Goal: Task Accomplishment & Management: Manage account settings

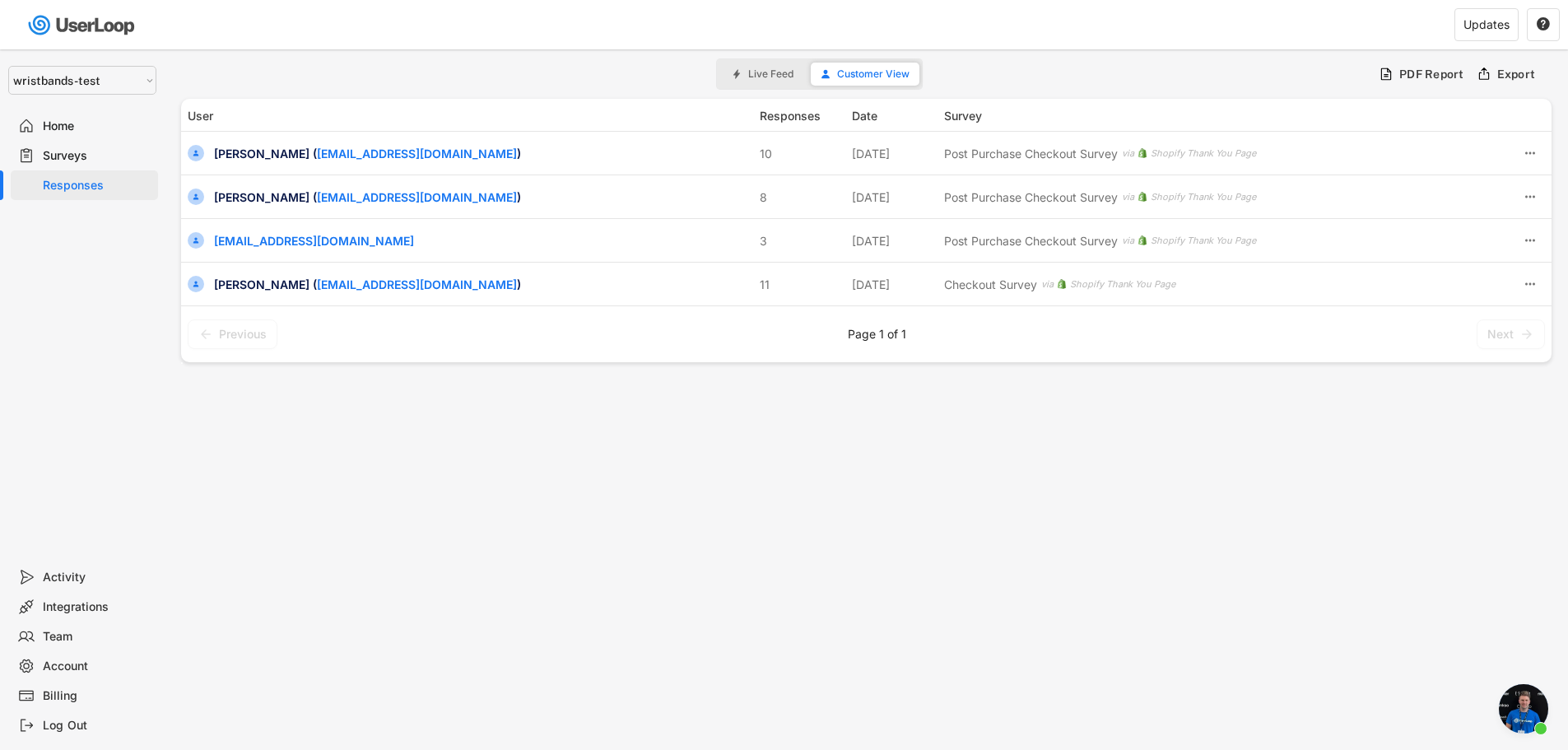
scroll to position [7165, 0]
click at [9, 66] on select "Selet a store... Test - [DOMAIN_NAME] [DOMAIN_NAME] wristbands-test" at bounding box center [83, 80] width 149 height 29
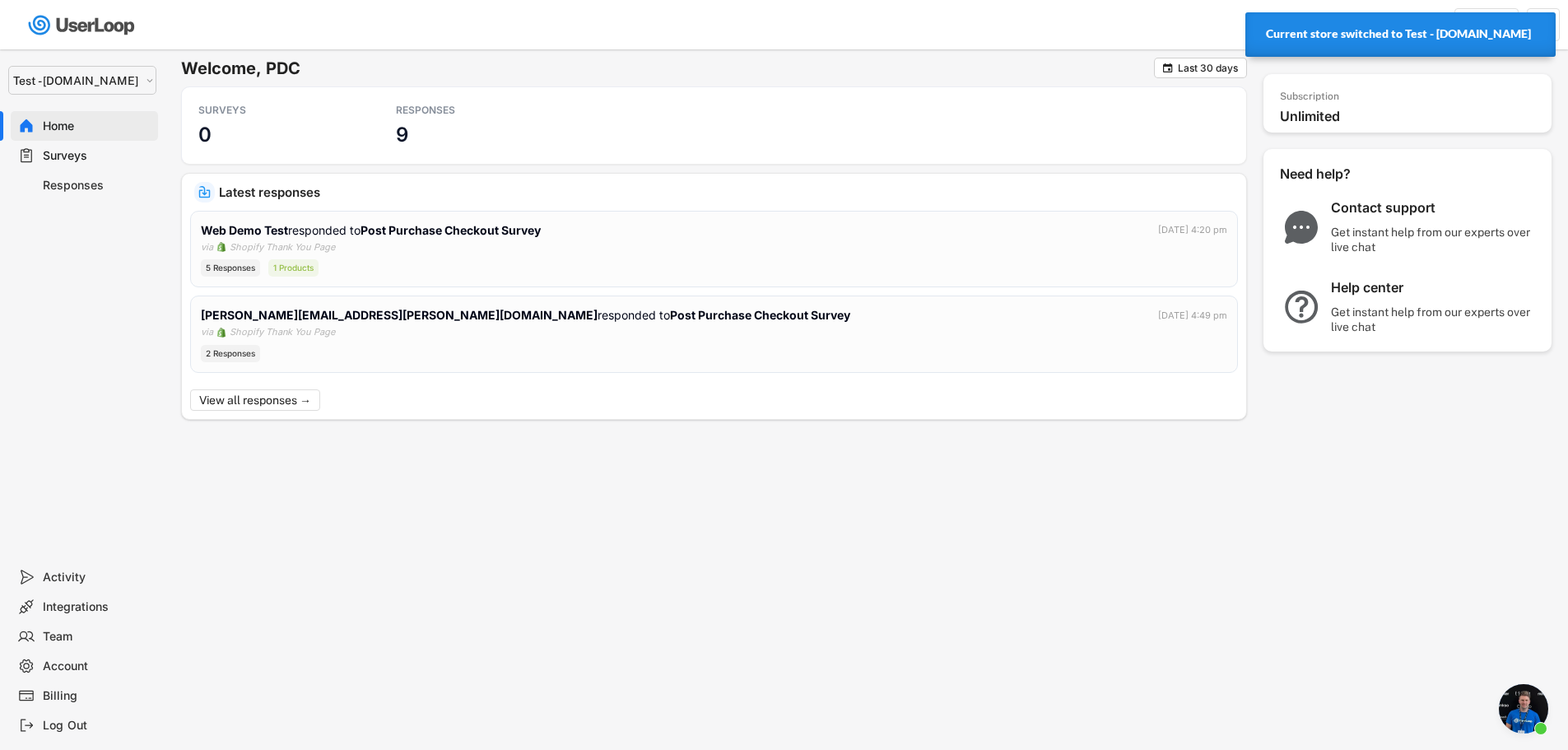
click at [75, 85] on select "Selet a store... Test - [DOMAIN_NAME] [DOMAIN_NAME] wristbands-test" at bounding box center [83, 80] width 149 height 29
select select ""1348695171700984260__LOOKUP__1755075273842x880989460480687400""
click at [9, 66] on select "Selet a store... Test - [DOMAIN_NAME] [DOMAIN_NAME] wristbands-test" at bounding box center [83, 80] width 149 height 29
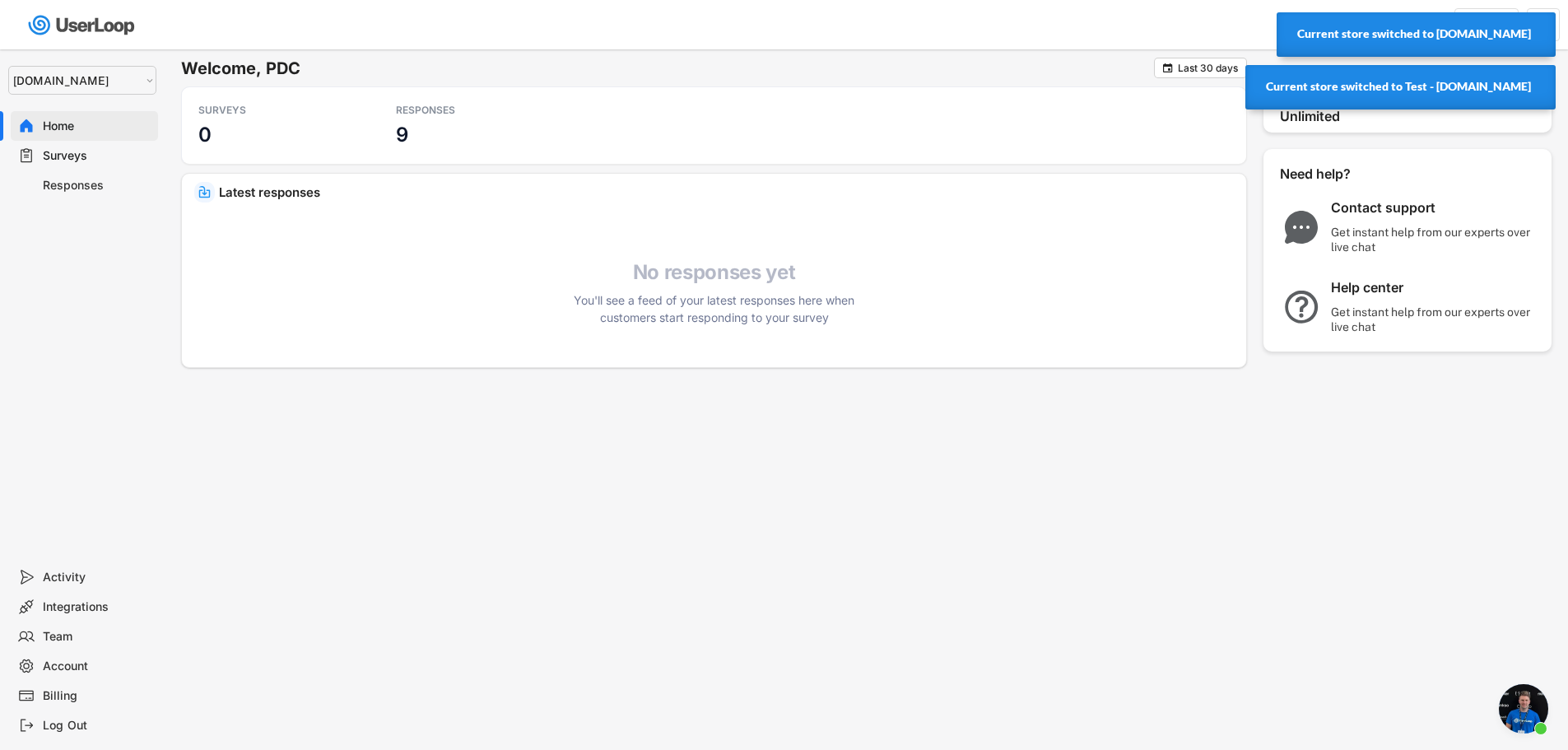
click at [43, 159] on div "Surveys" at bounding box center [97, 156] width 108 height 15
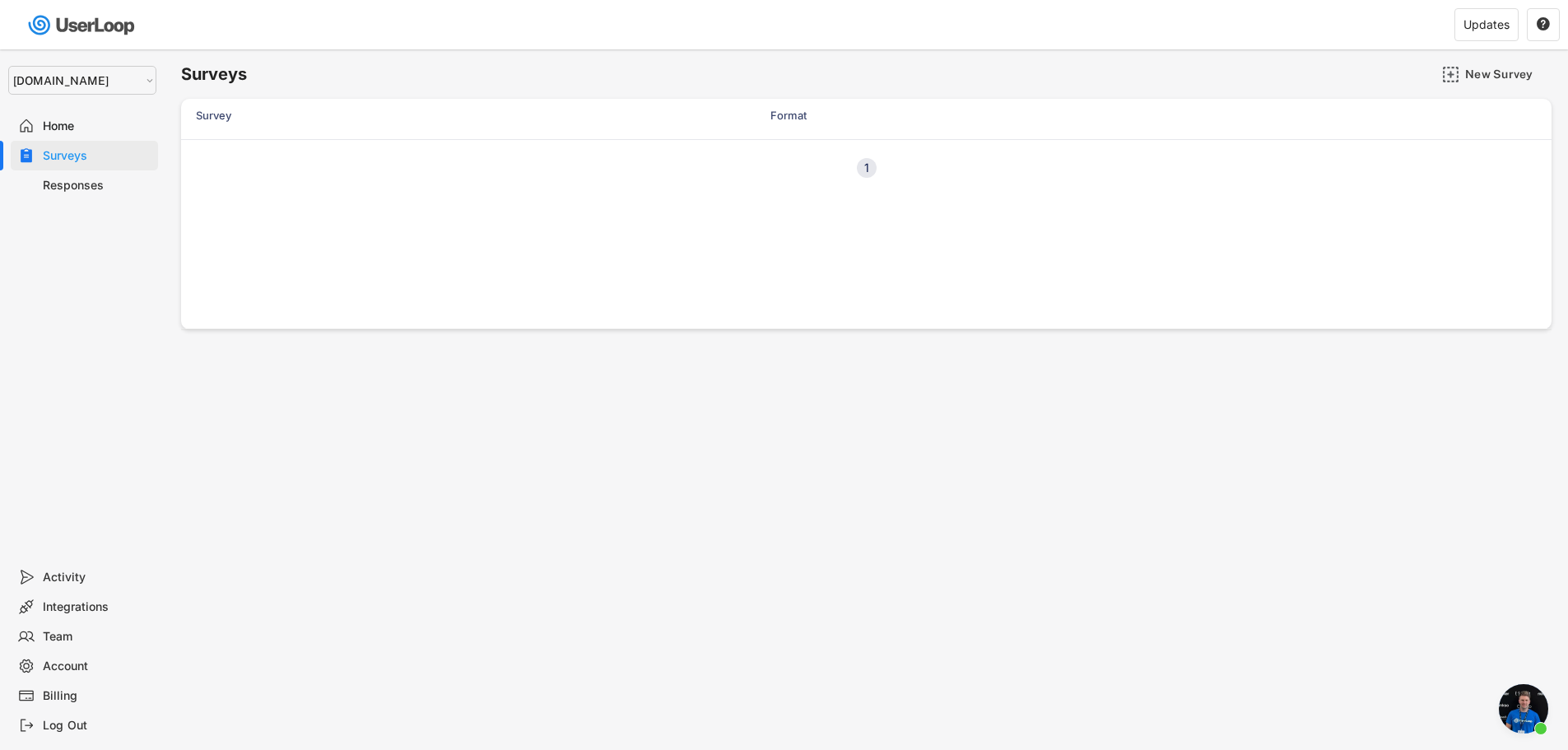
click at [91, 155] on div "Surveys" at bounding box center [97, 156] width 108 height 15
select select ""1348695171700984260__LOOKUP__1755075273842x880989460480687400""
click at [279, 151] on div "Checkout Survey" at bounding box center [266, 153] width 93 height 16
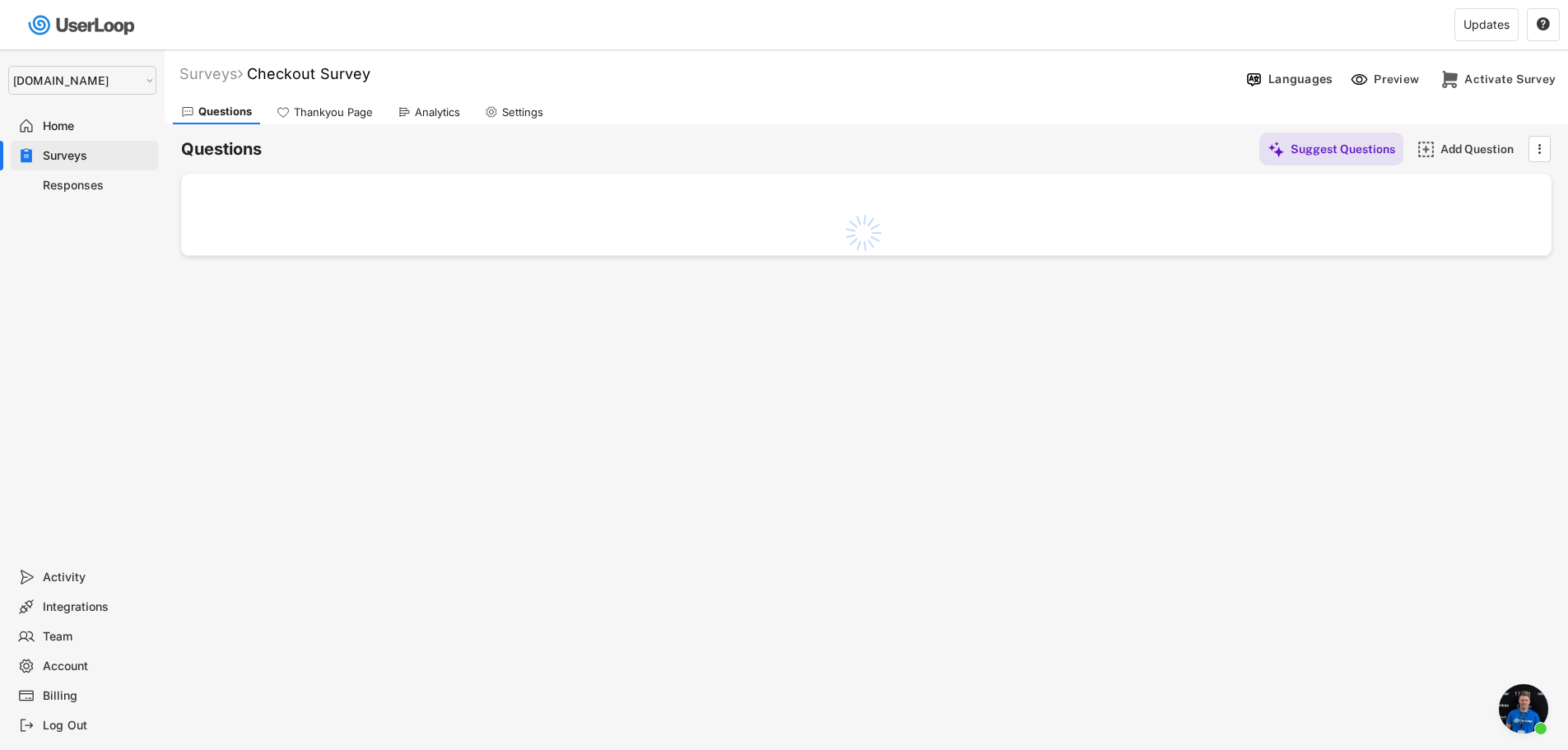
scroll to position [7165, 0]
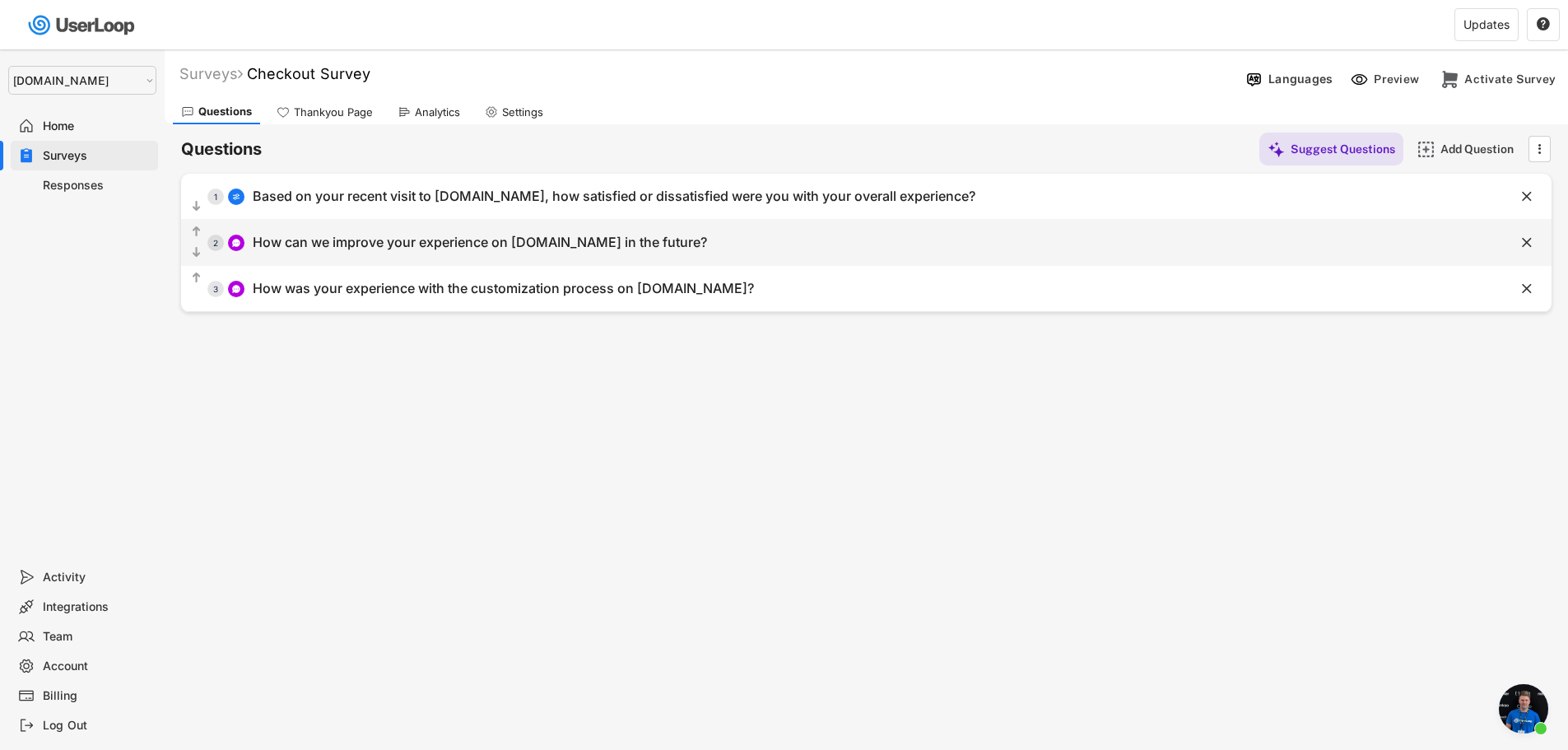
click at [337, 240] on div "How can we improve your experience on [DOMAIN_NAME] in the future?" at bounding box center [480, 243] width 454 height 17
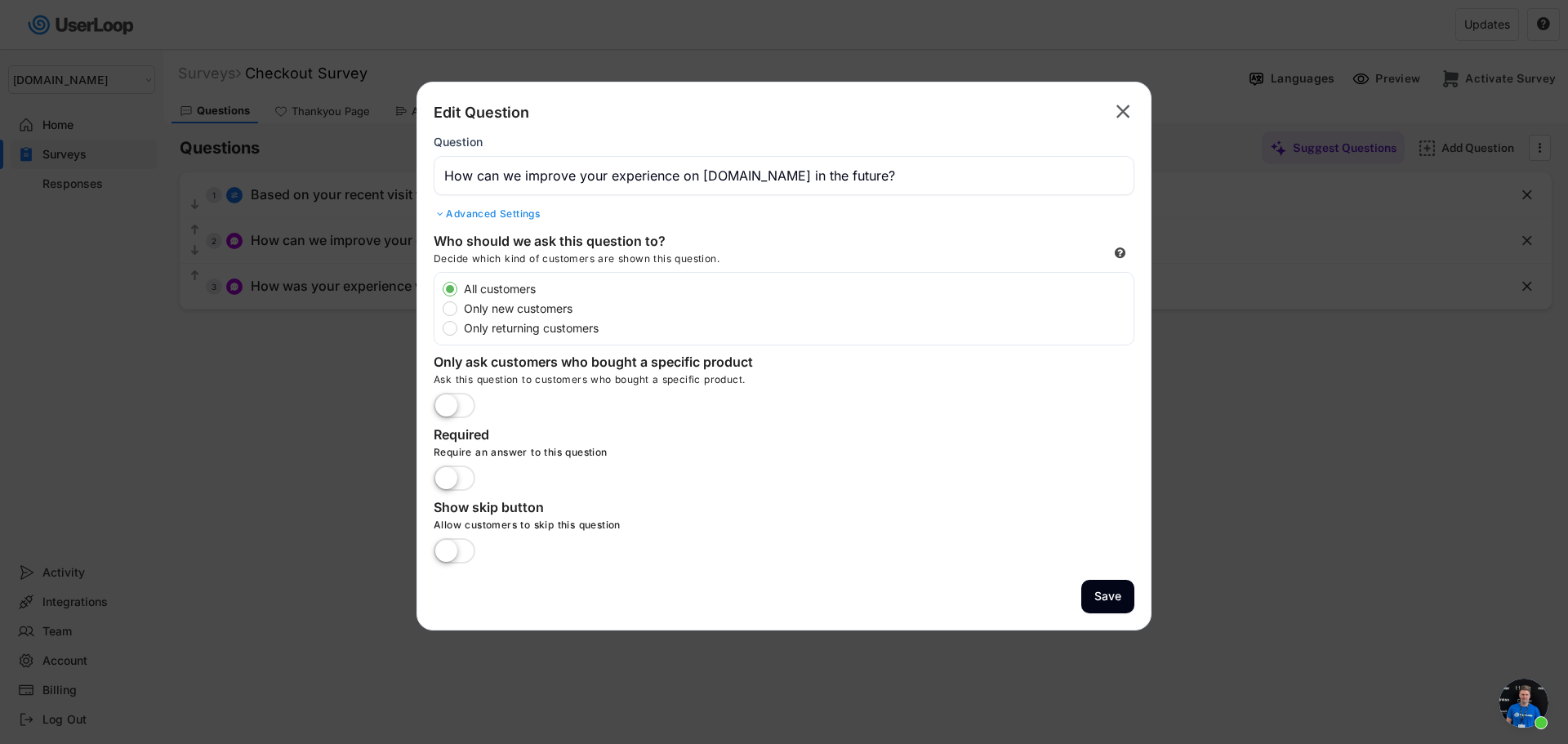
click at [1123, 120] on text "" at bounding box center [1123, 112] width 14 height 24
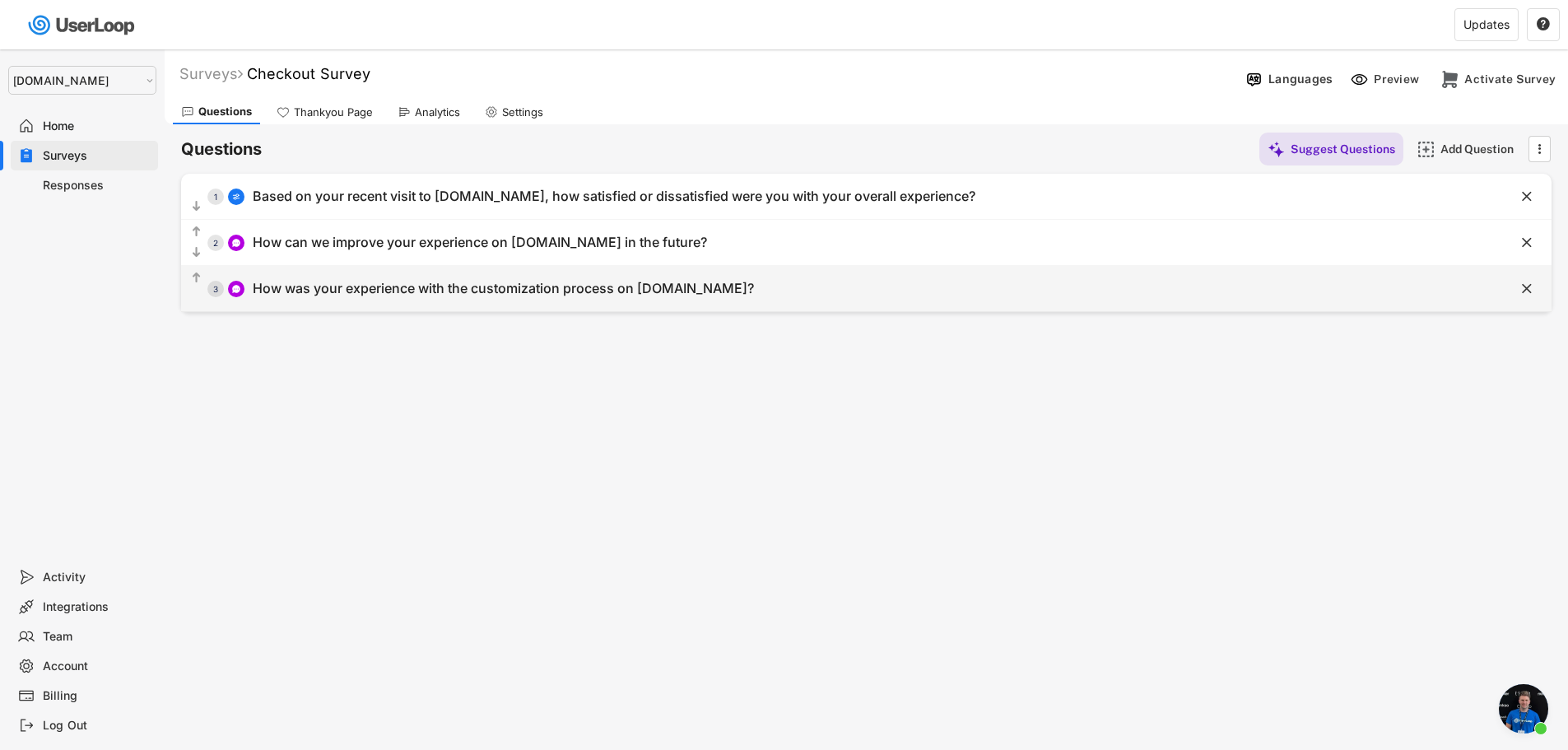
click at [576, 301] on div "  3 How was your experience with the customization process on wristbands.com?" at bounding box center [825, 288] width 1289 height 37
type input "How was your experience with the customization process on [DOMAIN_NAME]?"
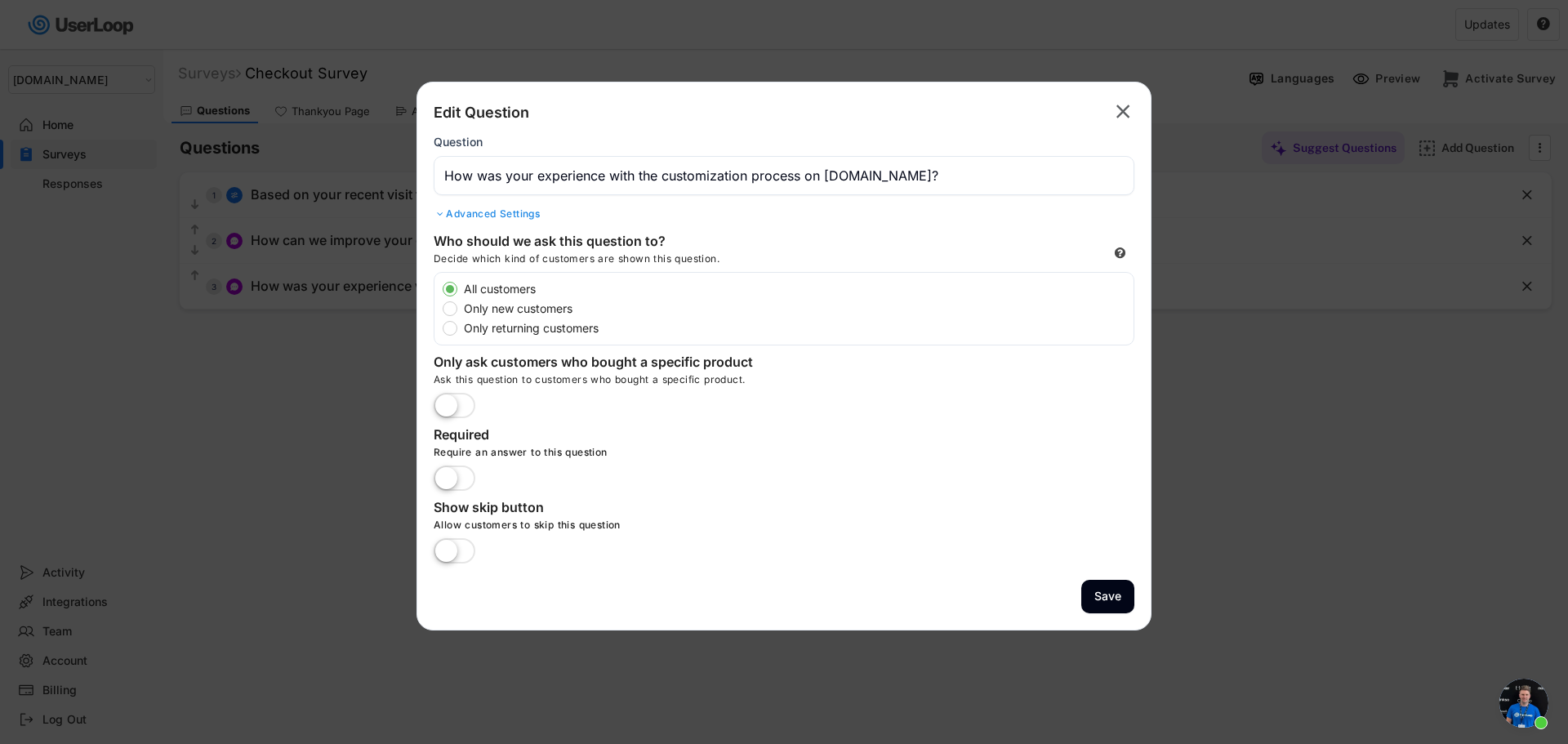
click at [1121, 112] on text "" at bounding box center [1123, 112] width 14 height 24
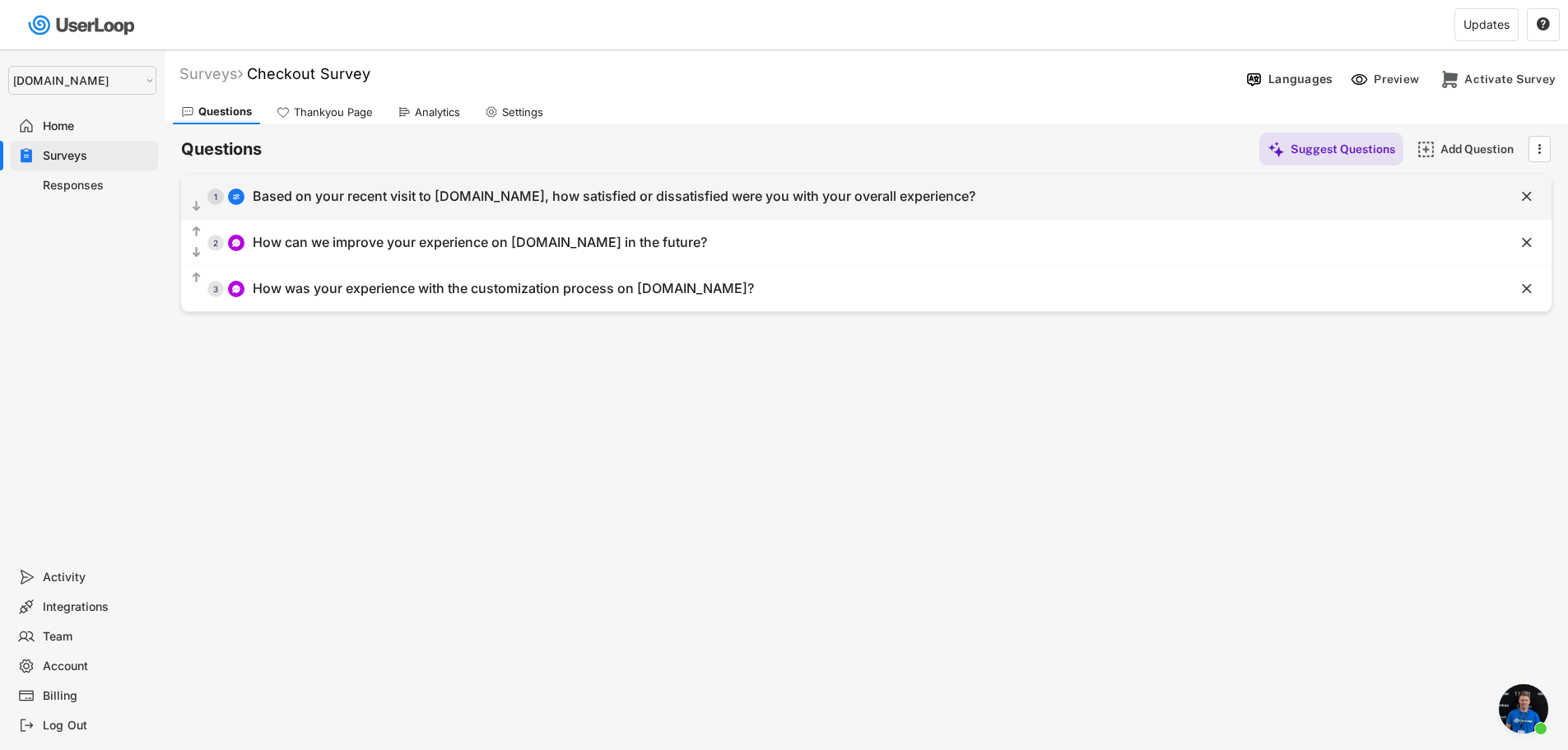
click at [482, 200] on div "Based on your recent visit to [DOMAIN_NAME], how satisfied or dissatisfied were…" at bounding box center [614, 196] width 723 height 17
type input "Based on your recent visit to [DOMAIN_NAME], how satisfied or dissatisfied were…"
select select ""1_5""
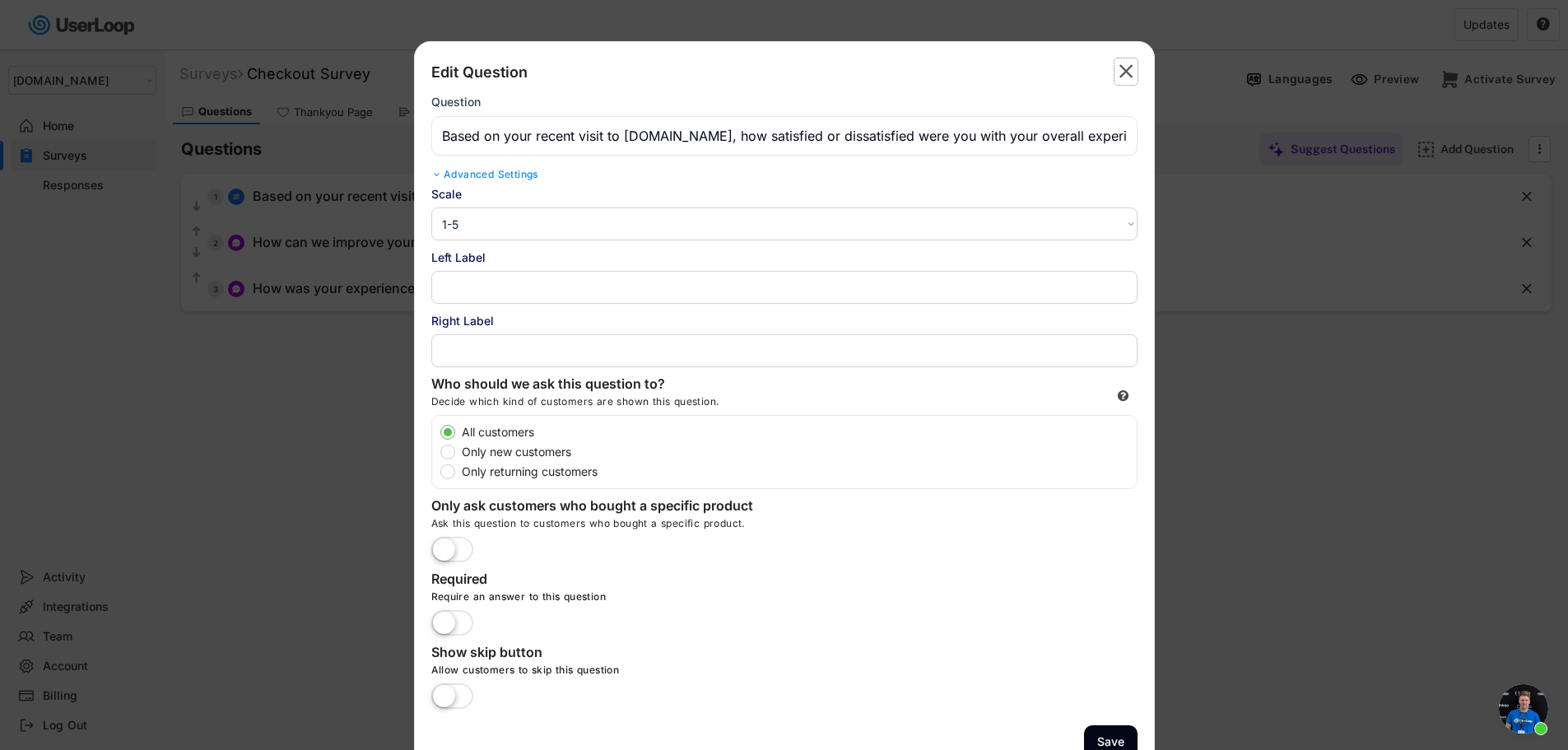
click at [1127, 72] on text "" at bounding box center [1126, 71] width 14 height 24
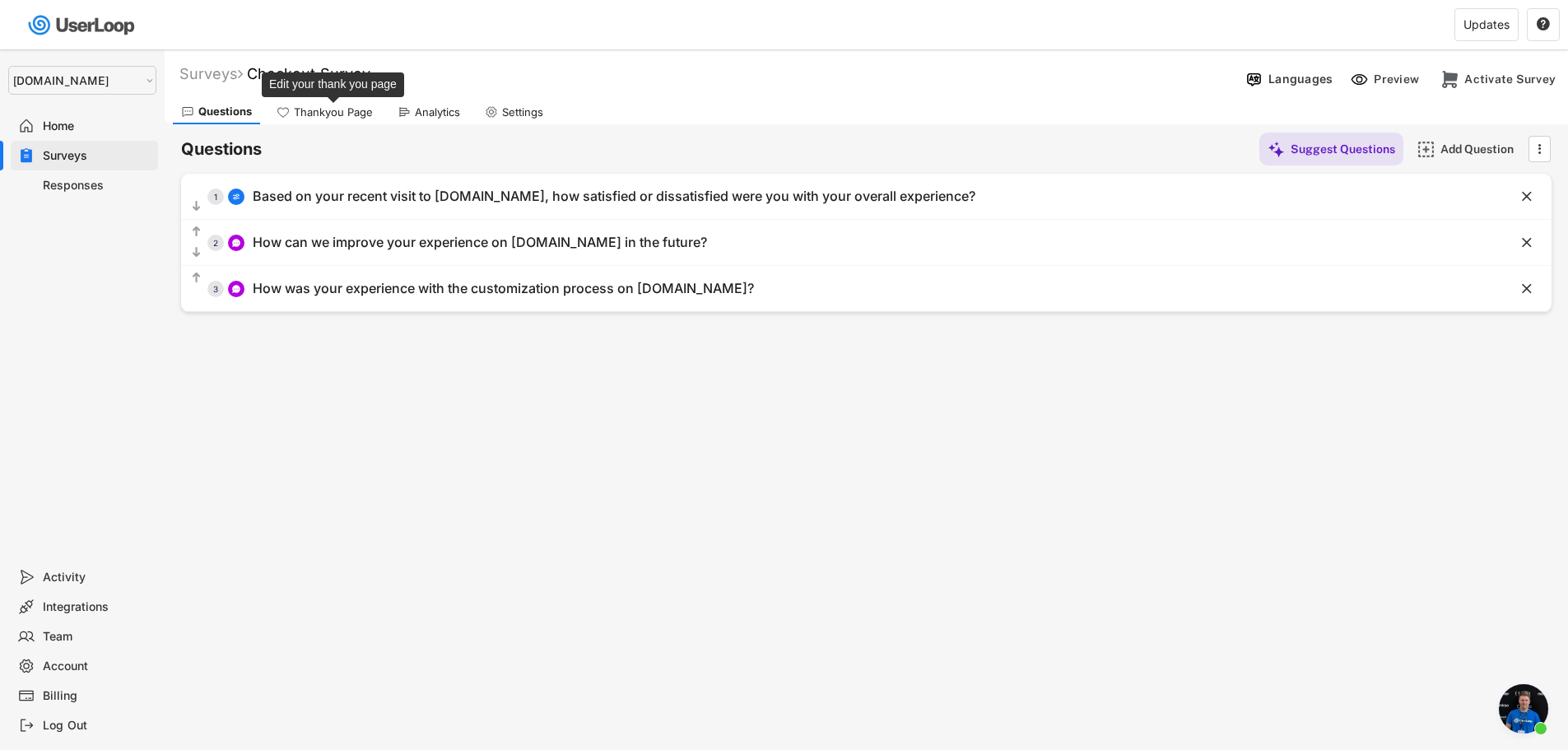
click at [348, 110] on div "Thankyou Page" at bounding box center [333, 112] width 79 height 14
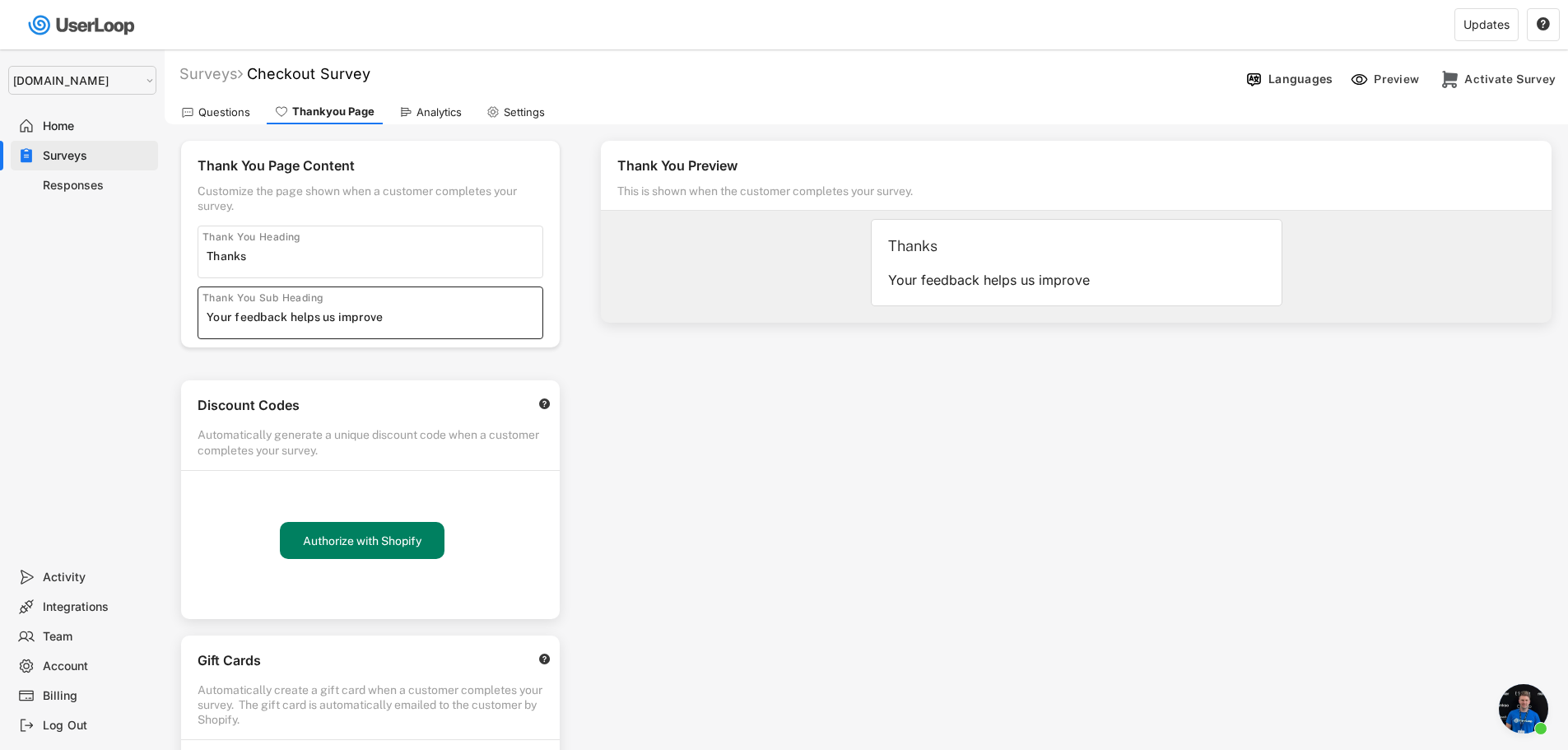
drag, startPoint x: 400, startPoint y: 317, endPoint x: 179, endPoint y: 323, distance: 221.1
click at [179, 323] on div "Thank You Page Content Customize the page shown when a customer completes your …" at bounding box center [371, 507] width 412 height 765
click at [61, 80] on select "Selet a store... Test - [DOMAIN_NAME] [DOMAIN_NAME] wristbands-test" at bounding box center [83, 80] width 149 height 29
select select ""1348695171700984260__LOOKUP__1755087592031x530942177488485950""
click at [9, 66] on select "Selet a store... Test - [DOMAIN_NAME] [DOMAIN_NAME] wristbands-test" at bounding box center [83, 80] width 149 height 29
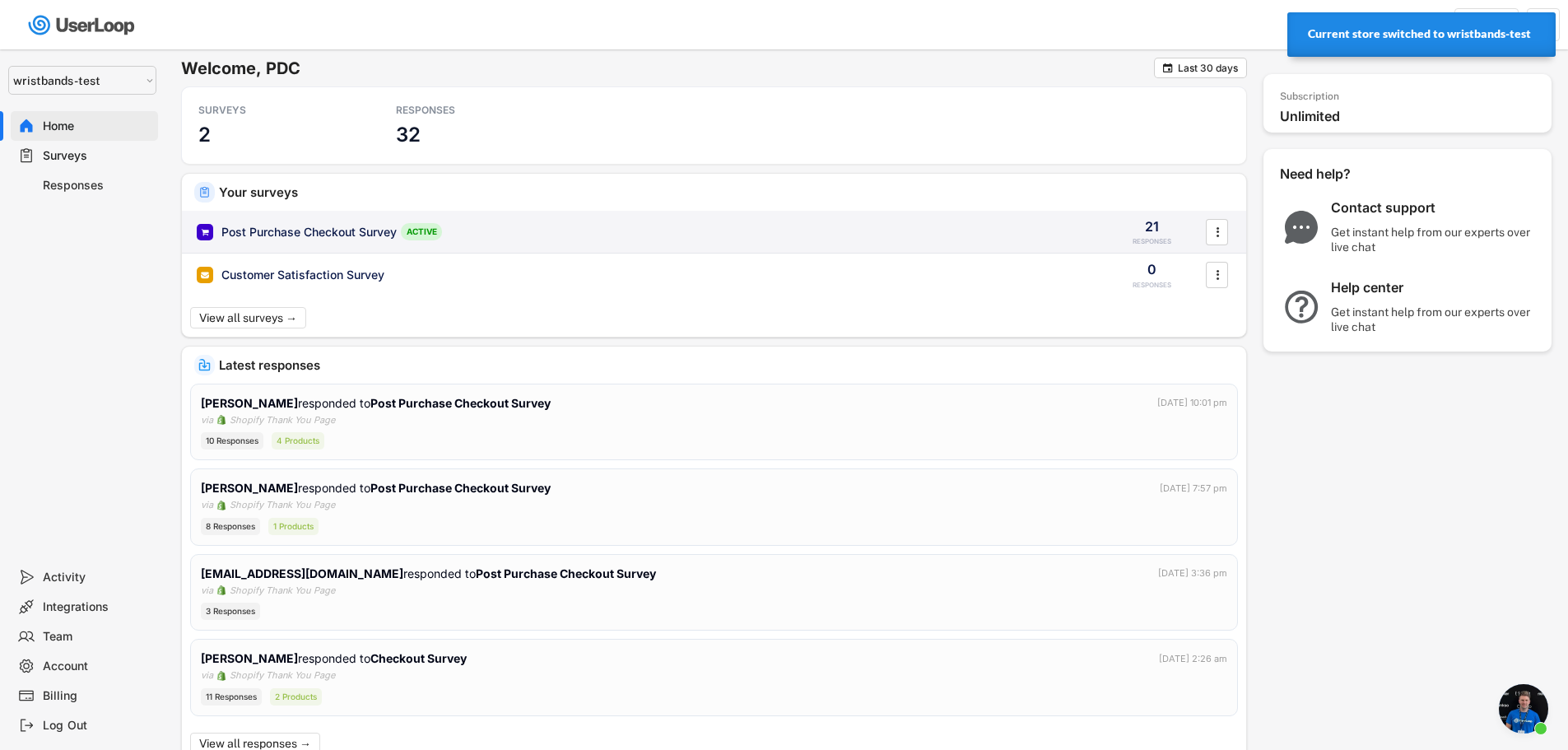
click at [308, 233] on div "Post Purchase Checkout Survey" at bounding box center [308, 231] width 175 height 16
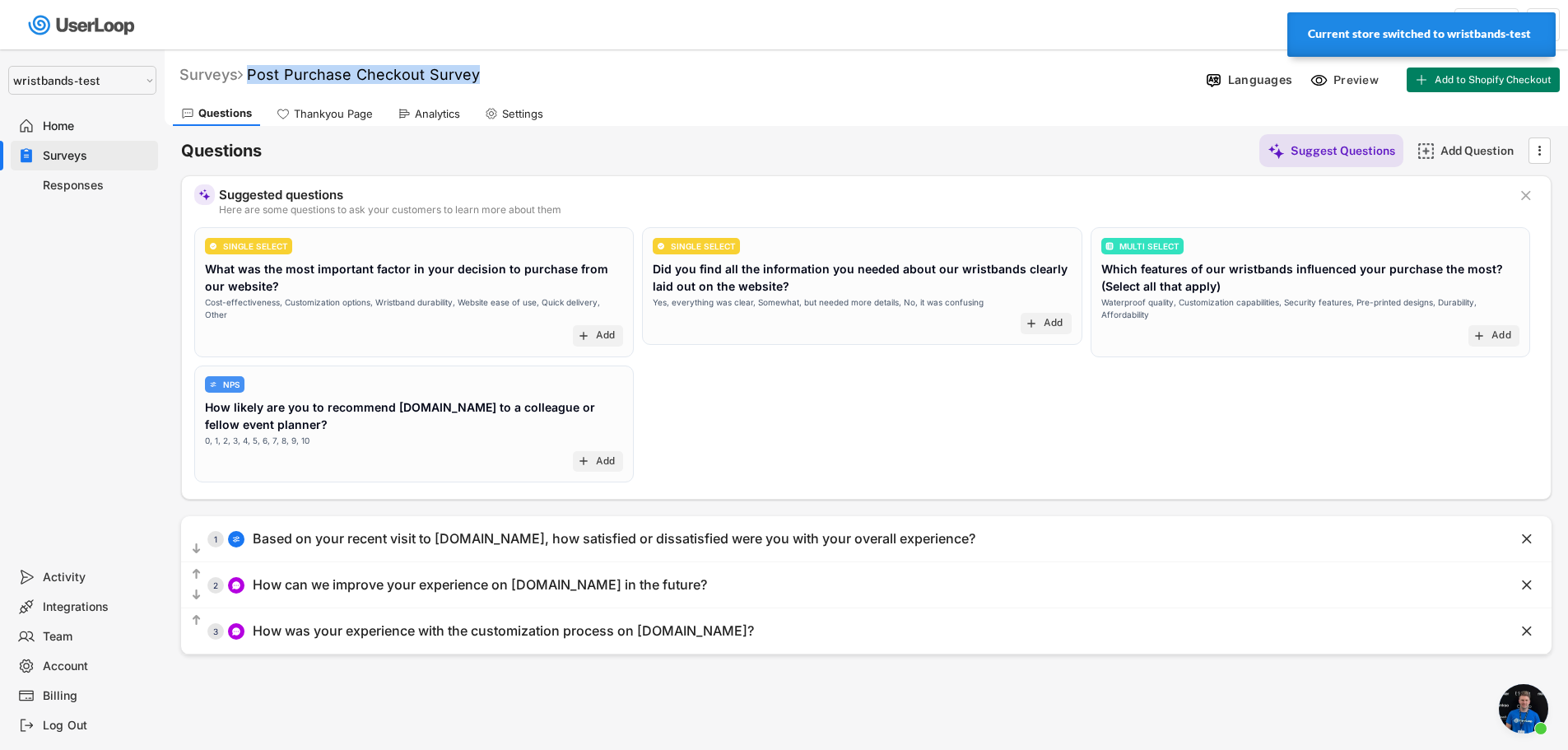
drag, startPoint x: 482, startPoint y: 72, endPoint x: 248, endPoint y: 78, distance: 234.1
click at [248, 78] on div "Surveys Post Purchase Checkout Survey " at bounding box center [682, 74] width 1035 height 19
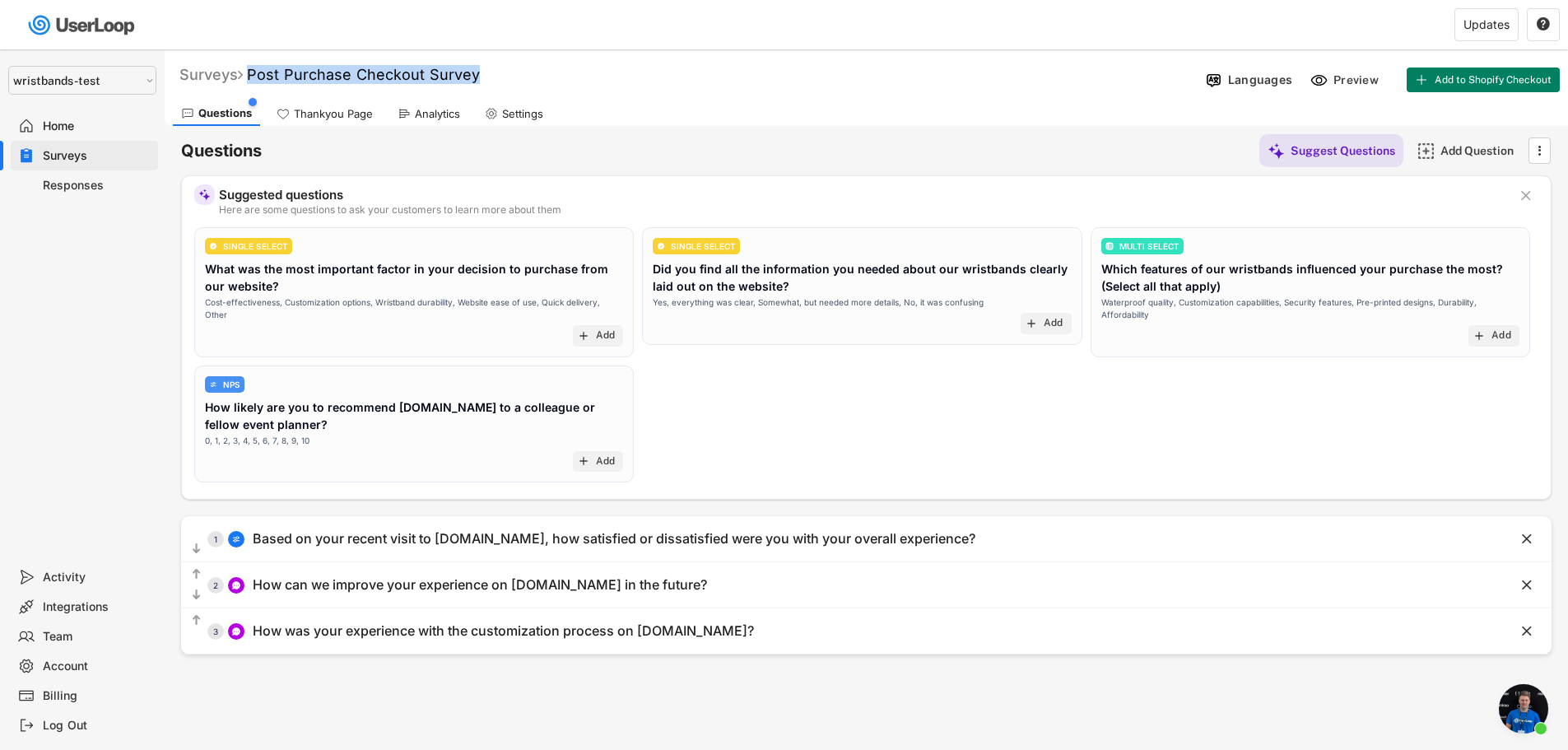
copy div "Post Purchase Checkout Survey"
click at [327, 117] on div at bounding box center [323, 102] width 156 height 33
click at [328, 114] on div at bounding box center [323, 102] width 156 height 33
click at [583, 92] on div "Surveys Post Purchase Checkout Survey  Languages Preview Add to Shopify Checko…" at bounding box center [867, 76] width 1404 height 43
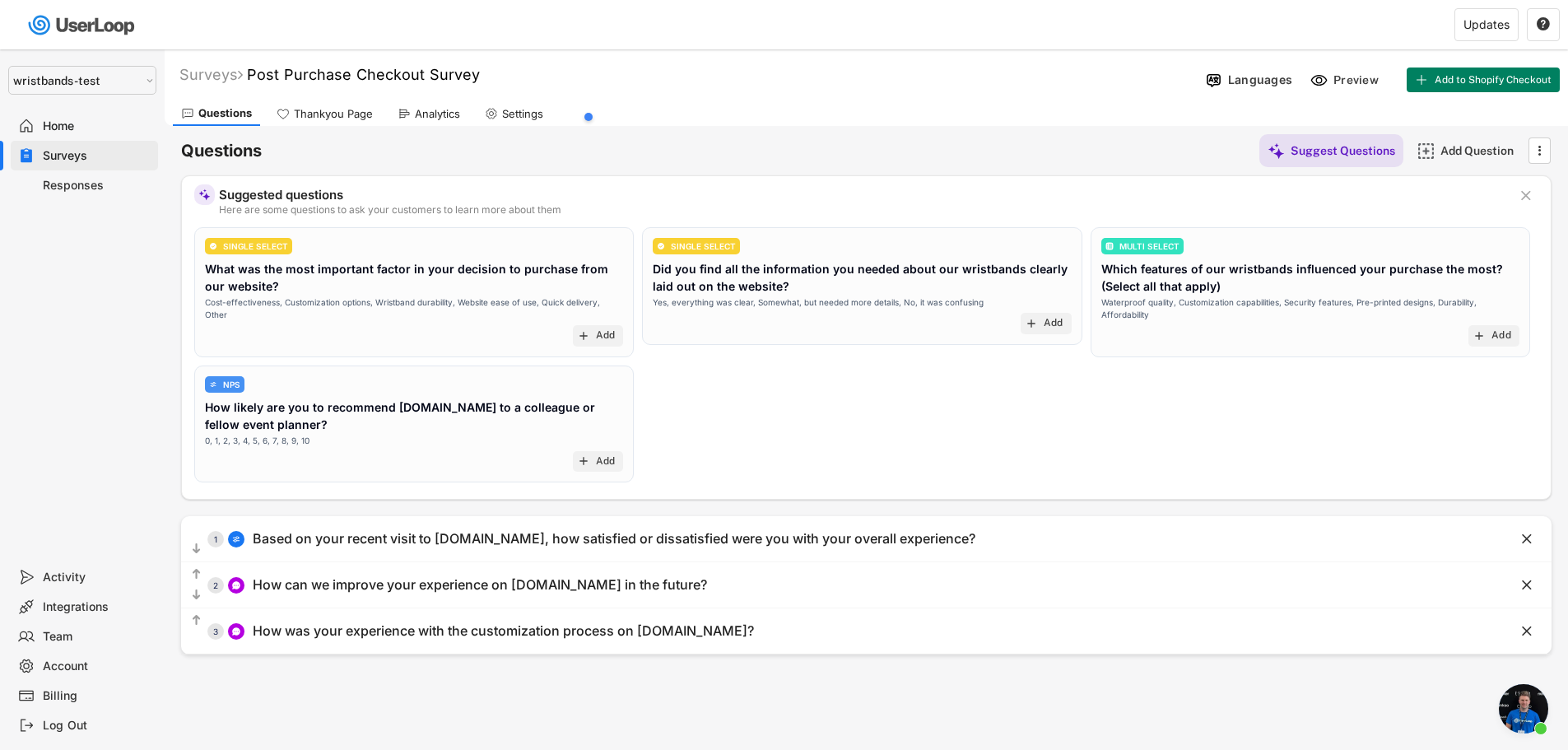
click at [338, 105] on div "Thankyou Page" at bounding box center [325, 114] width 113 height 25
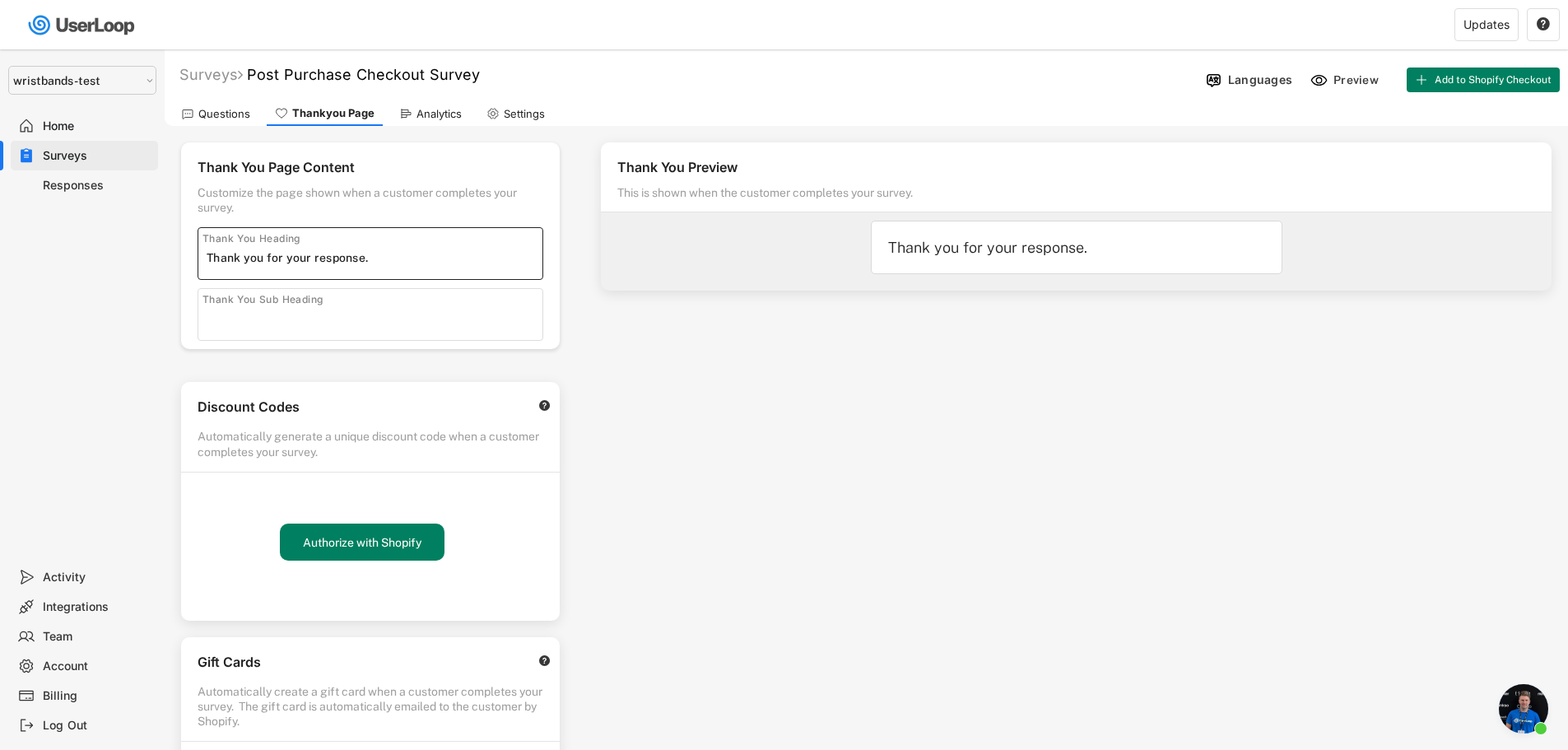
drag, startPoint x: 377, startPoint y: 259, endPoint x: 139, endPoint y: 244, distance: 238.5
click at [139, 244] on body "Welcome, PDC  Last 30 days SURVEYS 2 RESPONSES 32 Your surveys Post Purchase C…" at bounding box center [784, 375] width 1568 height 750
click at [438, 114] on div "Analytics" at bounding box center [439, 114] width 45 height 14
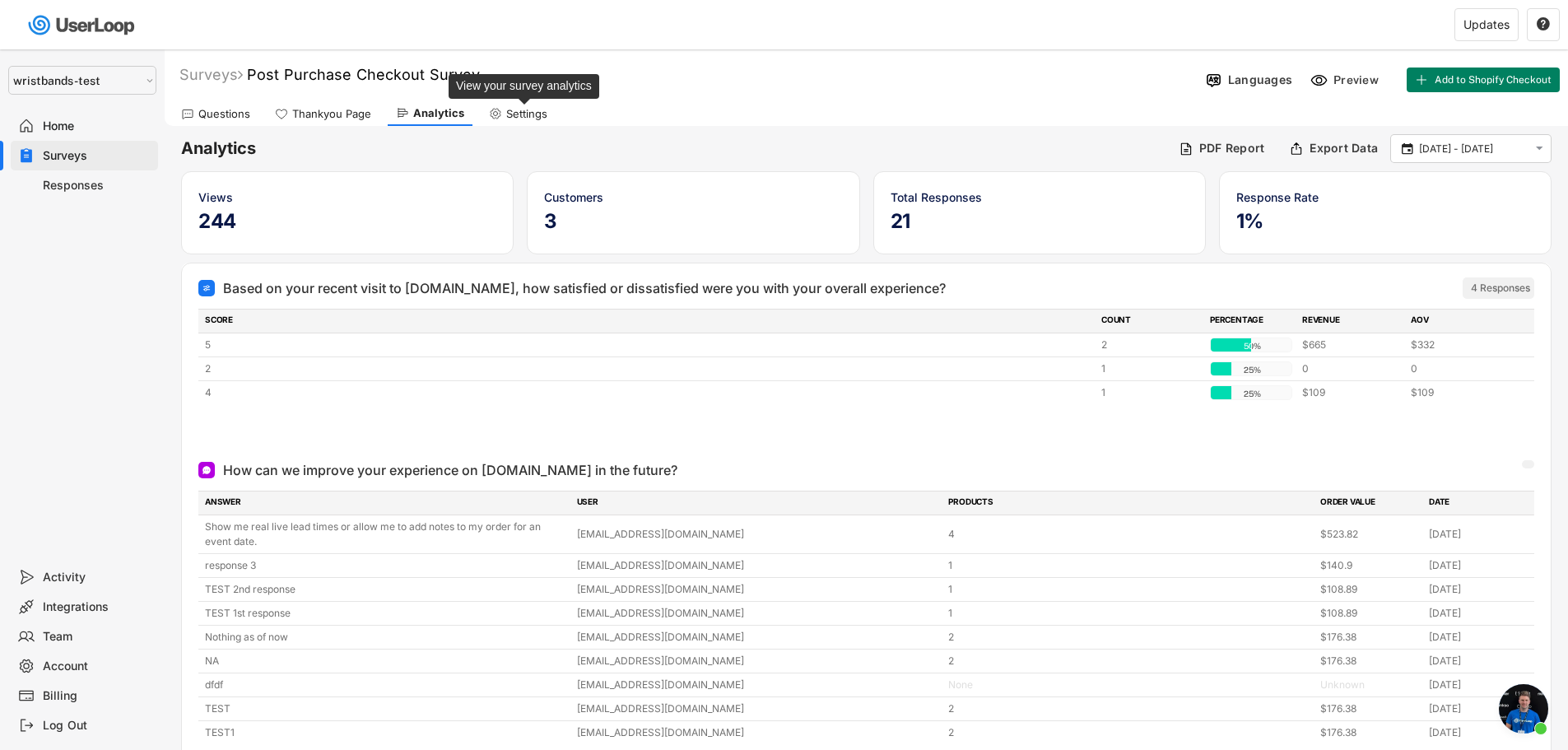
click at [506, 114] on div "Settings" at bounding box center [527, 114] width 41 height 14
select select ""weekly""
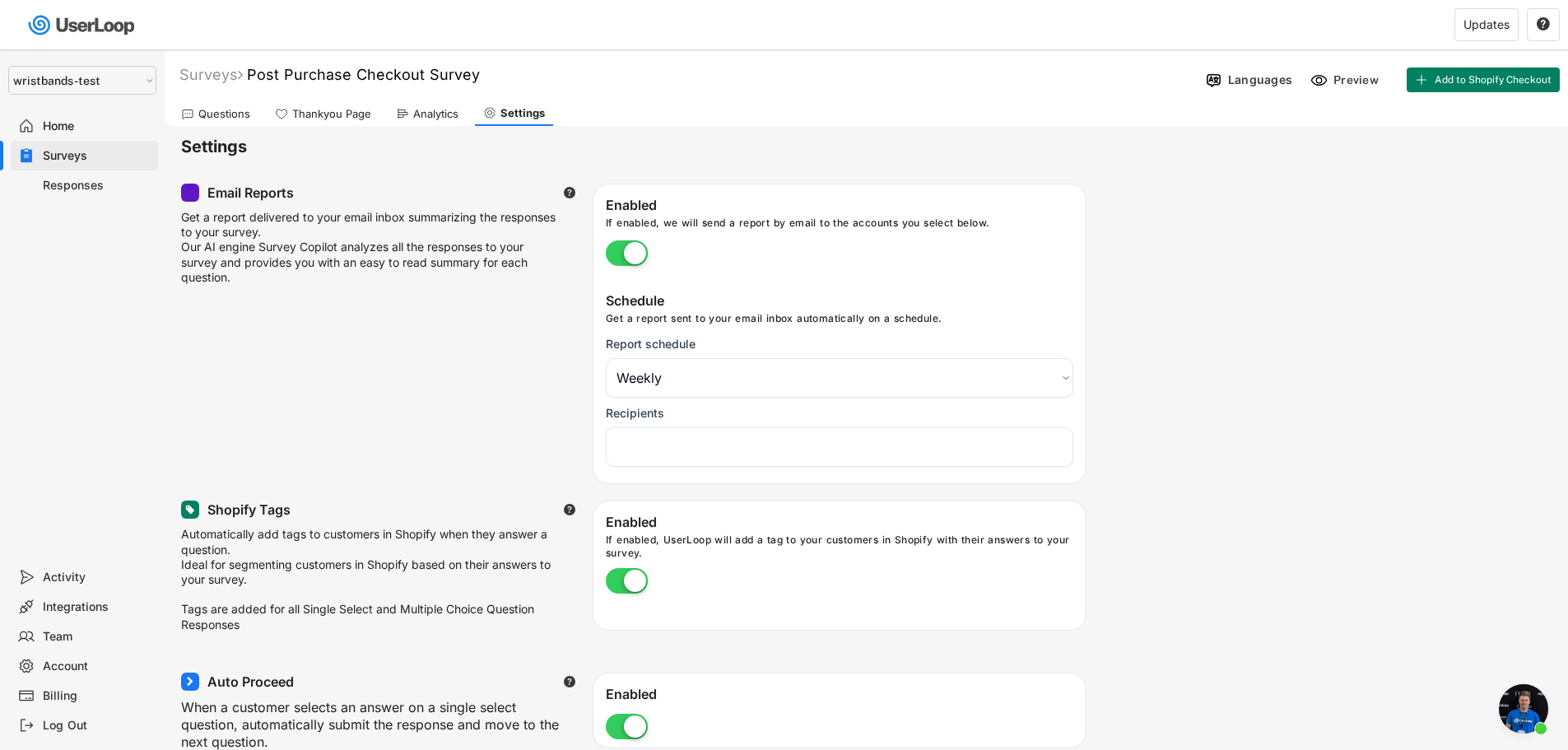
scroll to position [13, 0]
select select "1348695171700984260__LOOKUP__1753345961318x517764866714334400"
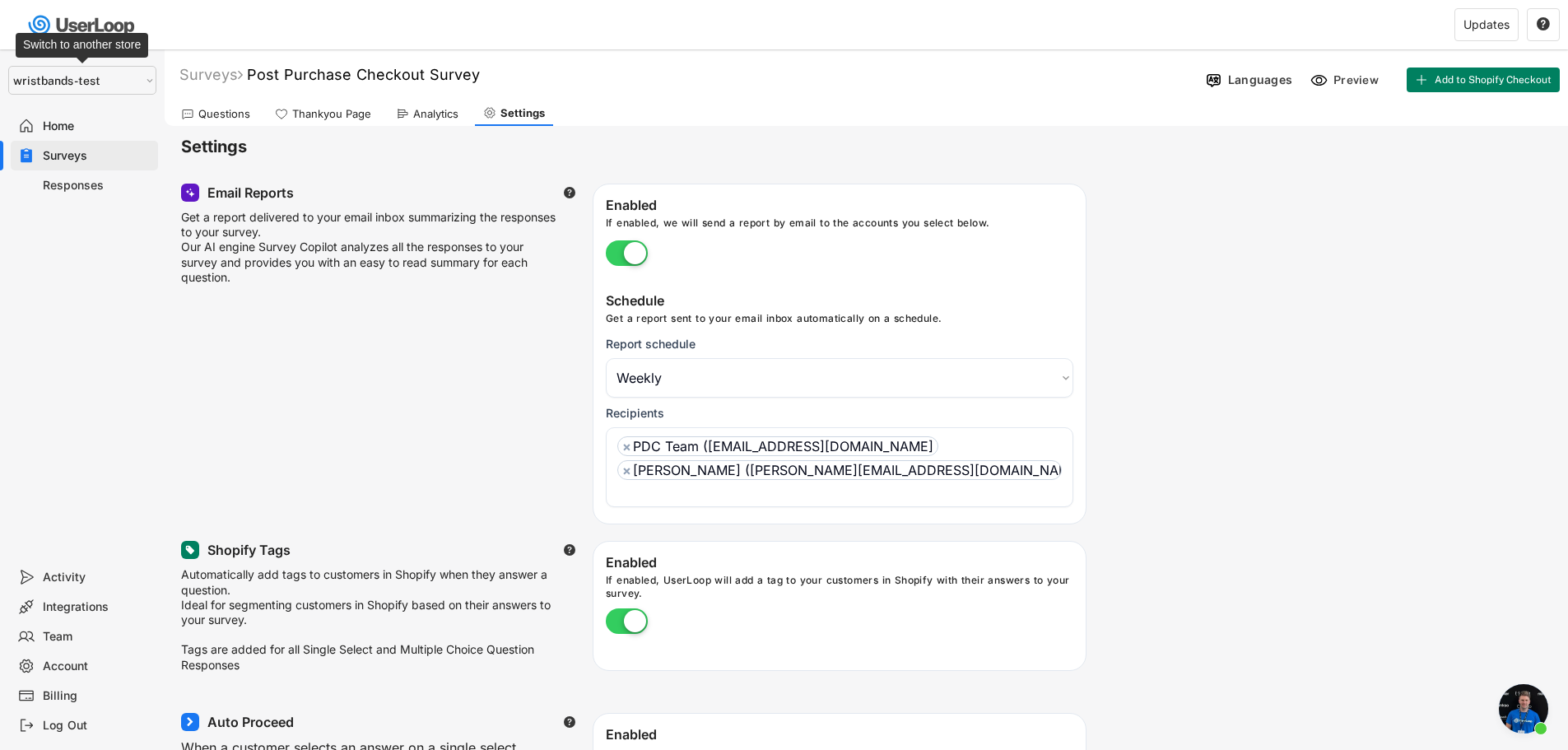
click at [64, 81] on select "Selet a store... Test - [DOMAIN_NAME] [DOMAIN_NAME] wristbands-test" at bounding box center [83, 80] width 149 height 29
select select ""1348695171700984260__LOOKUP__1755075273842x880989460480687400""
click at [9, 66] on select "Selet a store... Test - [DOMAIN_NAME] [DOMAIN_NAME] wristbands-test" at bounding box center [83, 80] width 149 height 29
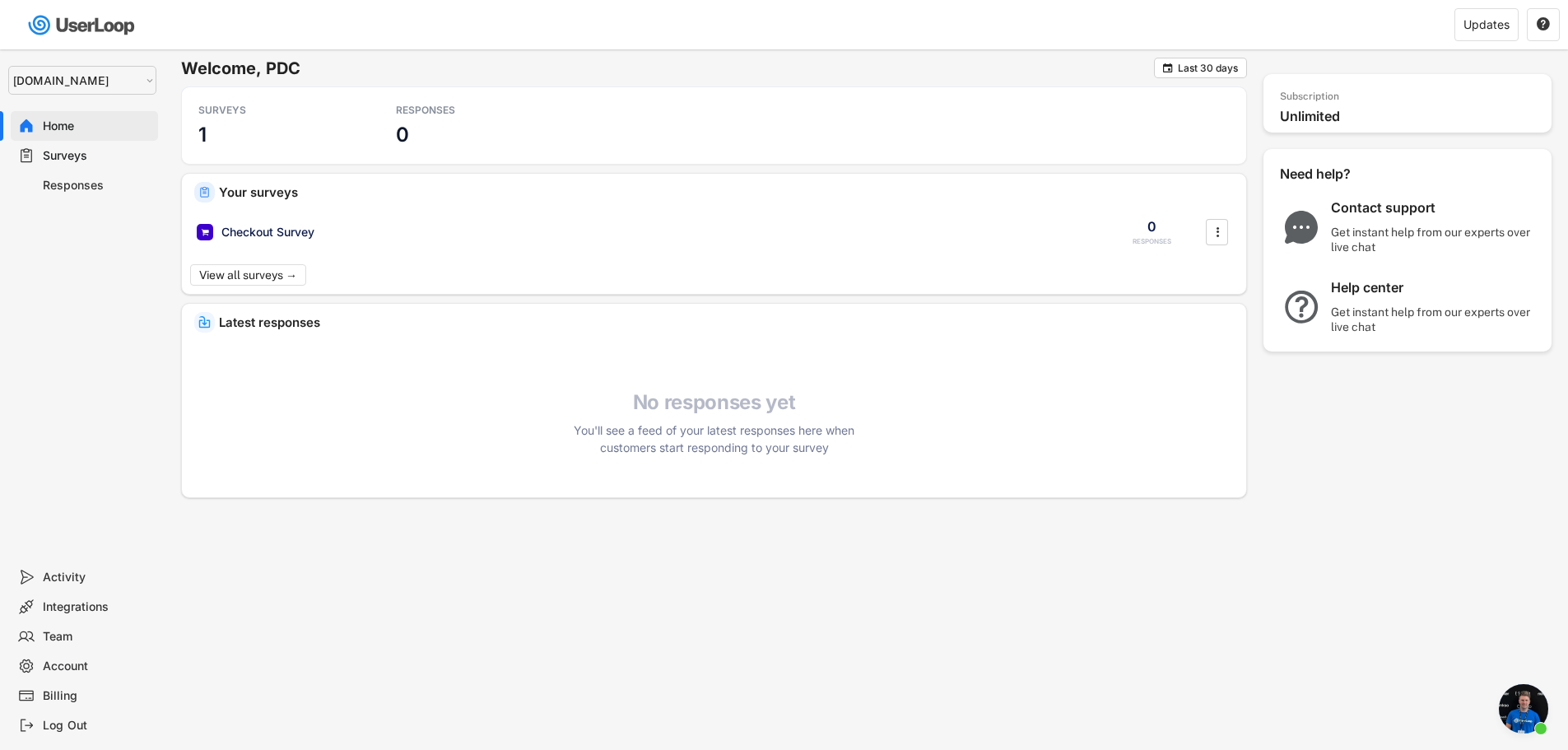
click at [78, 161] on div "Surveys" at bounding box center [97, 156] width 108 height 15
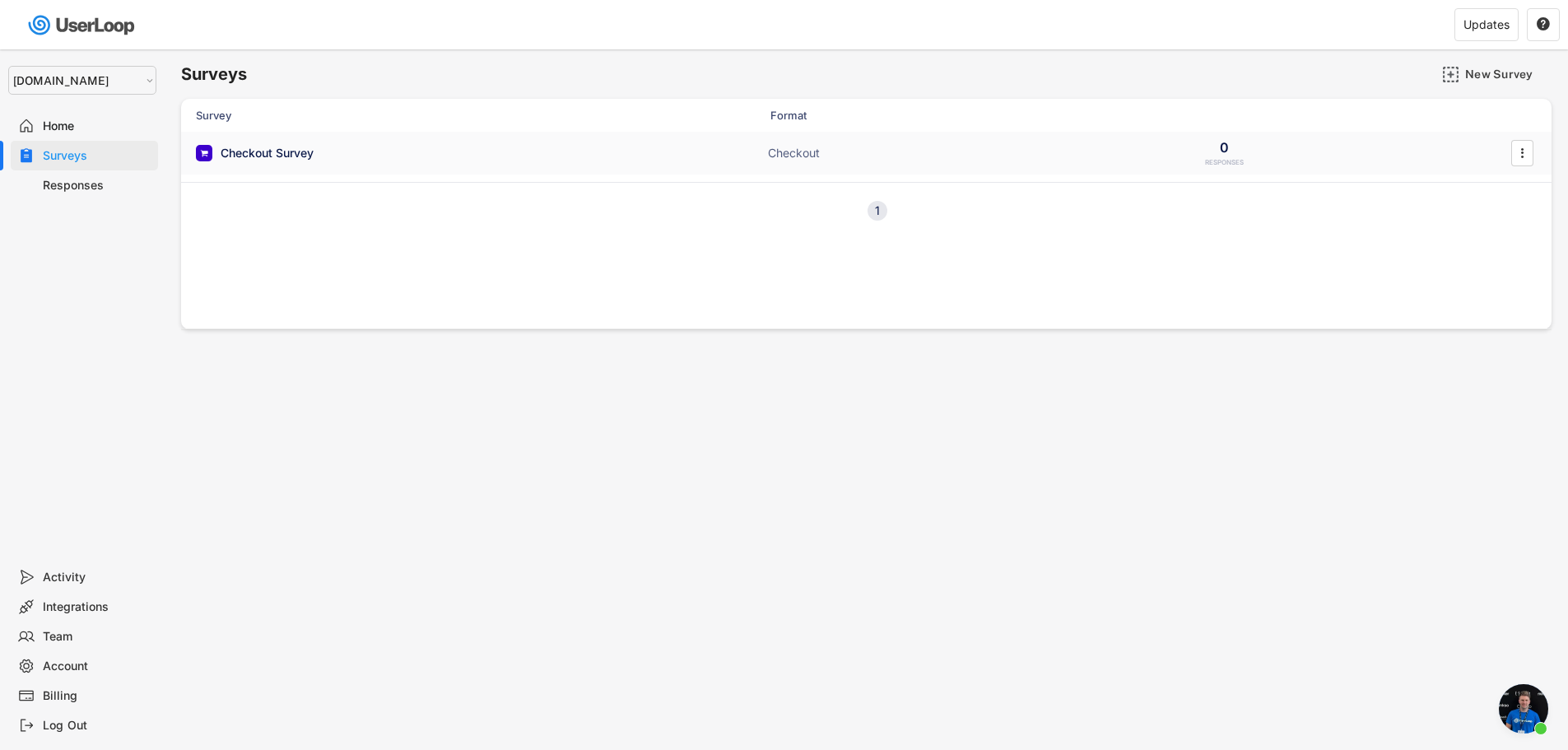
click at [281, 149] on div "Checkout Survey" at bounding box center [266, 153] width 93 height 16
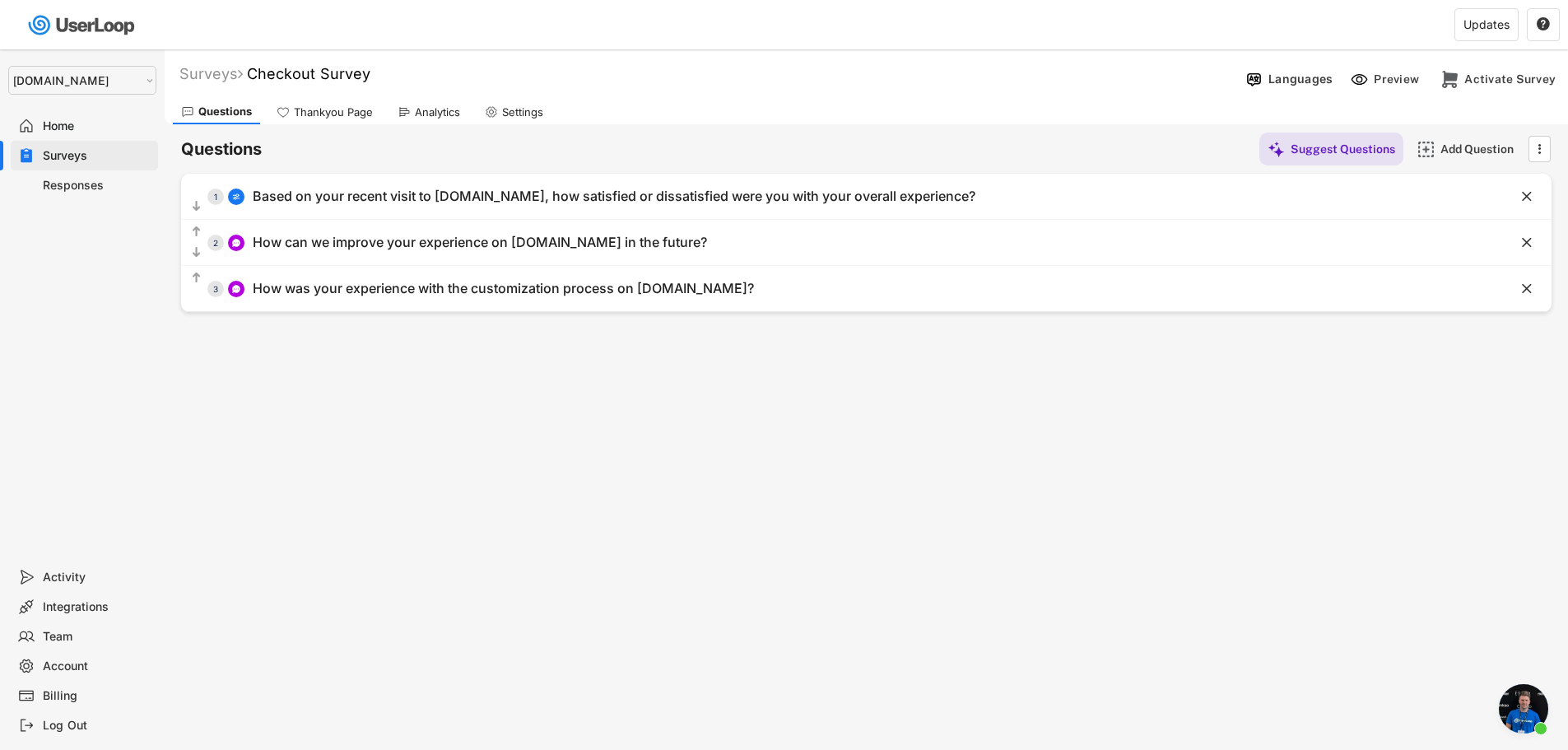
click at [379, 76] on div "Surveys Checkout Survey " at bounding box center [702, 73] width 1075 height 19
click at [381, 72] on div "Surveys Checkout Survey " at bounding box center [702, 73] width 1075 height 19
click at [347, 73] on font "Checkout Survey" at bounding box center [308, 73] width 124 height 17
drag, startPoint x: 379, startPoint y: 78, endPoint x: 235, endPoint y: 72, distance: 144.1
click at [235, 72] on div "Surveys Checkout Survey  " at bounding box center [702, 74] width 1075 height 29
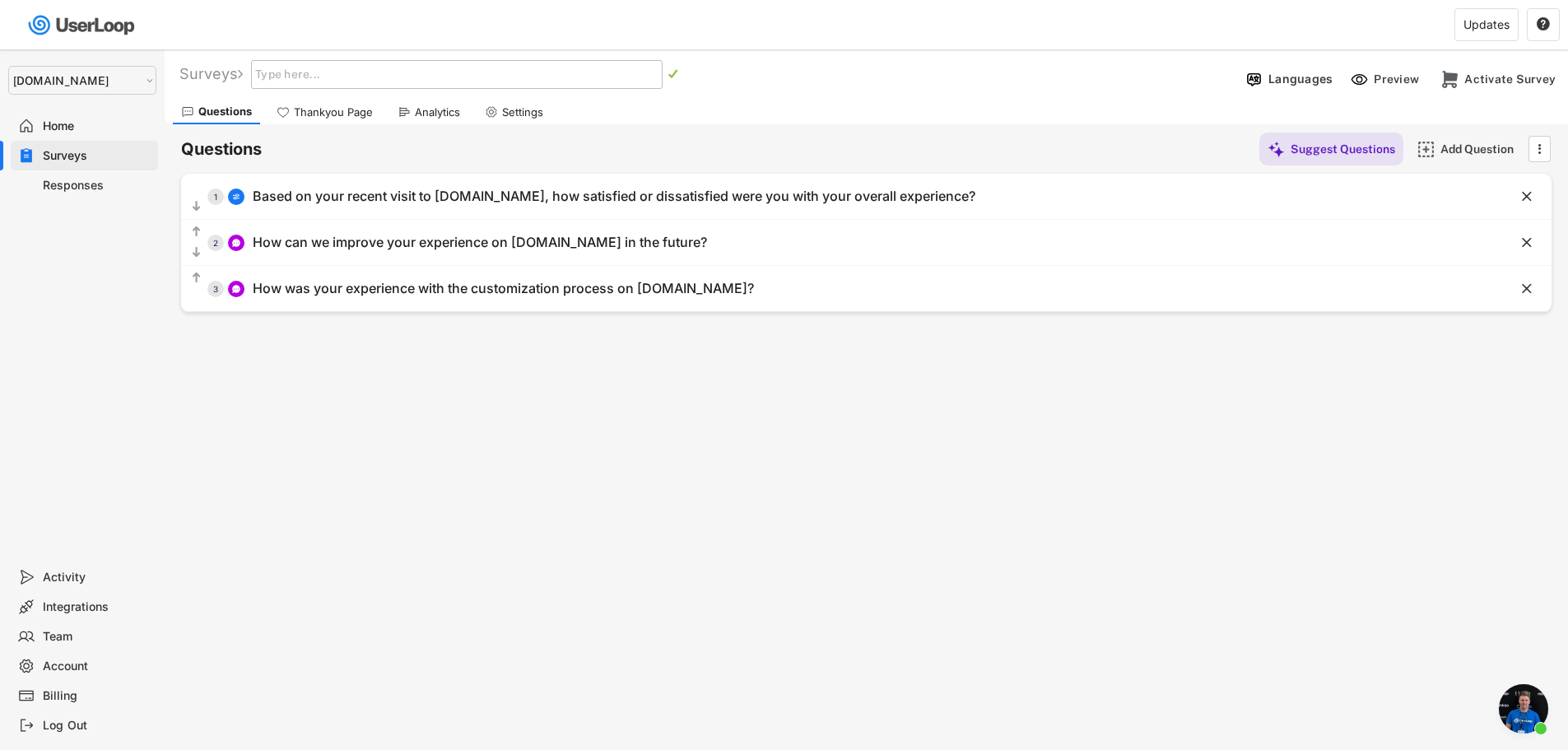
paste input "Post Purchase Checkout Survey"
type input "Post Purchase Checkout Survey"
click at [678, 72] on text "" at bounding box center [674, 73] width 10 height 11
click at [332, 119] on div "Thankyou Page" at bounding box center [333, 112] width 79 height 14
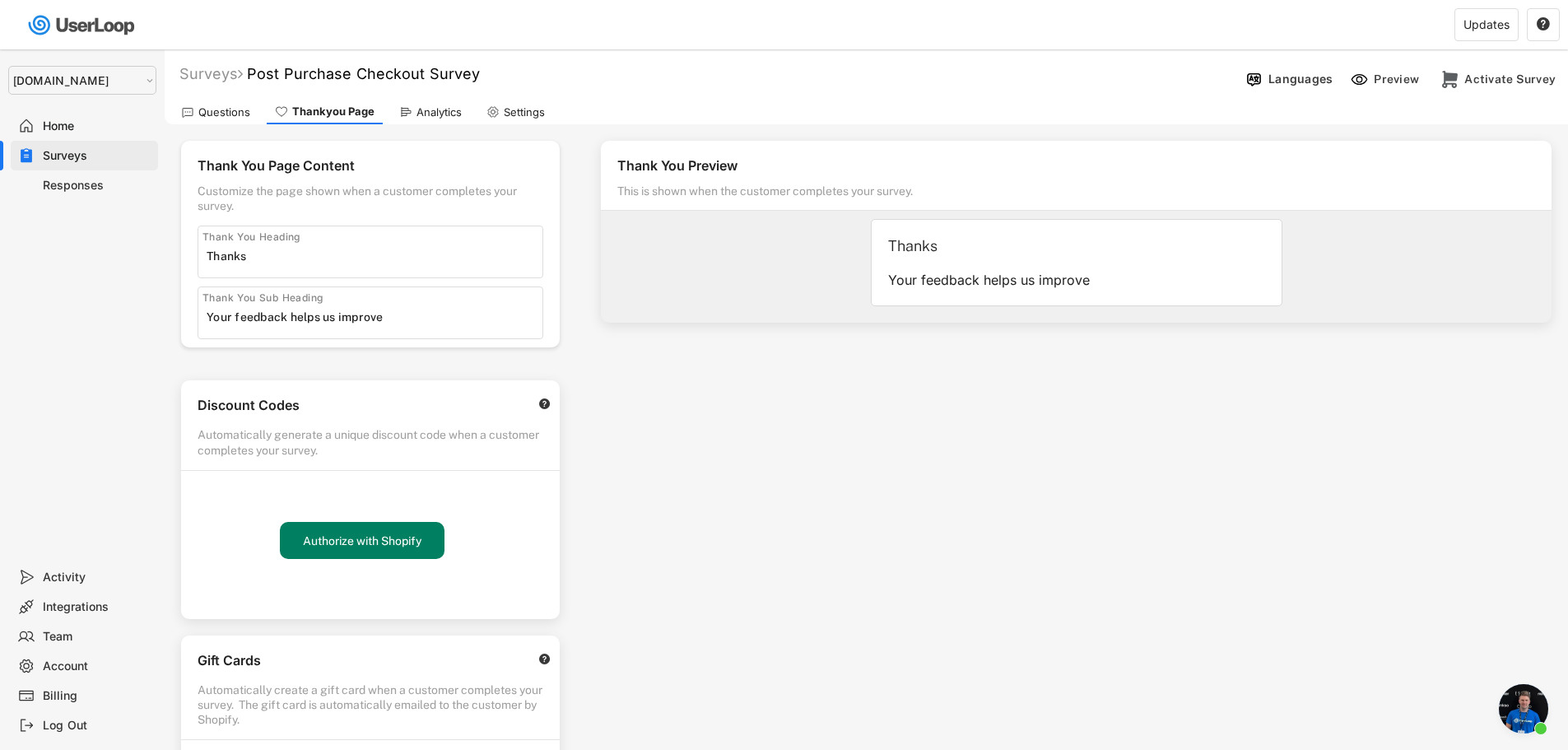
click at [371, 319] on input "input" at bounding box center [374, 317] width 336 height 25
drag, startPoint x: 380, startPoint y: 314, endPoint x: 187, endPoint y: 314, distance: 193.0
click at [187, 314] on div "Thank You Page Content Customize the page shown when a customer completes your …" at bounding box center [370, 244] width 378 height 207
click at [259, 259] on input "input" at bounding box center [374, 255] width 336 height 25
drag, startPoint x: 260, startPoint y: 259, endPoint x: 190, endPoint y: 256, distance: 70.1
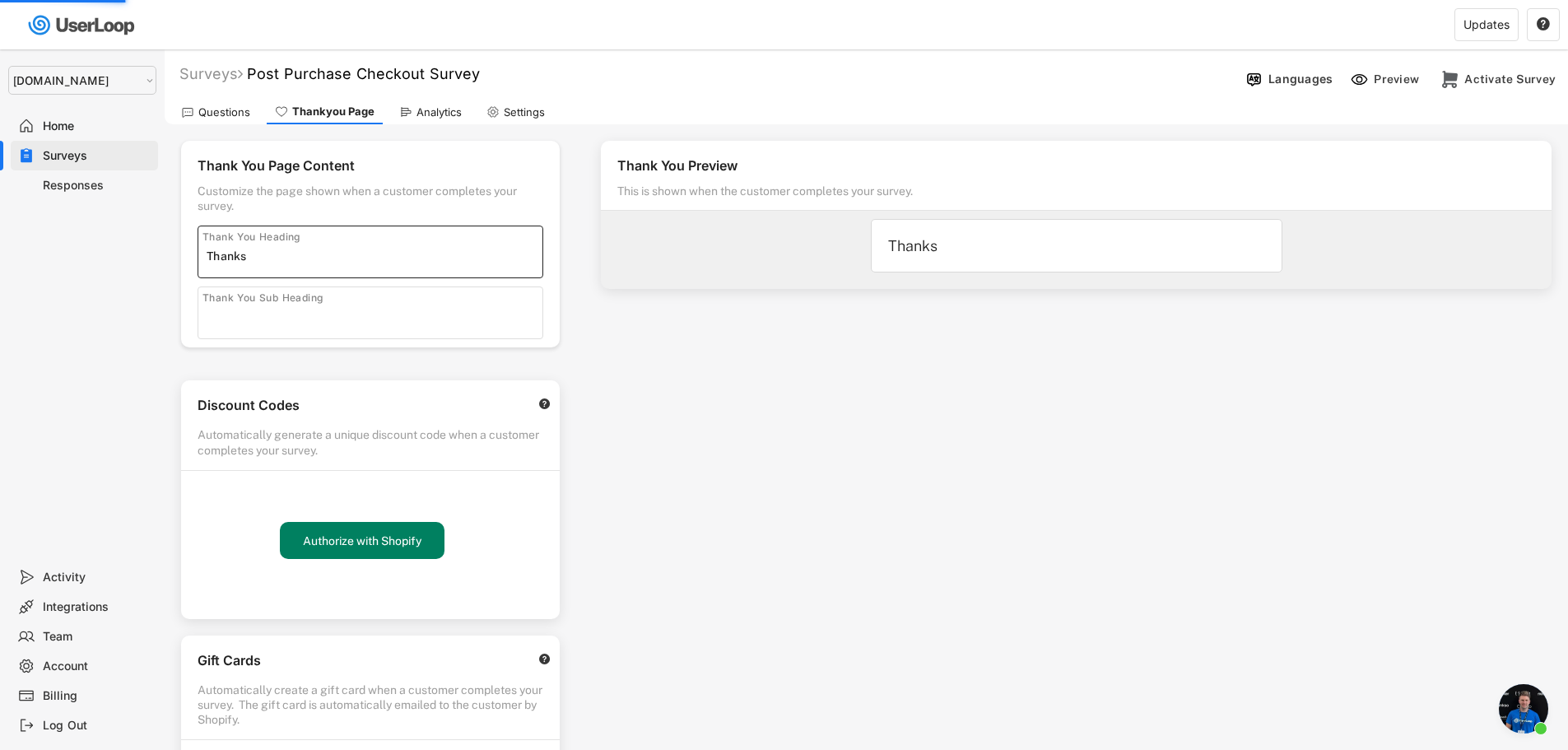
click at [190, 256] on div "Thank You Page Content Customize the page shown when a customer completes your …" at bounding box center [370, 244] width 378 height 207
paste input "Thank you for your response."
type input "Thank you for your response."
click at [878, 483] on div "Thank You Preview This is shown when the customer completes your survey. Thank …" at bounding box center [1076, 469] width 984 height 688
click at [418, 109] on div "Analytics" at bounding box center [439, 112] width 45 height 14
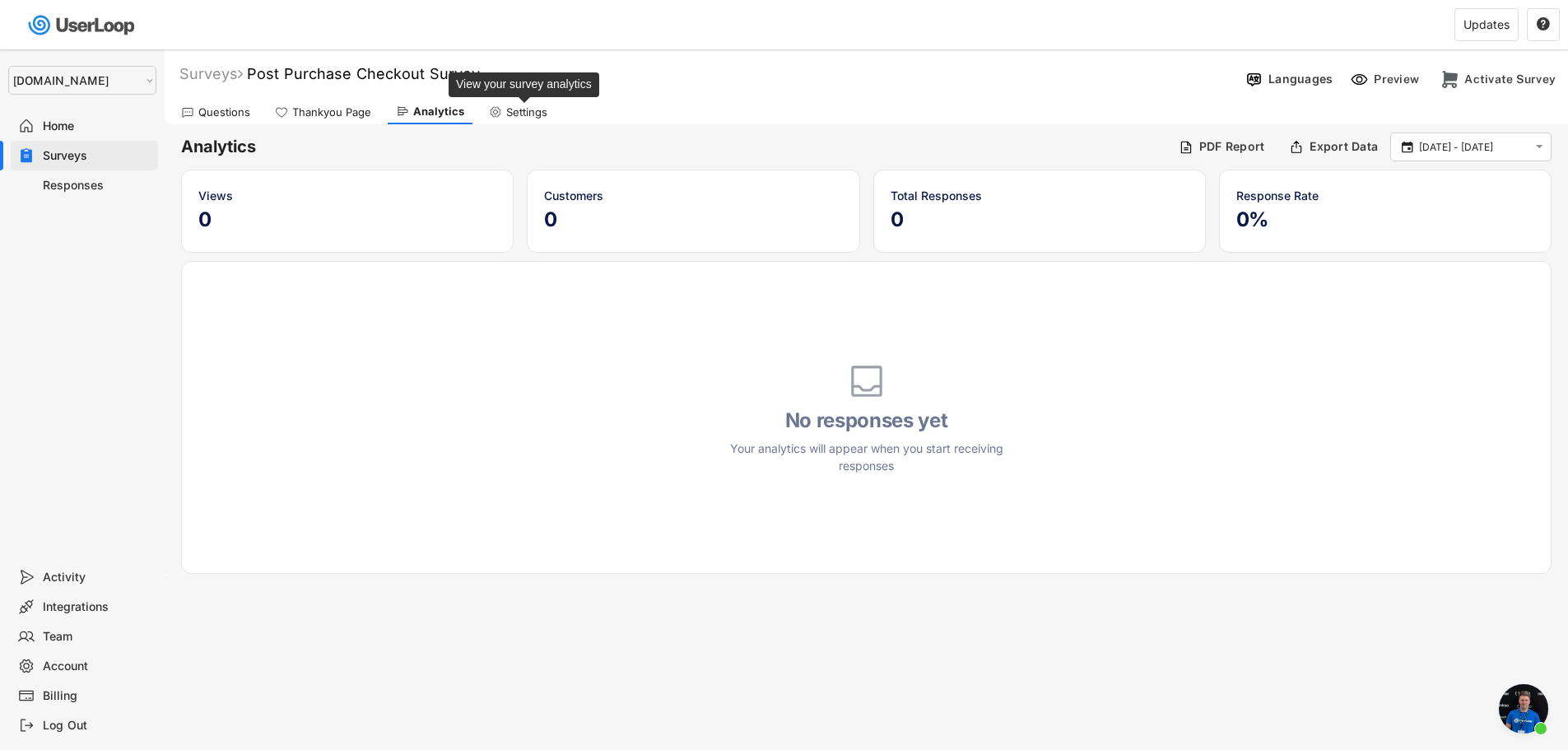
click at [535, 112] on div "Settings" at bounding box center [527, 112] width 41 height 14
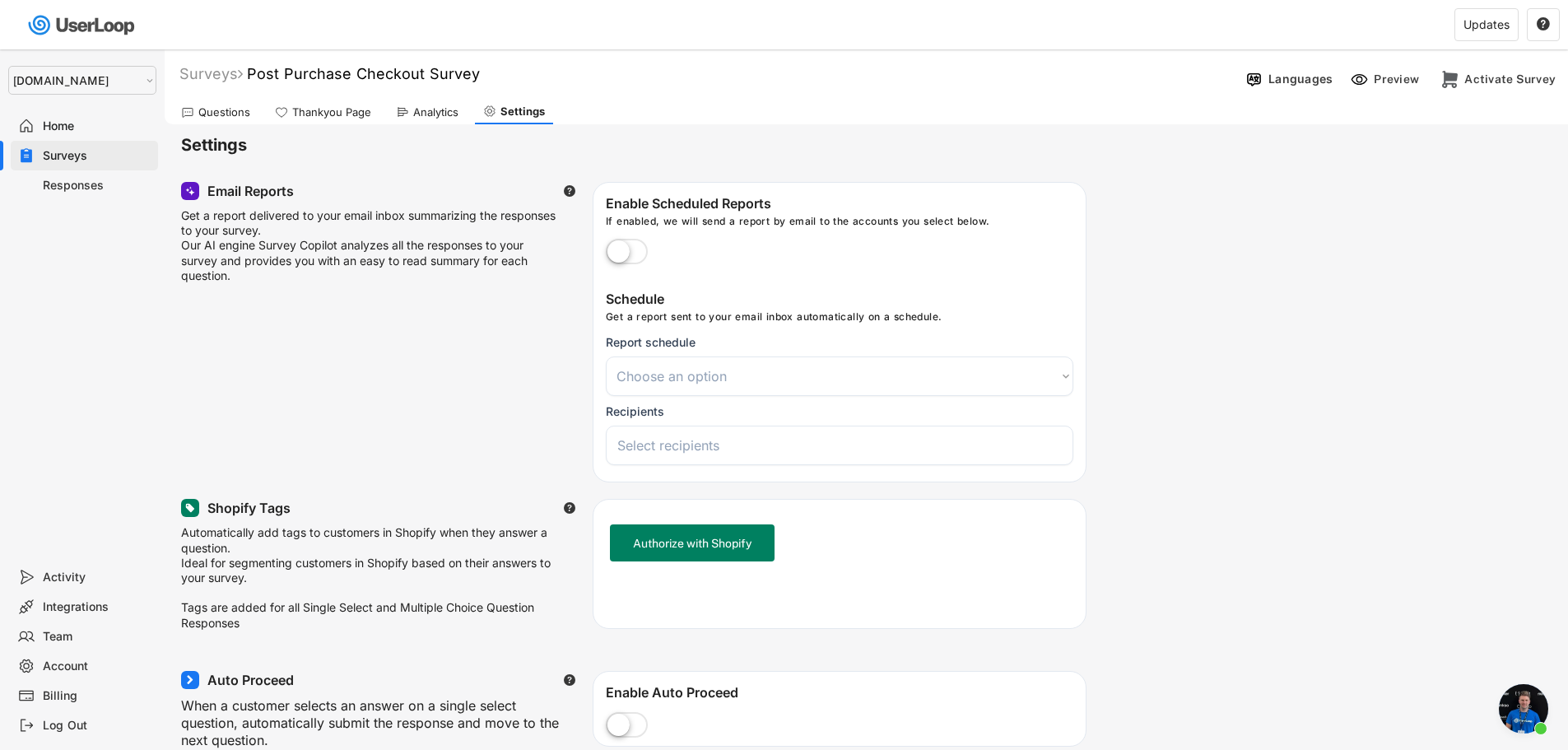
click at [630, 254] on label at bounding box center [627, 253] width 50 height 36
click at [0, 0] on input "checkbox" at bounding box center [0, 0] width 0 height 0
select select
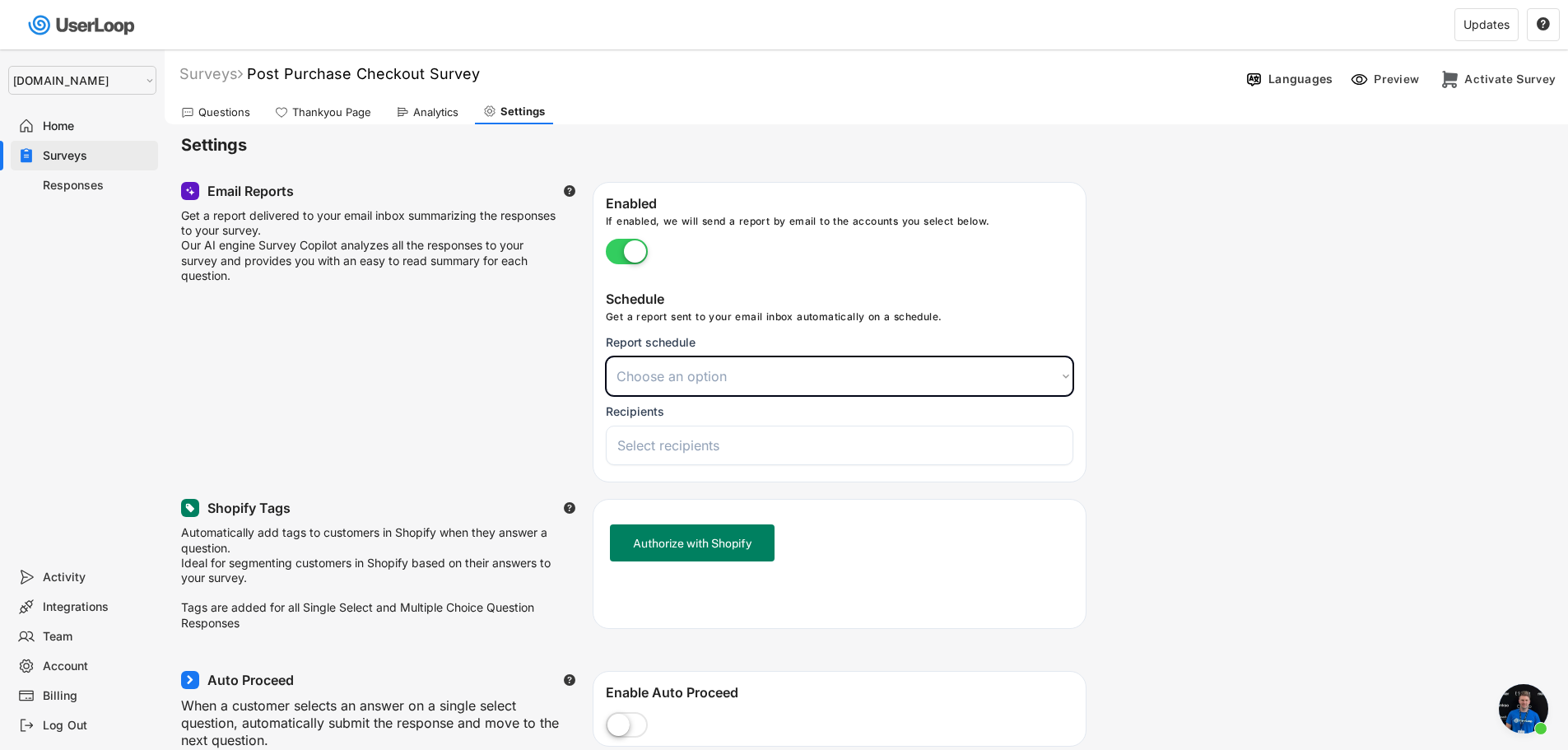
click at [711, 369] on select "Choose an option Daily Weekly Monthly" at bounding box center [840, 376] width 468 height 39
select select ""weekly""
click at [606, 356] on select "Choose an option Daily Weekly Monthly" at bounding box center [840, 376] width 468 height 39
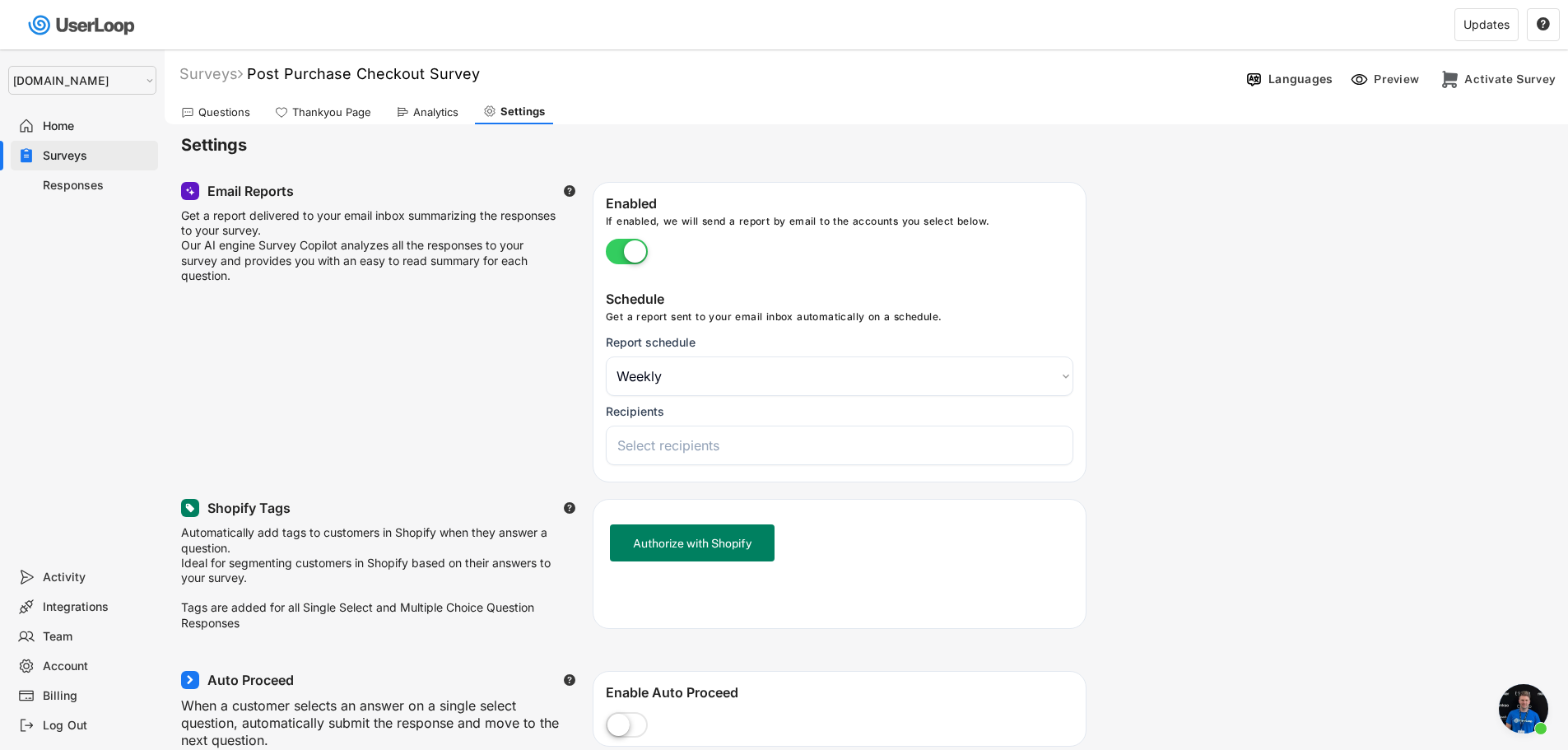
click at [696, 449] on input "search" at bounding box center [844, 445] width 453 height 16
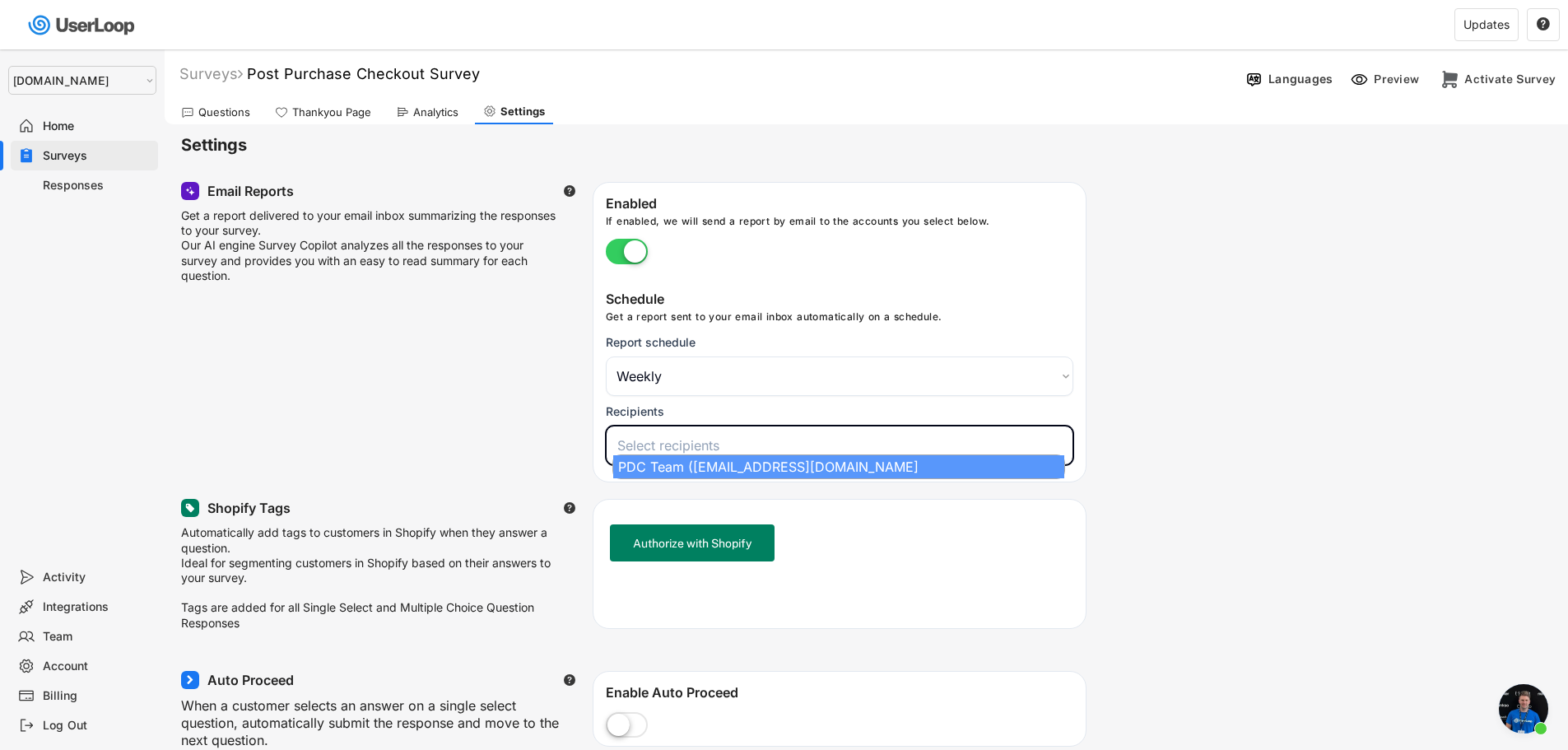
select select "1348695171700984260__LOOKUP__1753345961318x517764866714334400"
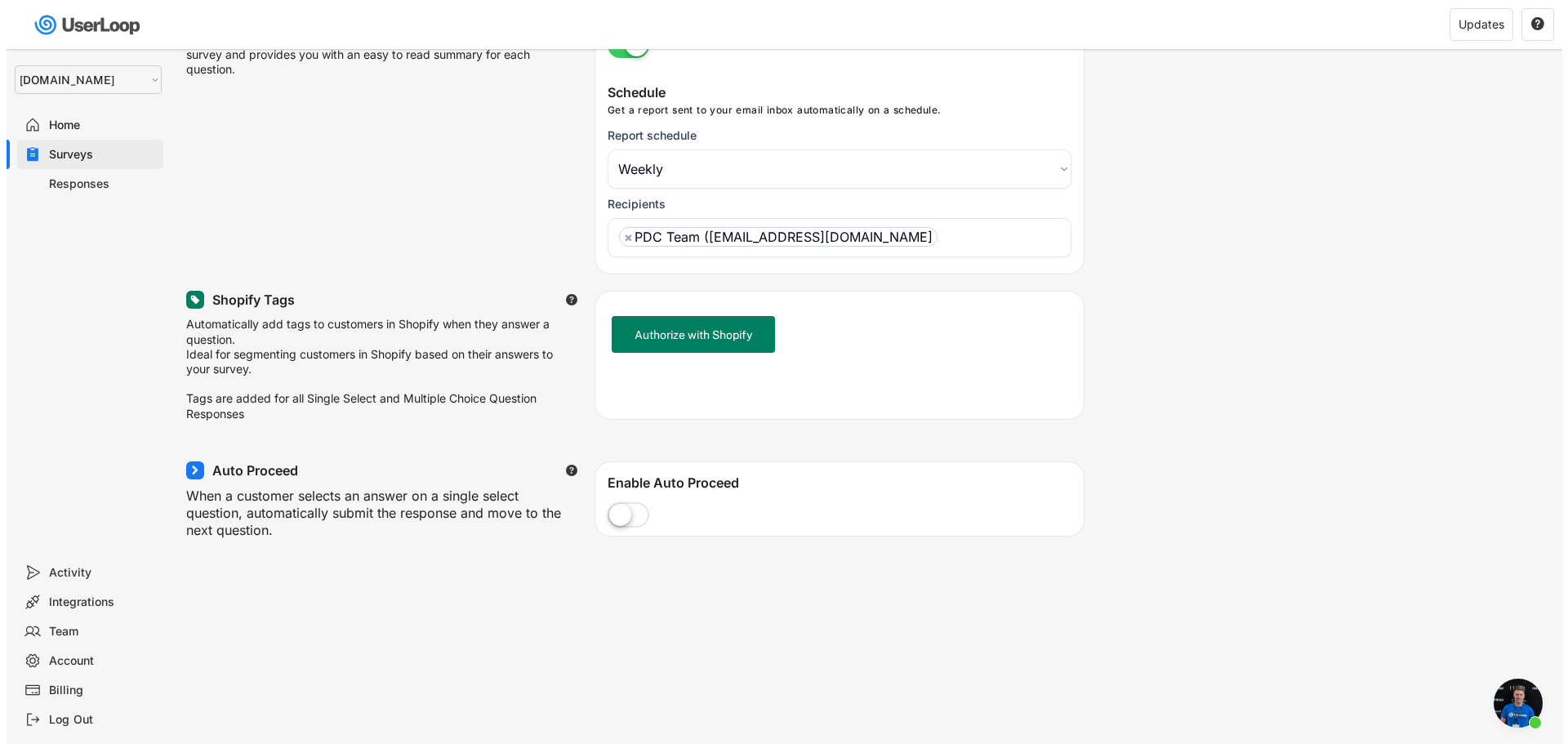
scroll to position [245, 0]
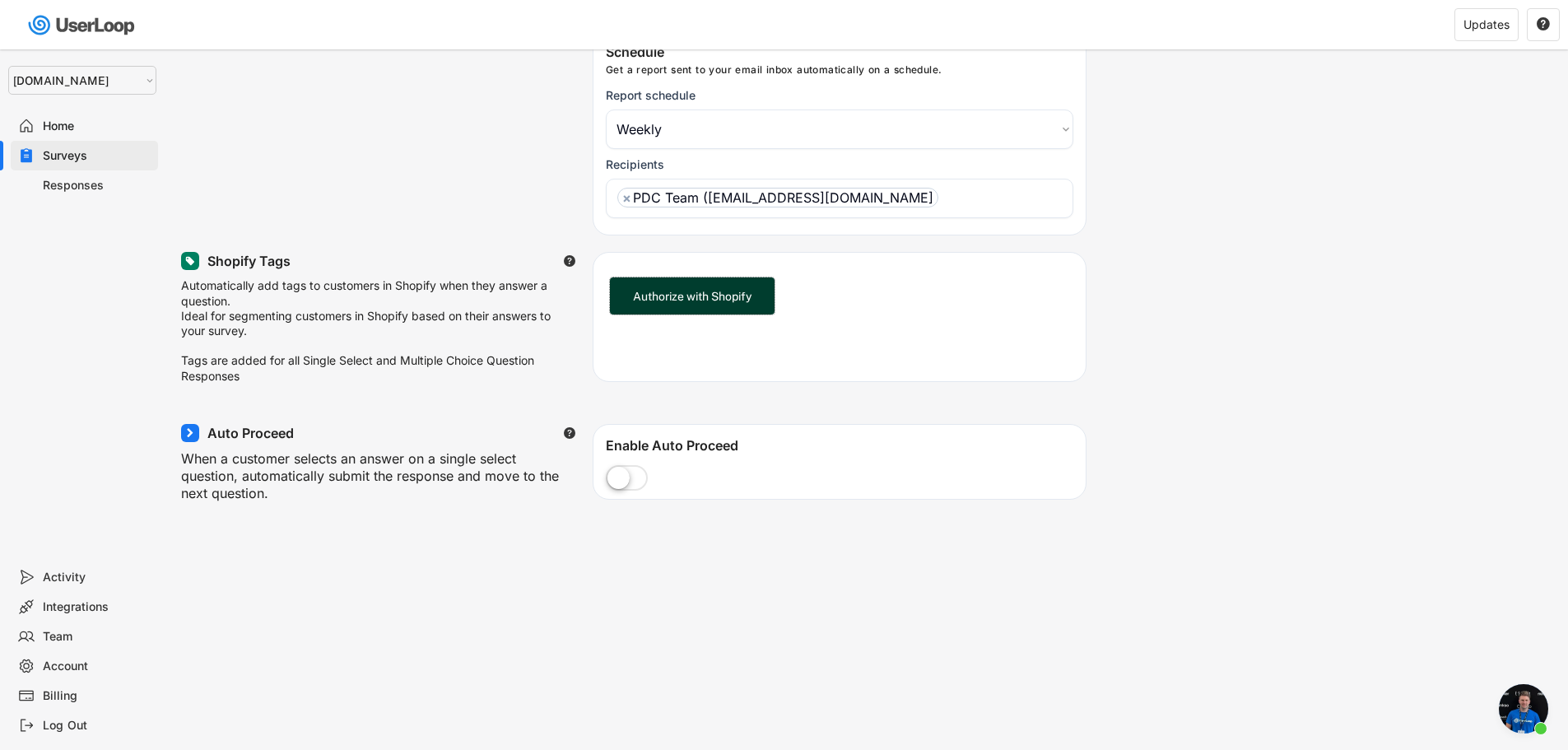
click at [695, 291] on button "Authorize with Shopify" at bounding box center [692, 296] width 165 height 37
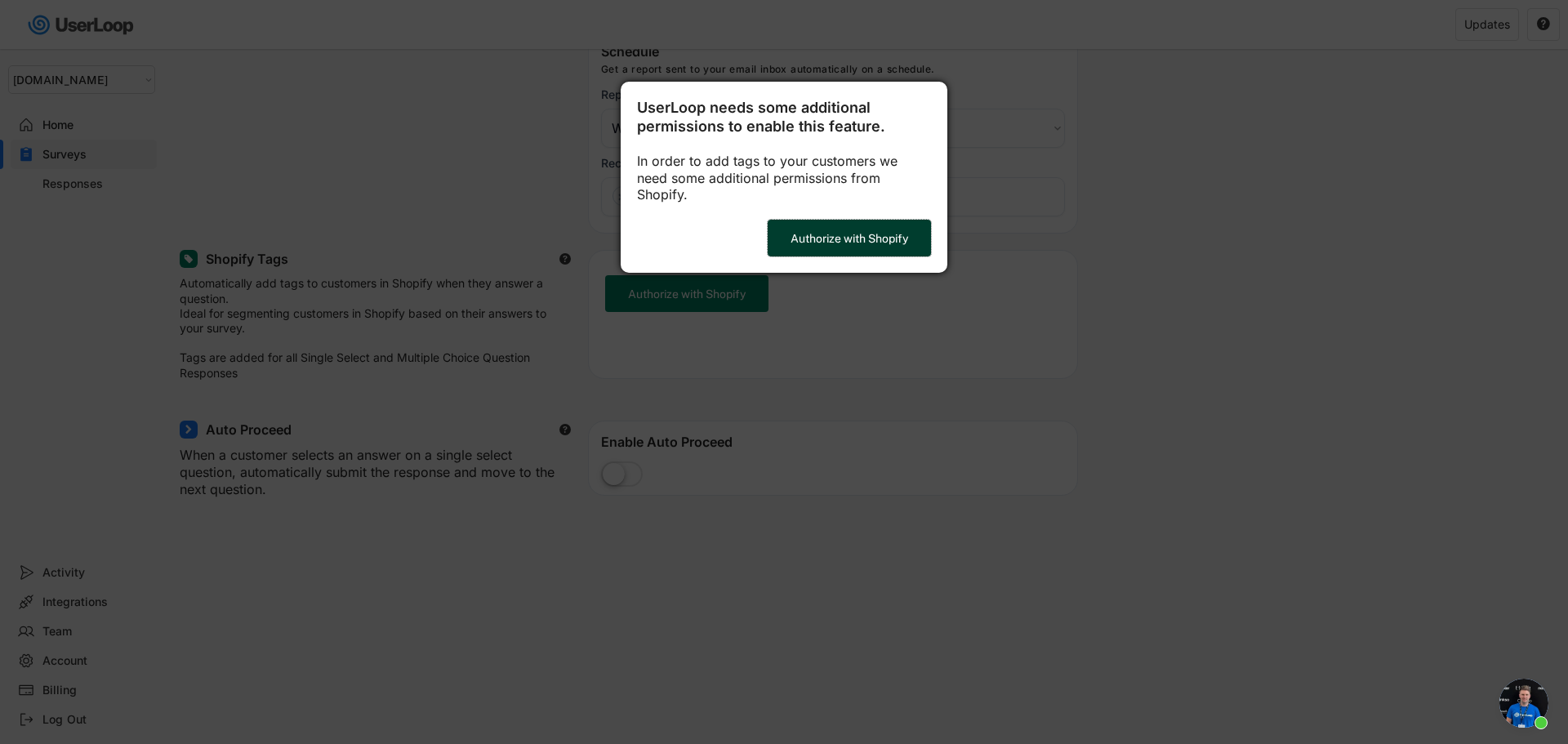
click at [836, 226] on button "Authorize with Shopify" at bounding box center [849, 237] width 163 height 36
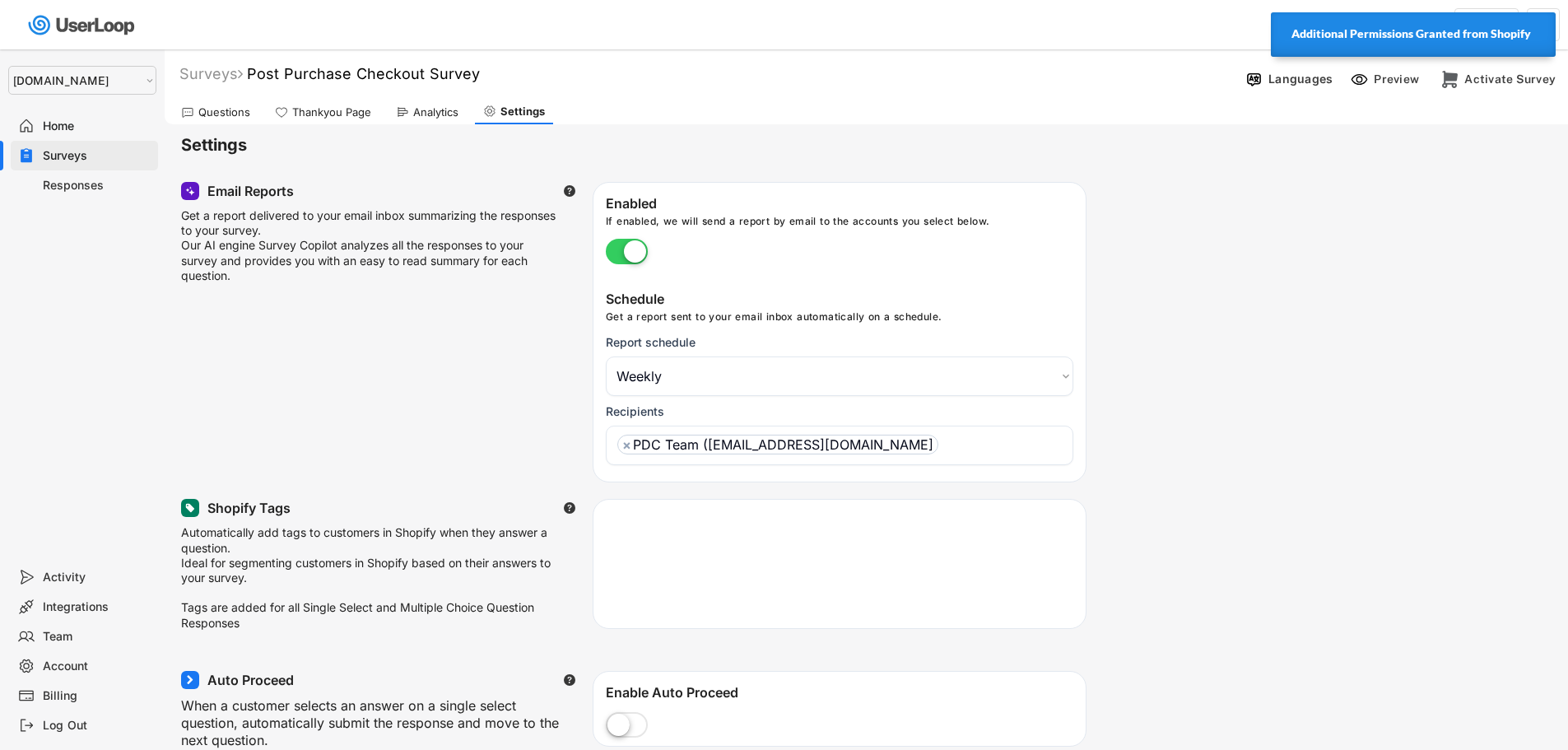
select select ""weekly""
select select ""1348695171700984260__LOOKUP__1755075273842x880989460480687400""
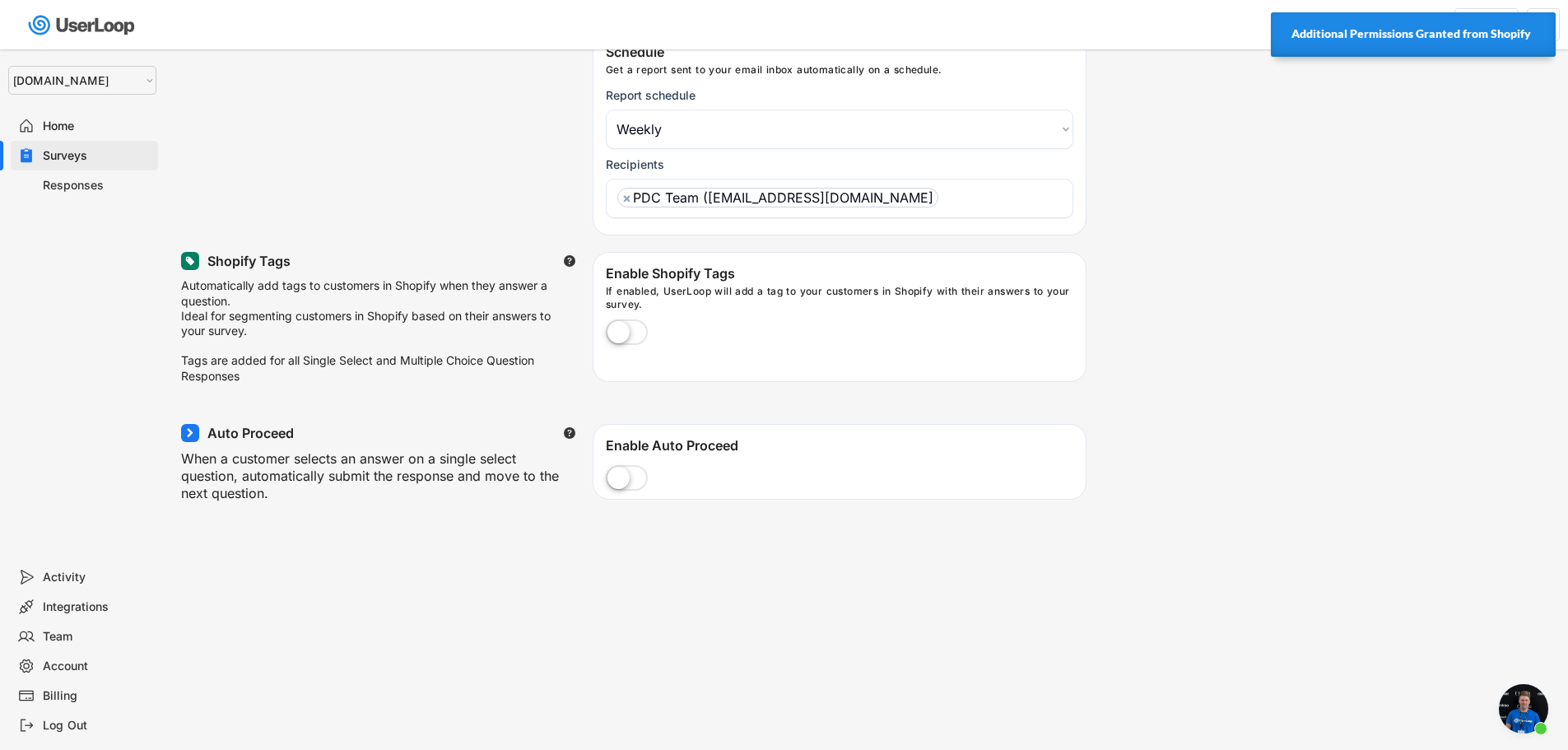
scroll to position [7165, 0]
click at [632, 327] on label at bounding box center [627, 333] width 50 height 36
click at [0, 0] on input "checkbox" at bounding box center [0, 0] width 0 height 0
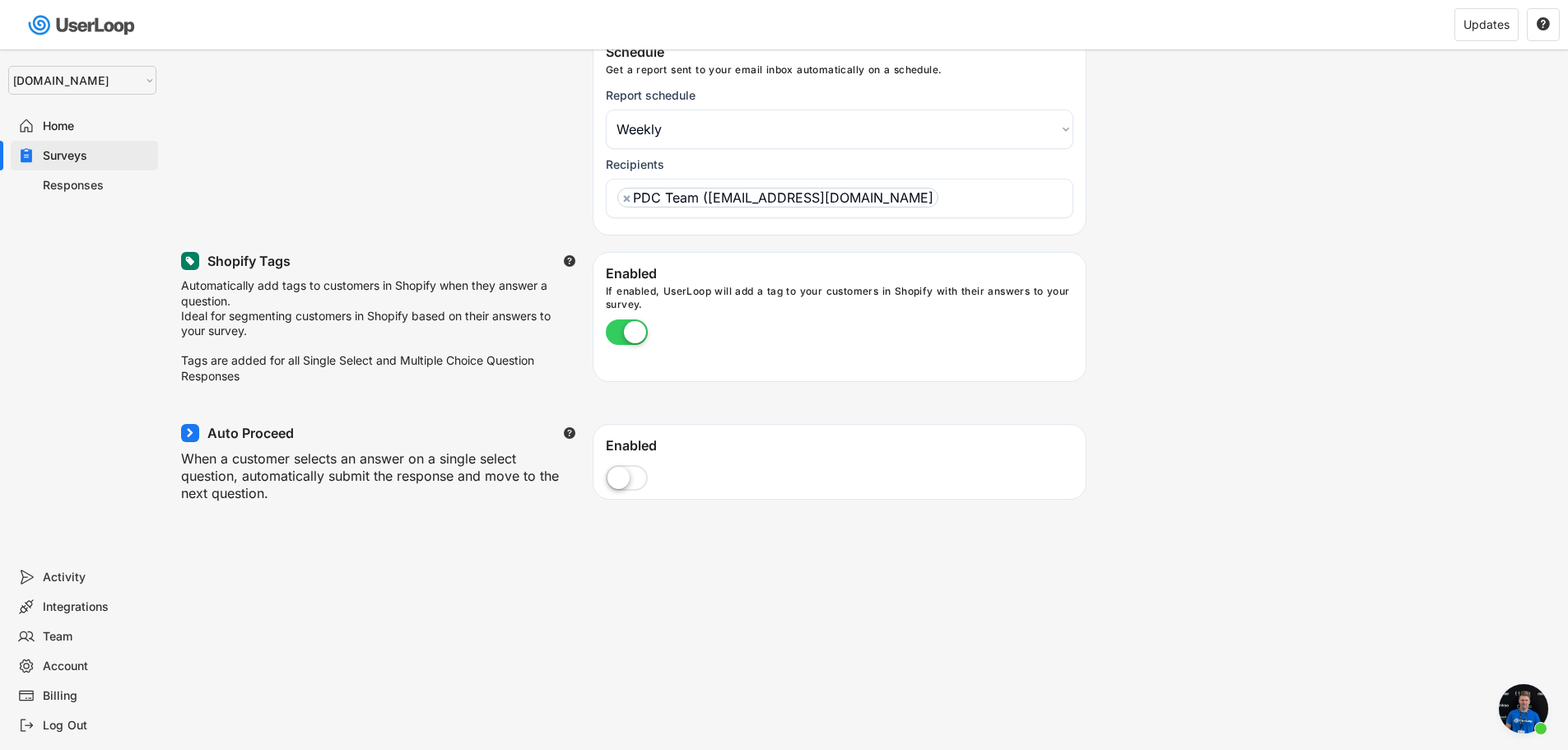
click at [1360, 542] on div "Auto Proceed  When a customer selects an answer on a single select question, a…" at bounding box center [866, 493] width 1371 height 139
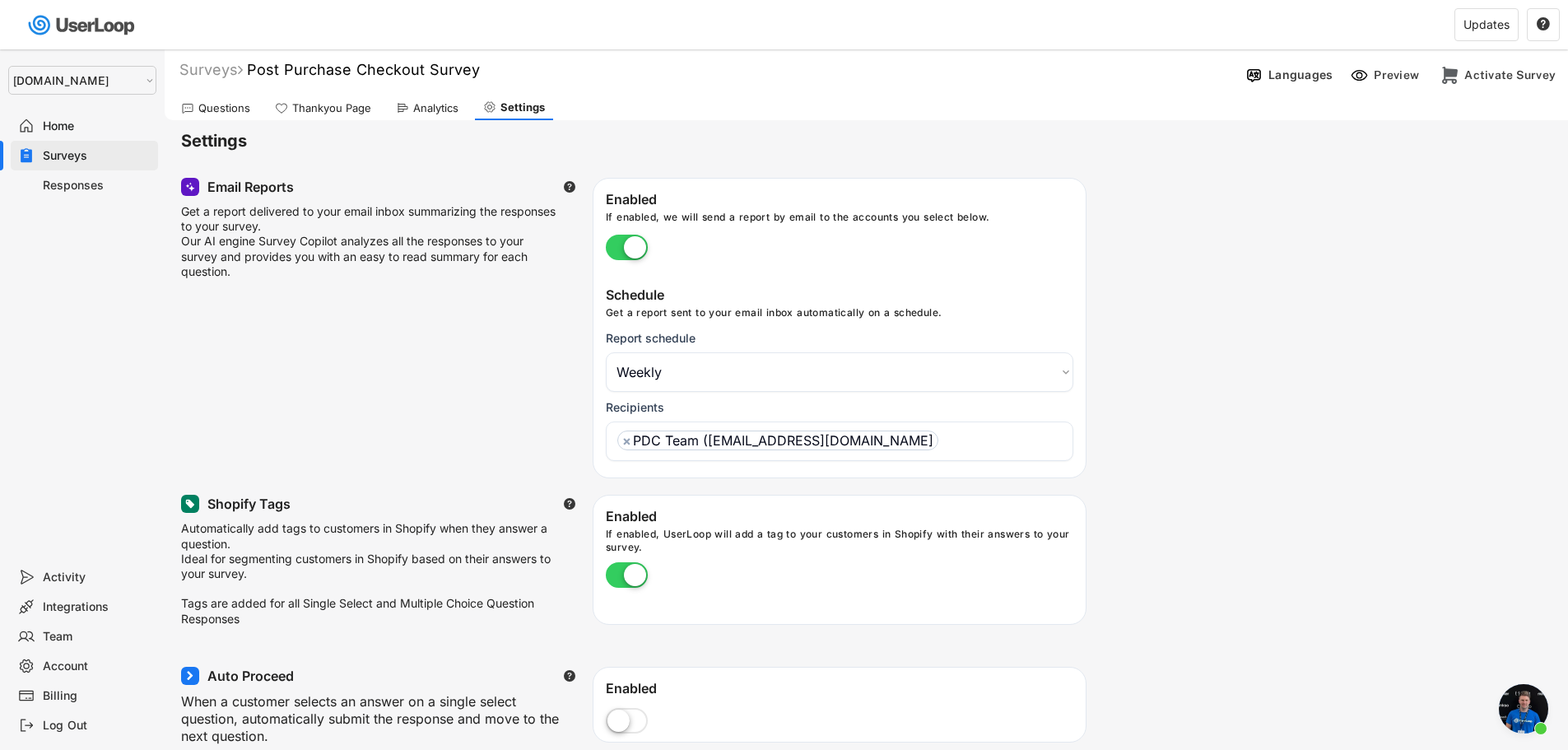
scroll to position [0, 0]
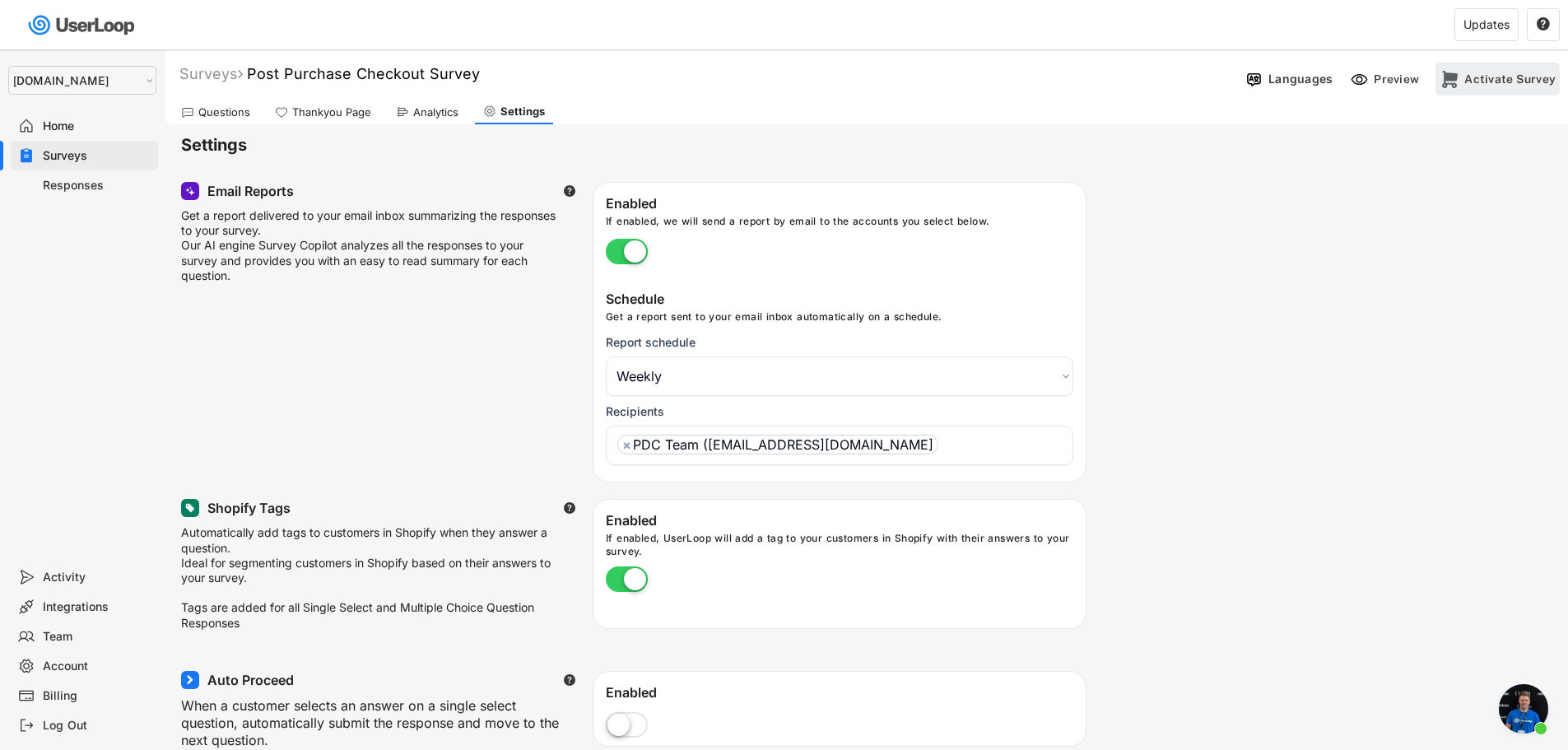
click at [1467, 83] on div "Activate Survey" at bounding box center [1510, 79] width 91 height 15
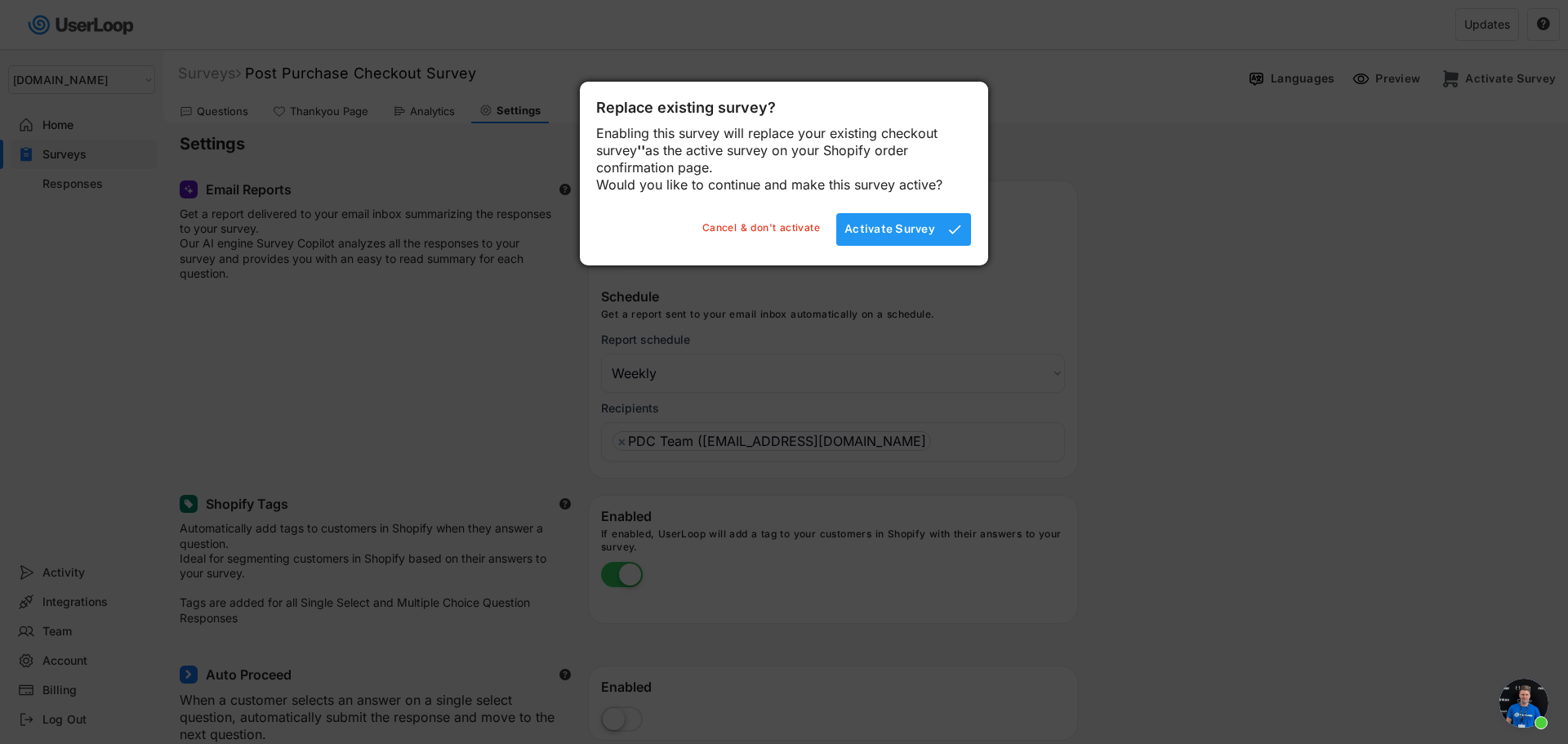
click at [892, 236] on div "Activate Survey" at bounding box center [889, 228] width 91 height 14
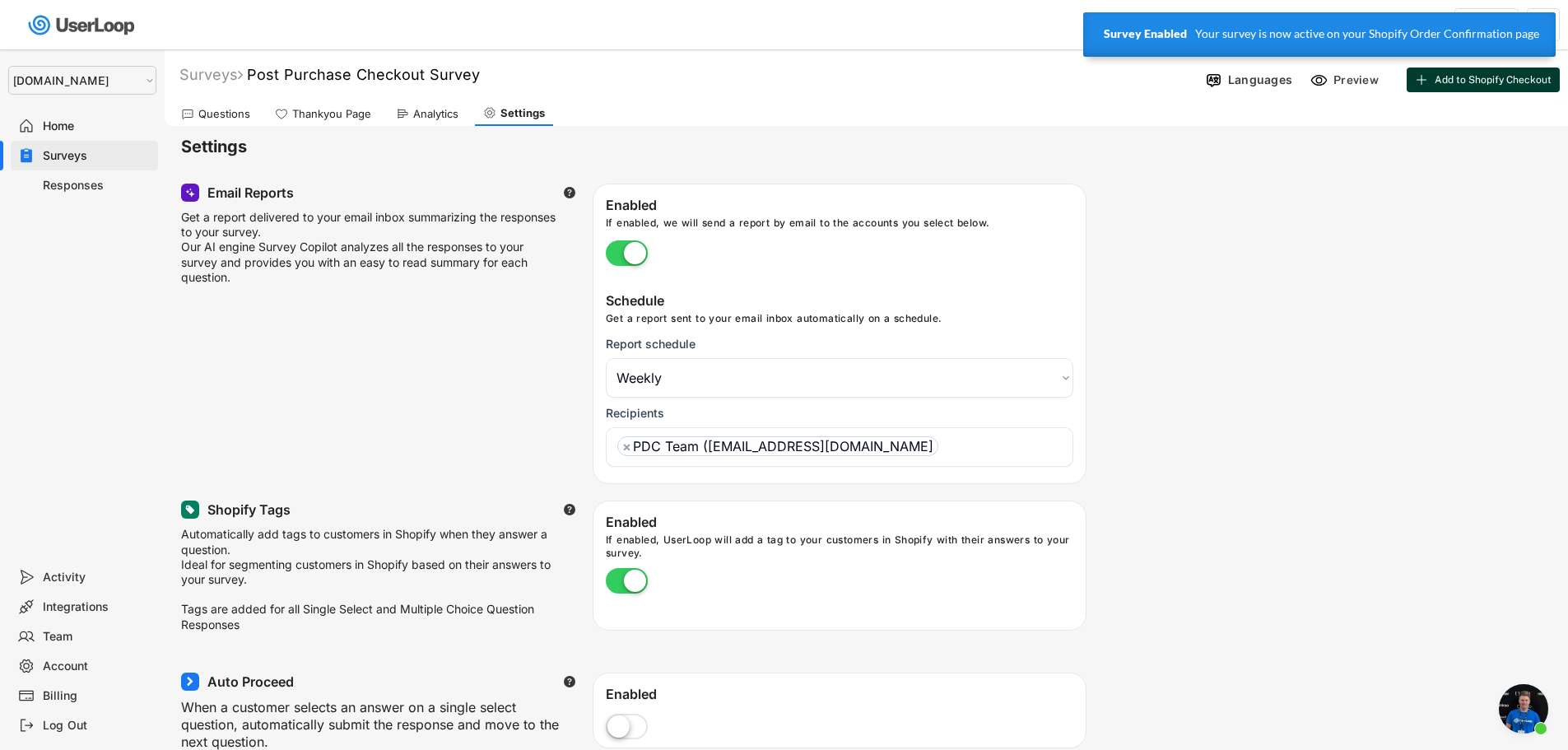
click at [1460, 77] on span "Add to Shopify Checkout" at bounding box center [1493, 80] width 117 height 10
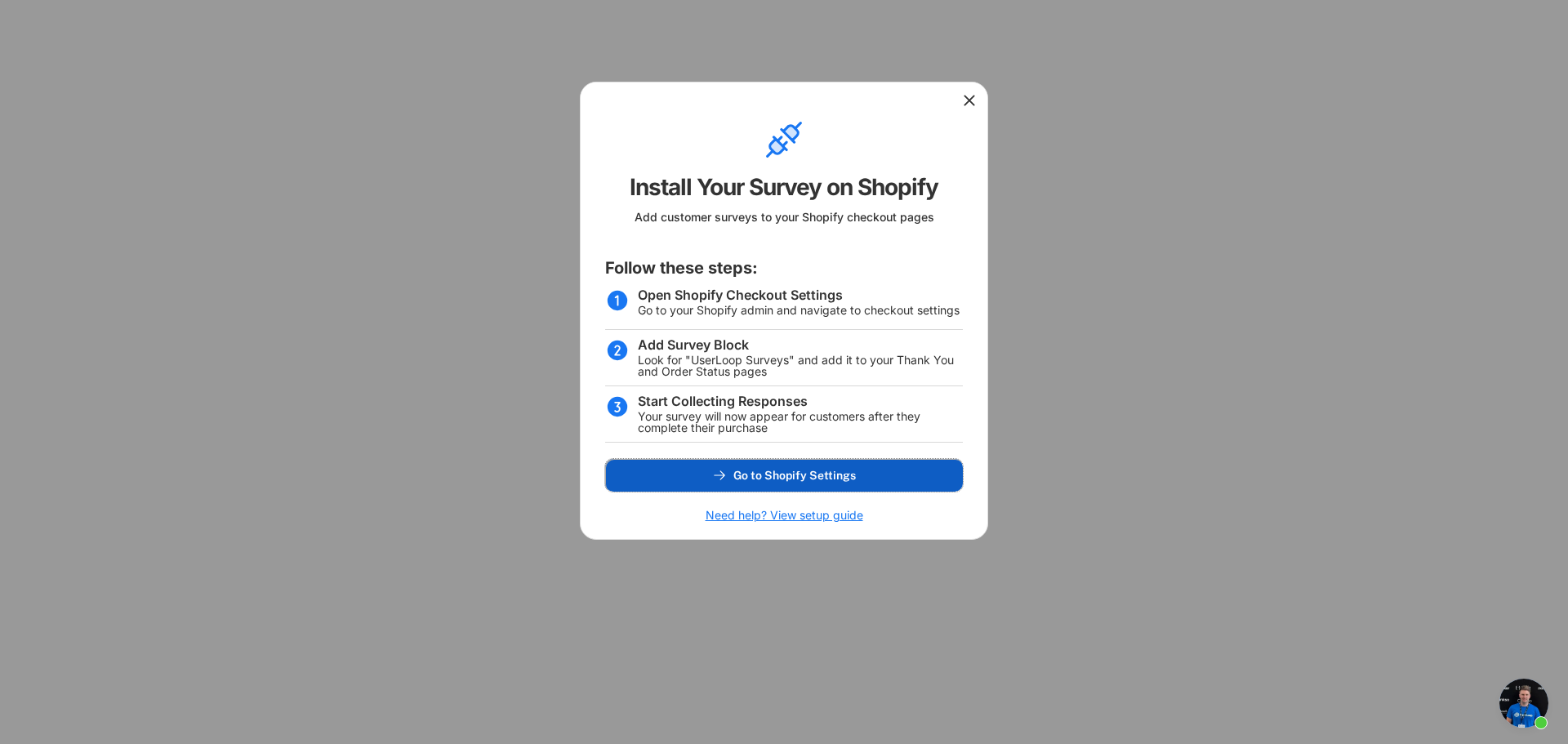
click at [803, 491] on button "Go to Shopify Settings" at bounding box center [784, 475] width 357 height 33
click at [789, 482] on button "Go to Shopify Settings" at bounding box center [784, 475] width 357 height 33
click at [783, 489] on button "Go to Shopify Settings" at bounding box center [784, 475] width 357 height 33
click at [965, 103] on icon at bounding box center [969, 100] width 16 height 16
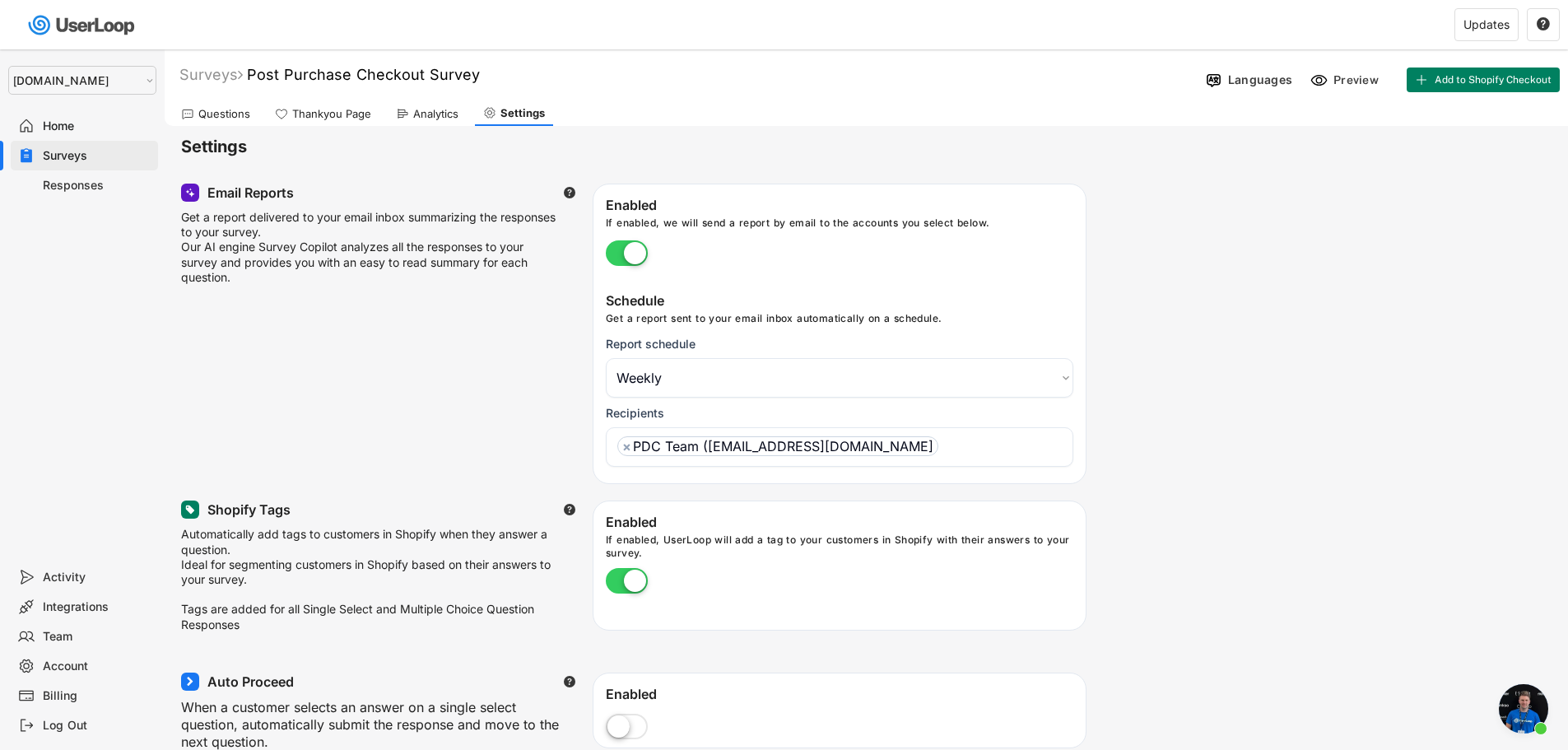
click at [1527, 707] on span "Open chat" at bounding box center [1524, 709] width 50 height 50
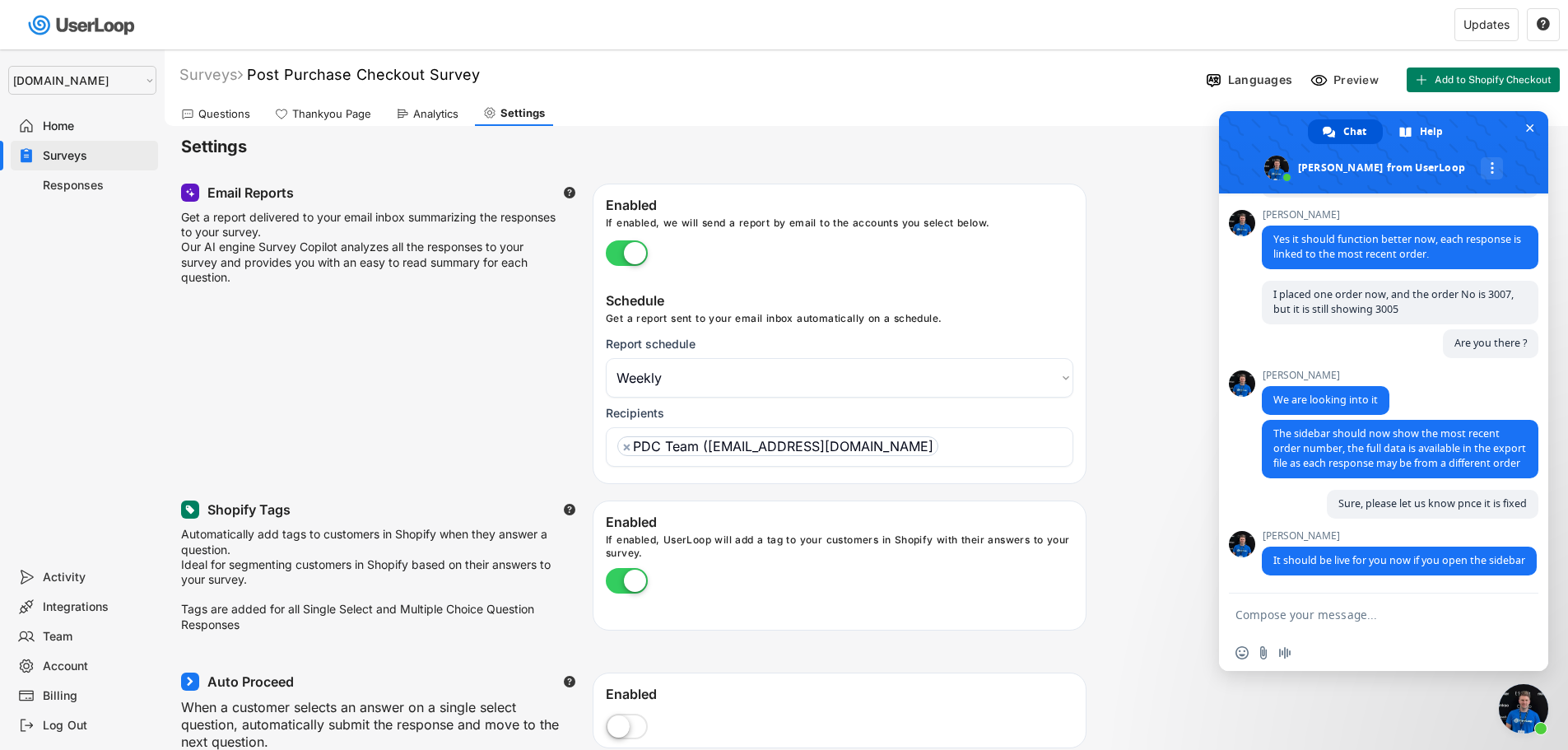
click at [1383, 624] on textarea "Compose your message..." at bounding box center [1367, 614] width 263 height 41
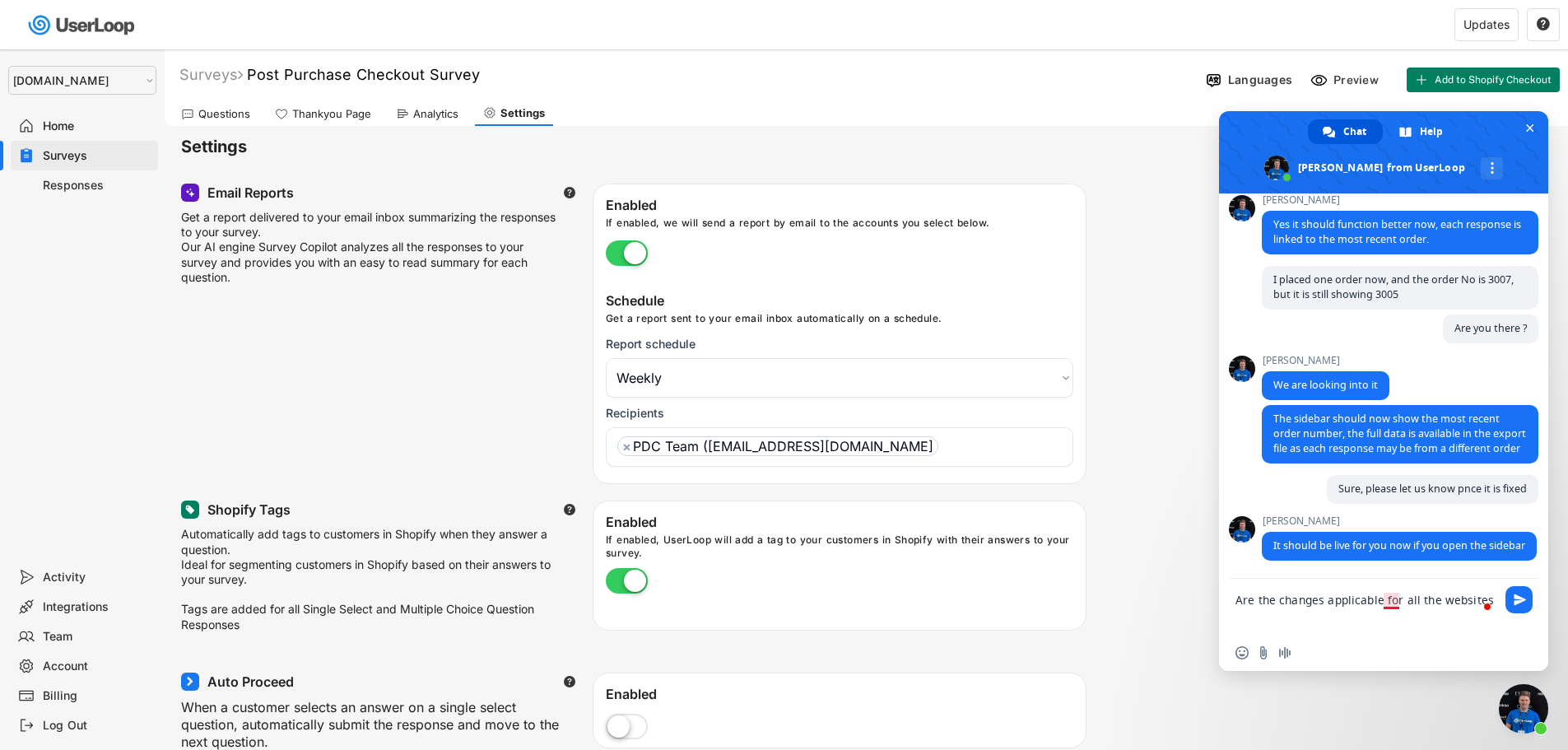
click at [1393, 603] on textarea "Are the changes applicable for all the websites" at bounding box center [1367, 607] width 263 height 56
click at [1481, 599] on span at bounding box center [1488, 606] width 15 height 16
click at [1481, 598] on textarea "Are the changes applicable to all the websites" at bounding box center [1367, 607] width 263 height 56
type textarea "Are the changes applicable to all the websites?"
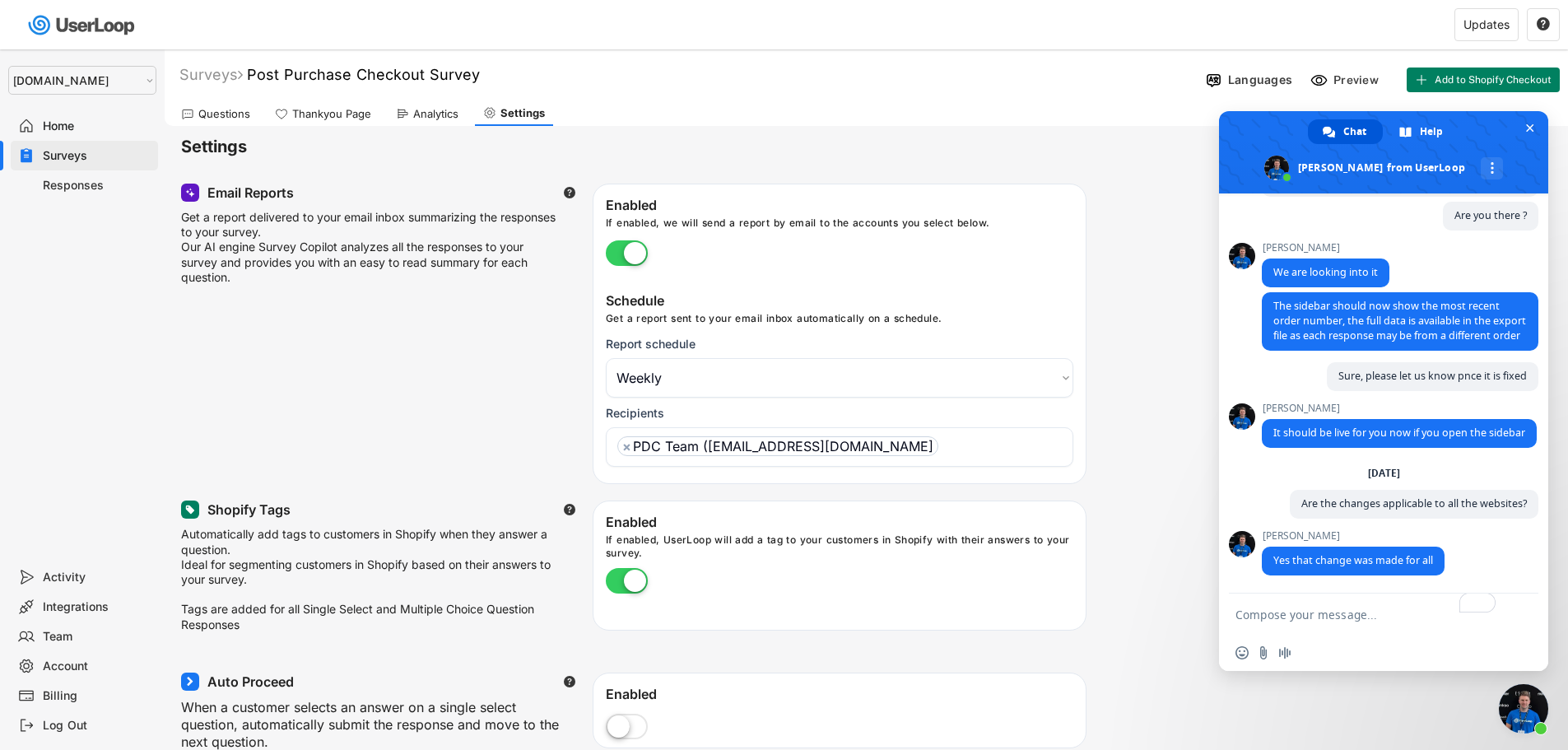
scroll to position [7292, 0]
click at [1343, 618] on textarea "To enrich screen reader interactions, please activate Accessibility in Grammarl…" at bounding box center [1367, 614] width 263 height 41
type textarea "Thank you for the confirmation"
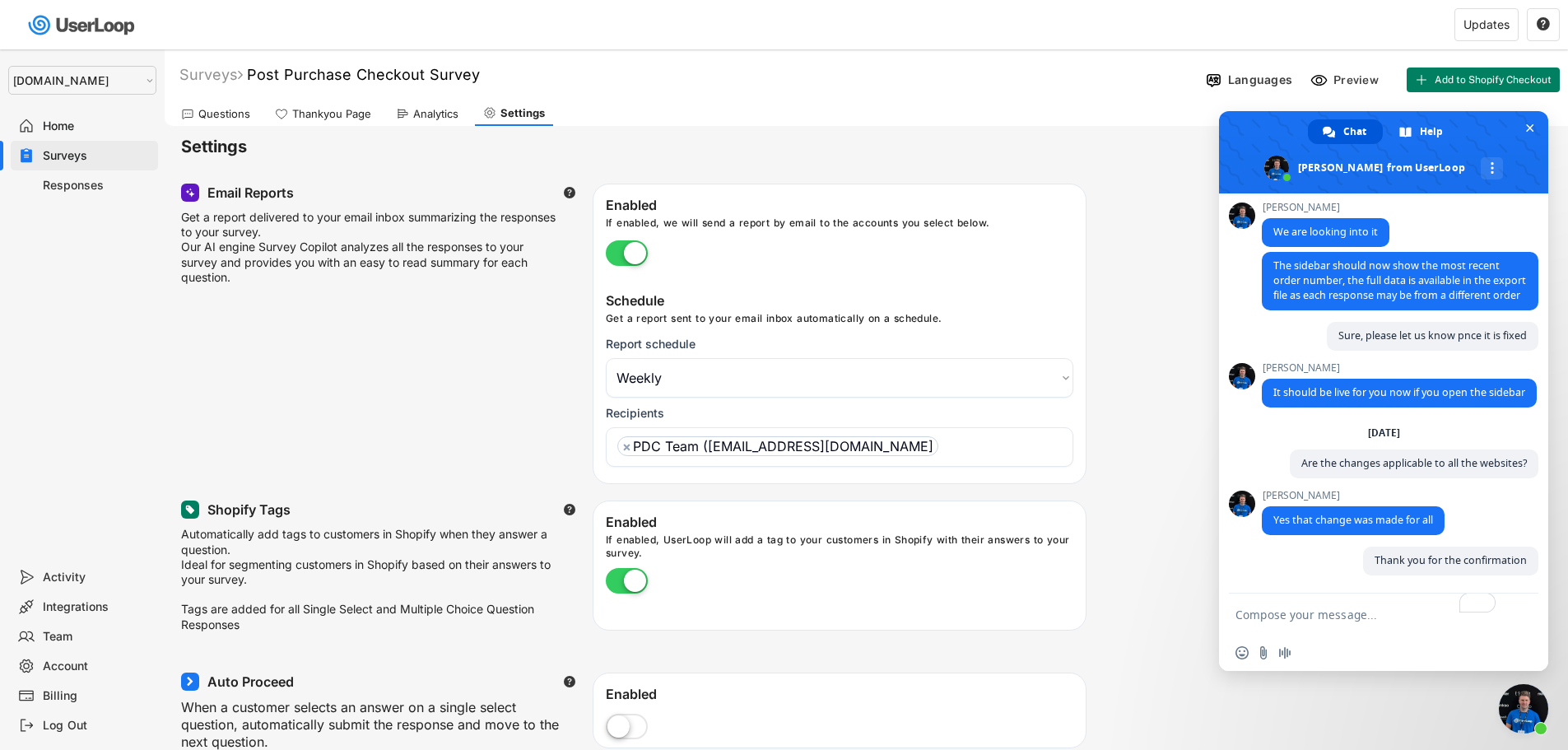
scroll to position [7333, 0]
click at [220, 114] on div "Questions" at bounding box center [224, 114] width 52 height 14
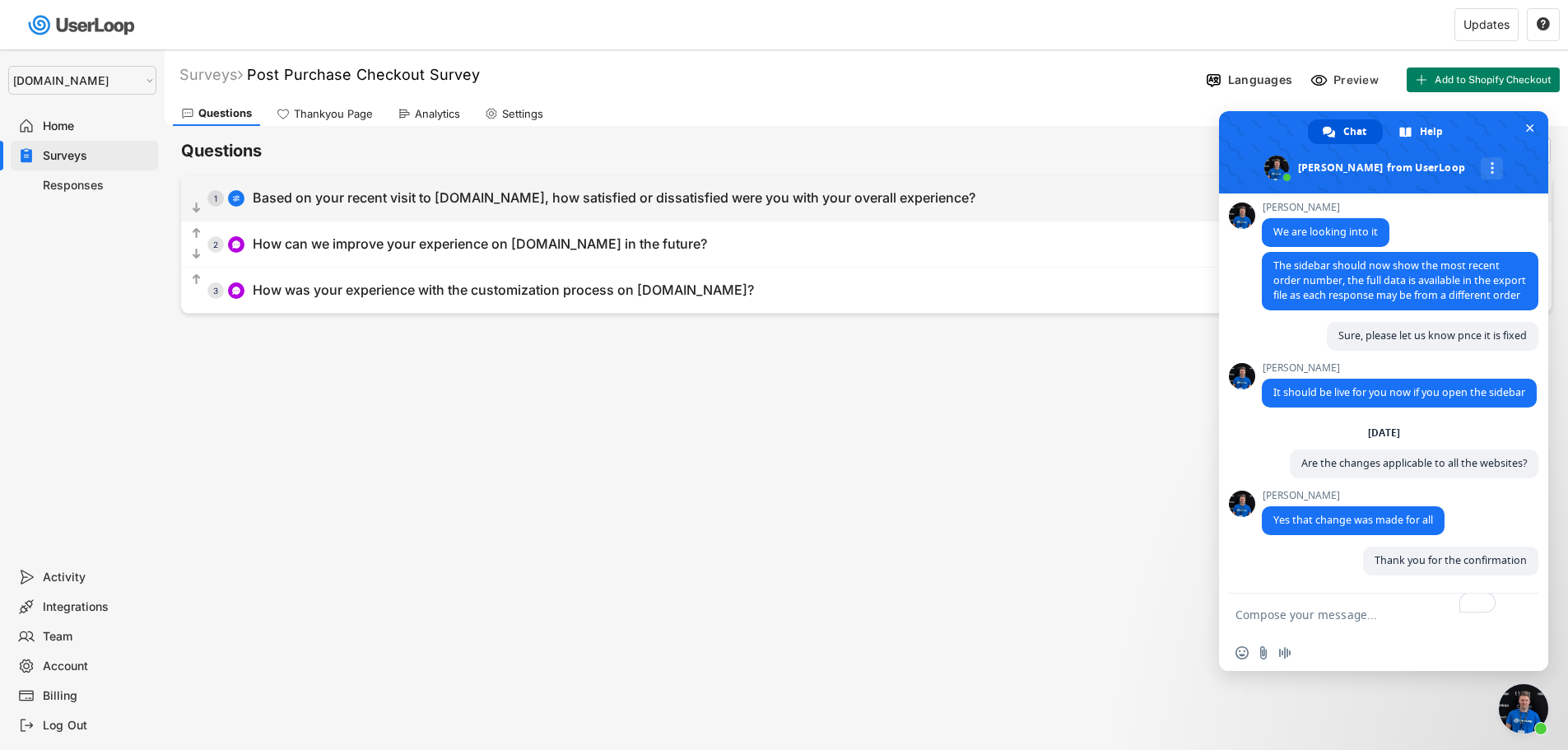
click at [297, 198] on div "Based on your recent visit to [DOMAIN_NAME], how satisfied or dissatisfied were…" at bounding box center [614, 198] width 723 height 17
select select ""1_5""
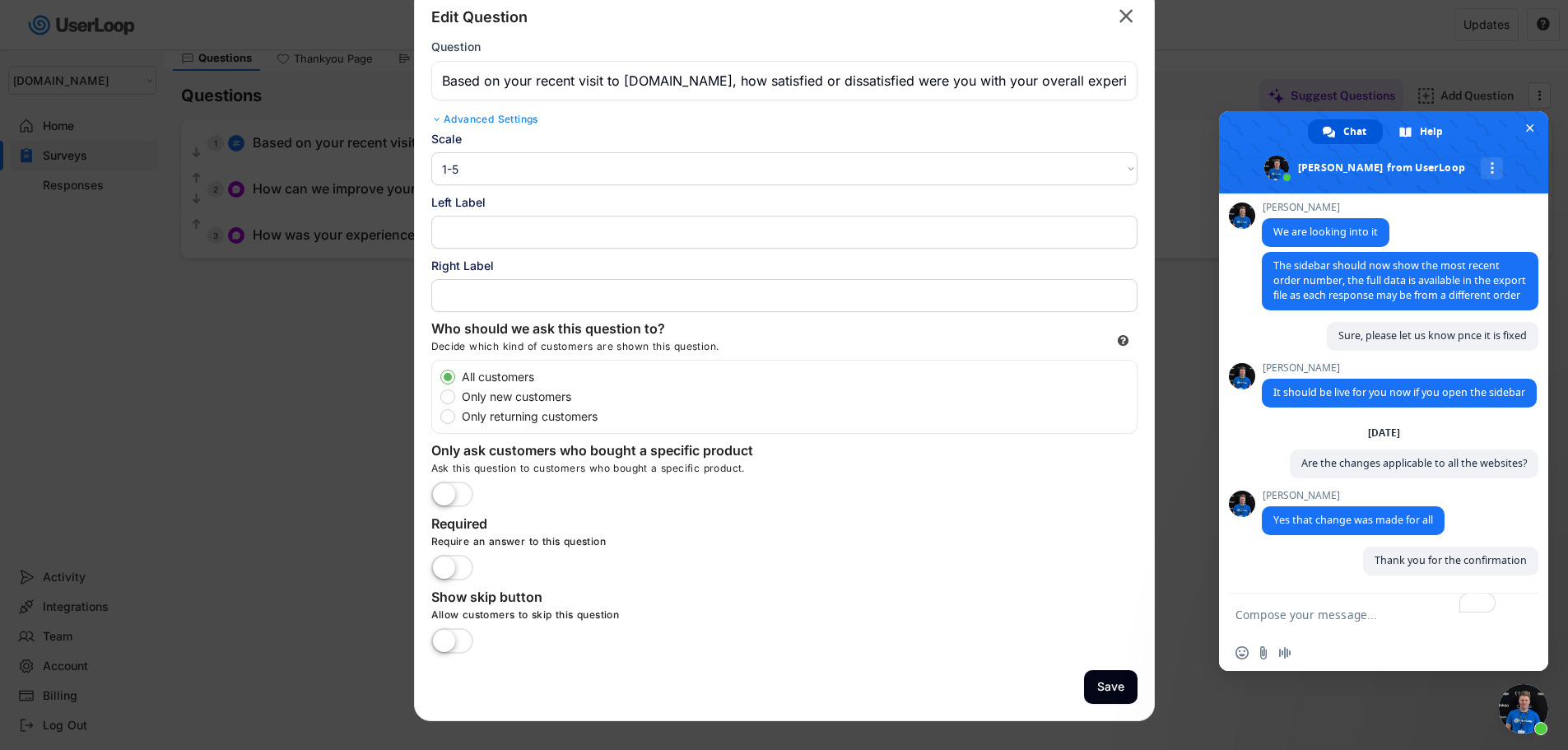
scroll to position [143, 0]
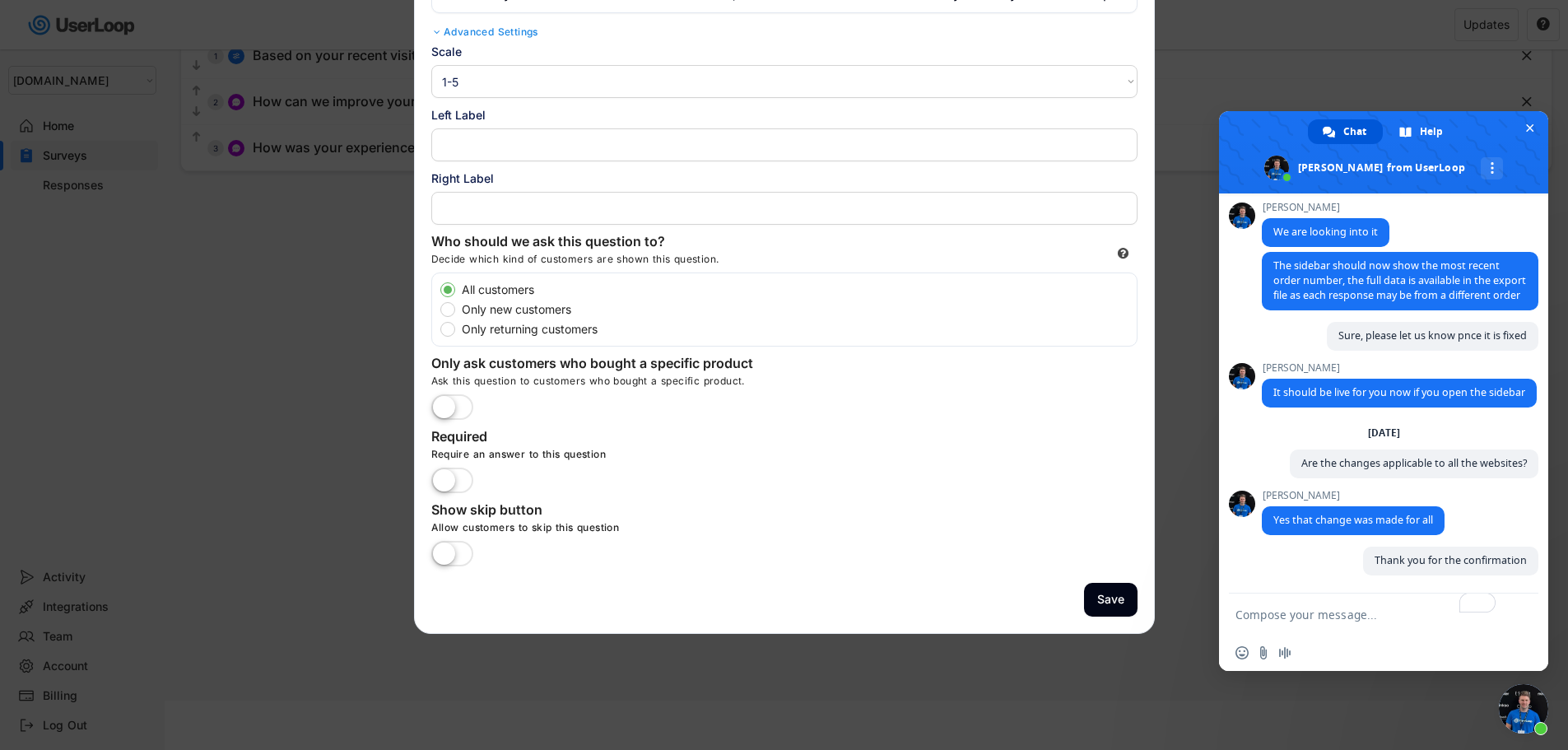
click at [462, 478] on label at bounding box center [452, 482] width 50 height 36
click at [0, 0] on input "checkbox" at bounding box center [0, 0] width 0 height 0
click at [1112, 600] on button "Save" at bounding box center [1111, 601] width 54 height 34
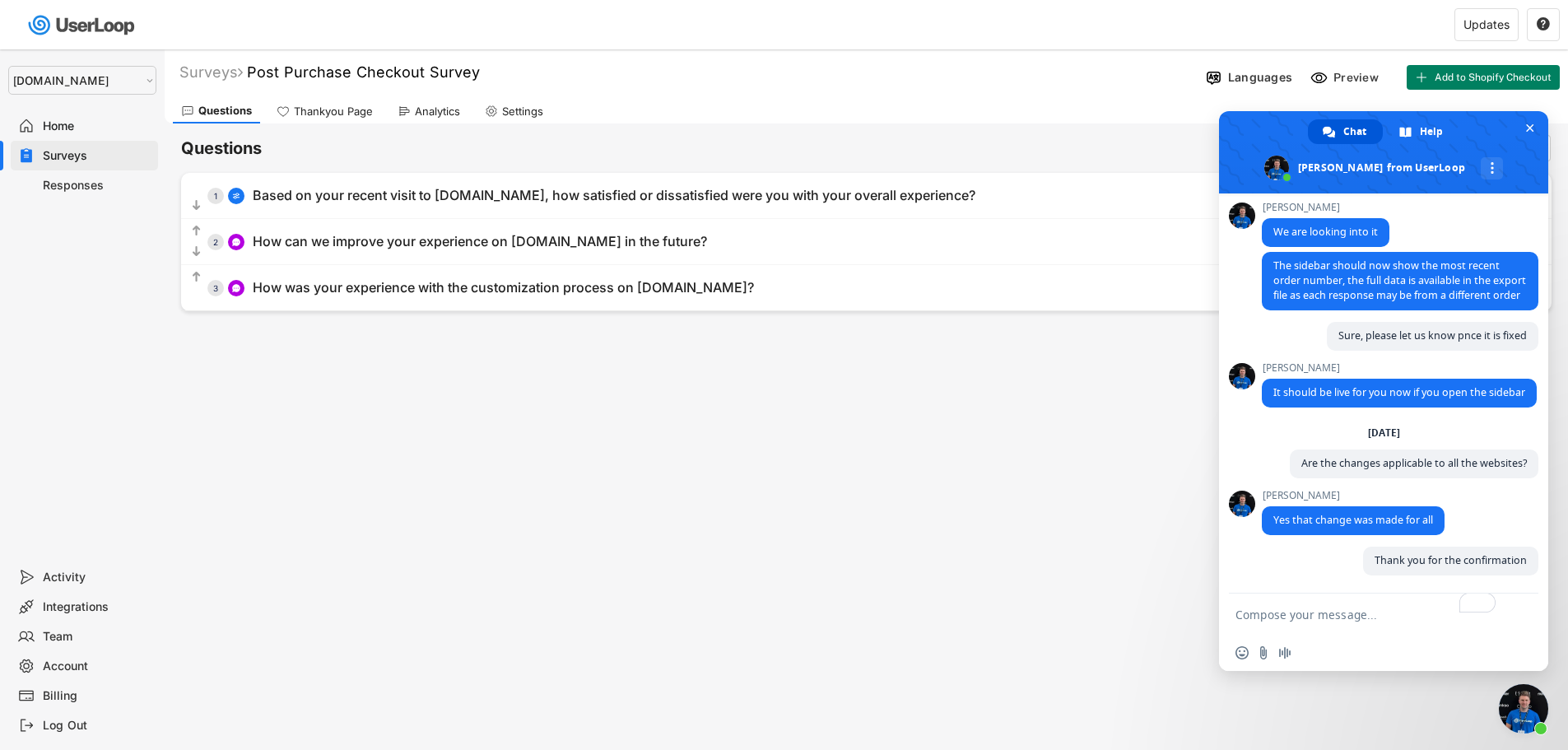
scroll to position [0, 0]
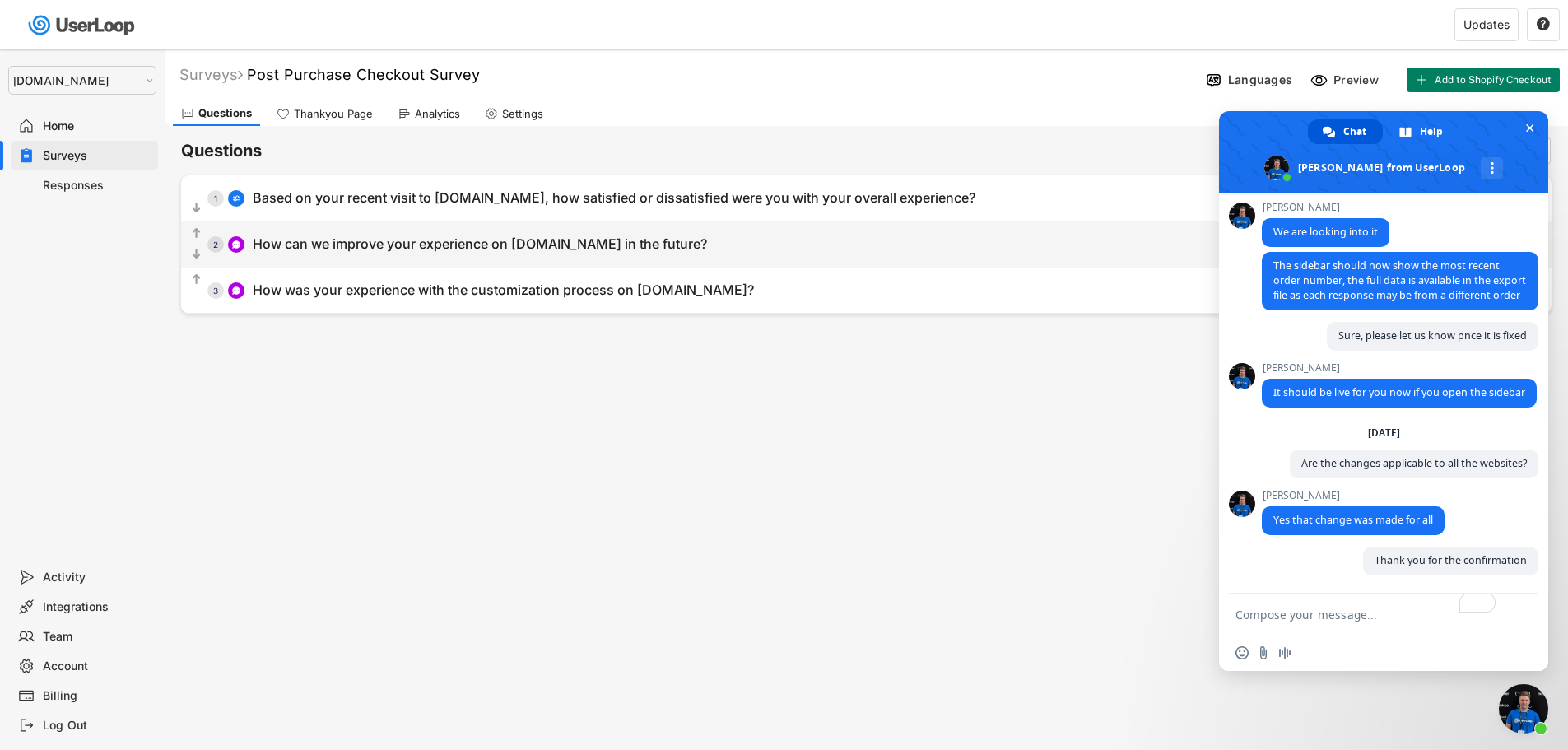
click at [406, 240] on div "How can we improve your experience on [DOMAIN_NAME] in the future?" at bounding box center [480, 244] width 454 height 17
type input "How can we improve your experience on [DOMAIN_NAME] in the future?"
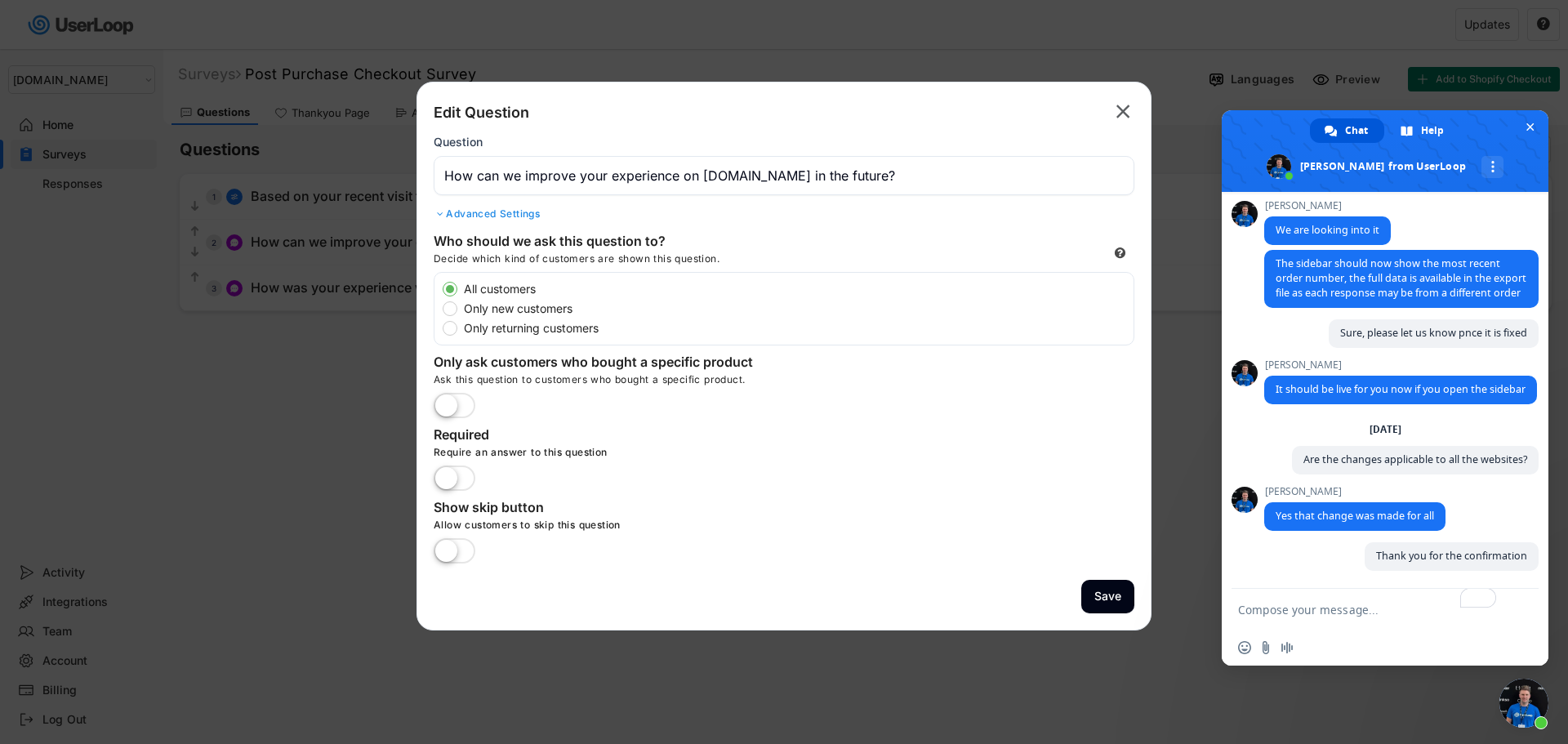
click at [458, 481] on label at bounding box center [454, 480] width 50 height 36
click at [0, 0] on input "checkbox" at bounding box center [0, 0] width 0 height 0
click at [1103, 599] on button "Save" at bounding box center [1107, 597] width 53 height 34
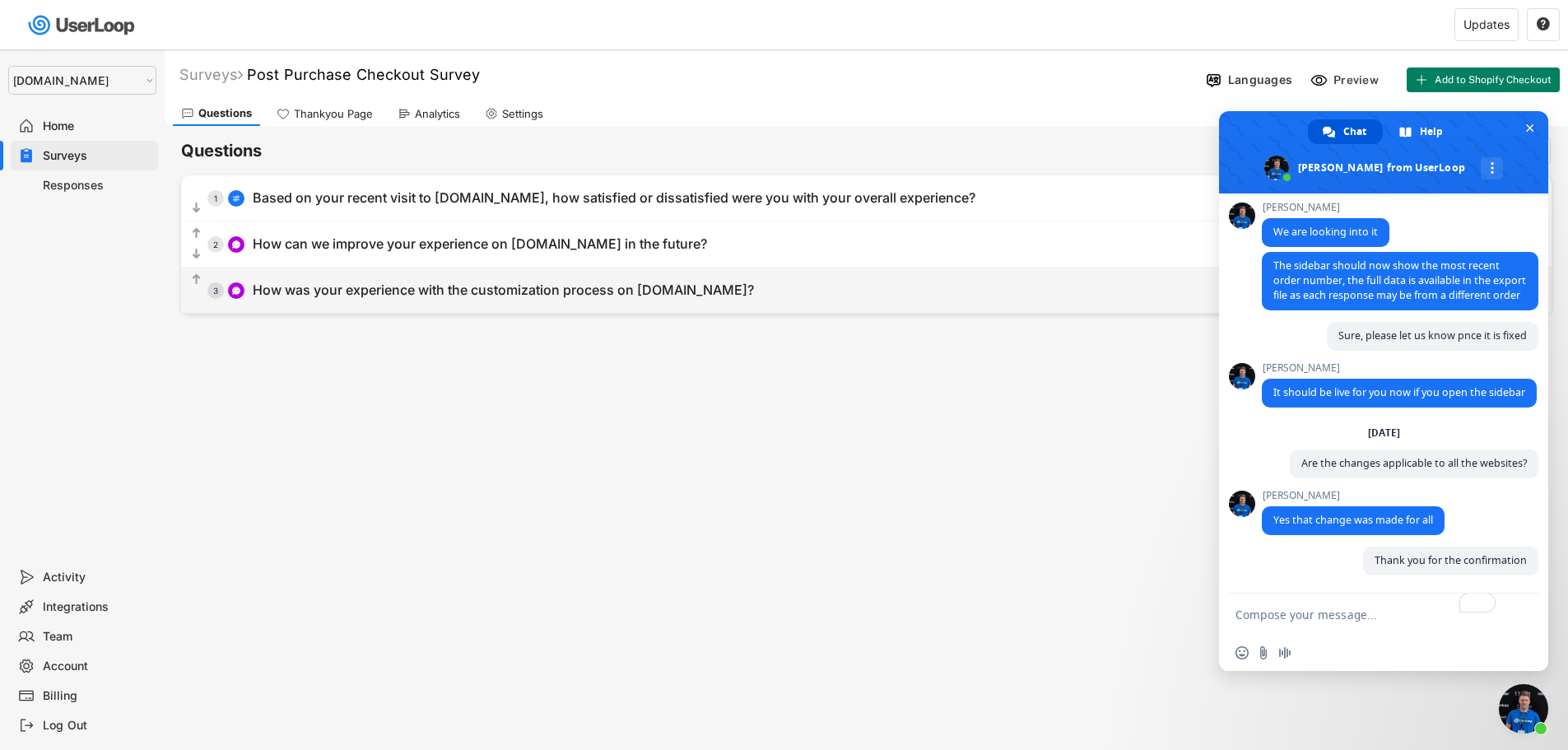
click at [404, 296] on div "How was your experience with the customization process on [DOMAIN_NAME]?" at bounding box center [503, 290] width 501 height 17
type input "How was your experience with the customization process on [DOMAIN_NAME]?"
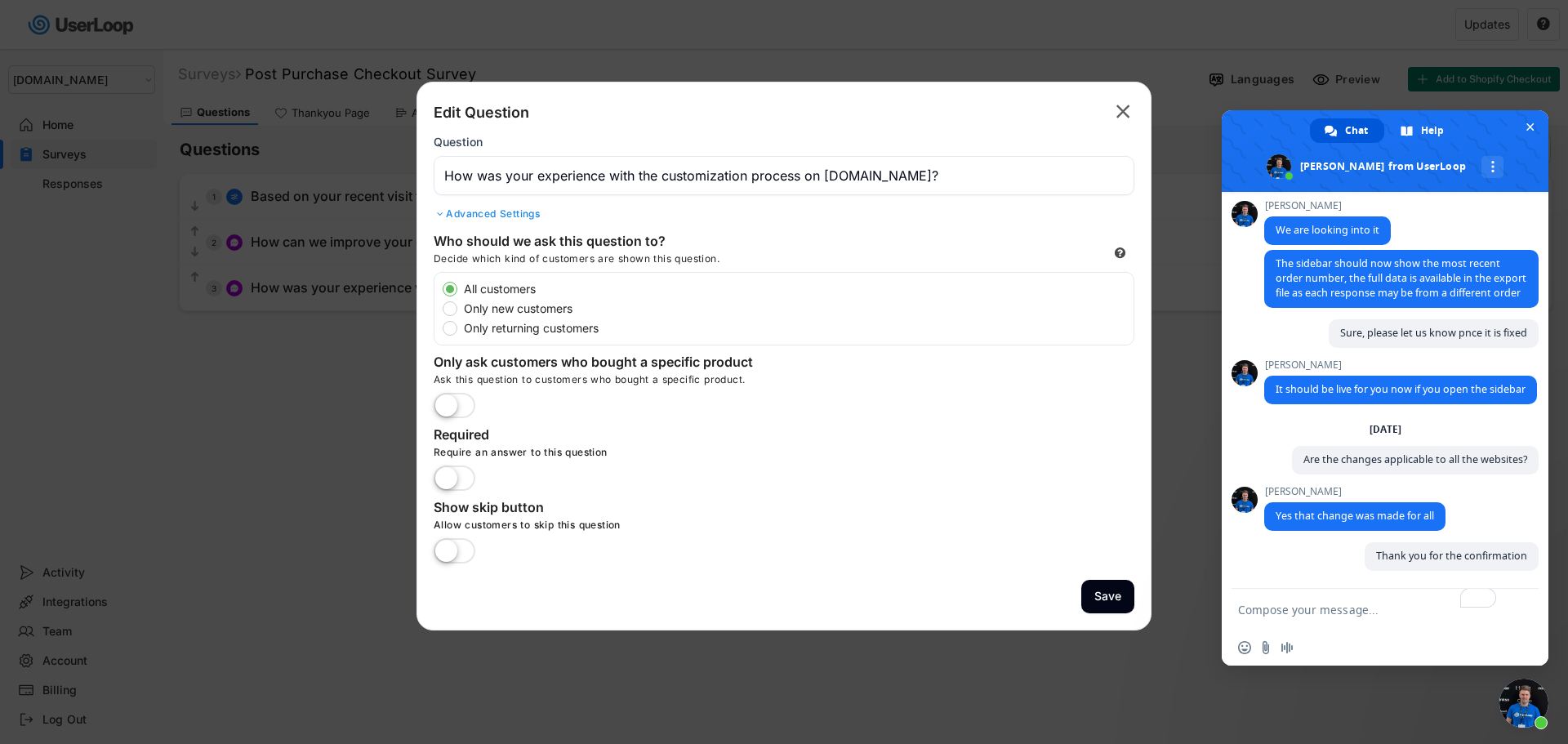
click at [467, 555] on label at bounding box center [454, 552] width 50 height 36
click at [0, 0] on input "checkbox" at bounding box center [0, 0] width 0 height 0
click at [443, 555] on label at bounding box center [454, 552] width 50 height 36
click at [0, 0] on input "checkbox" at bounding box center [0, 0] width 0 height 0
click at [1123, 114] on text "" at bounding box center [1123, 112] width 14 height 24
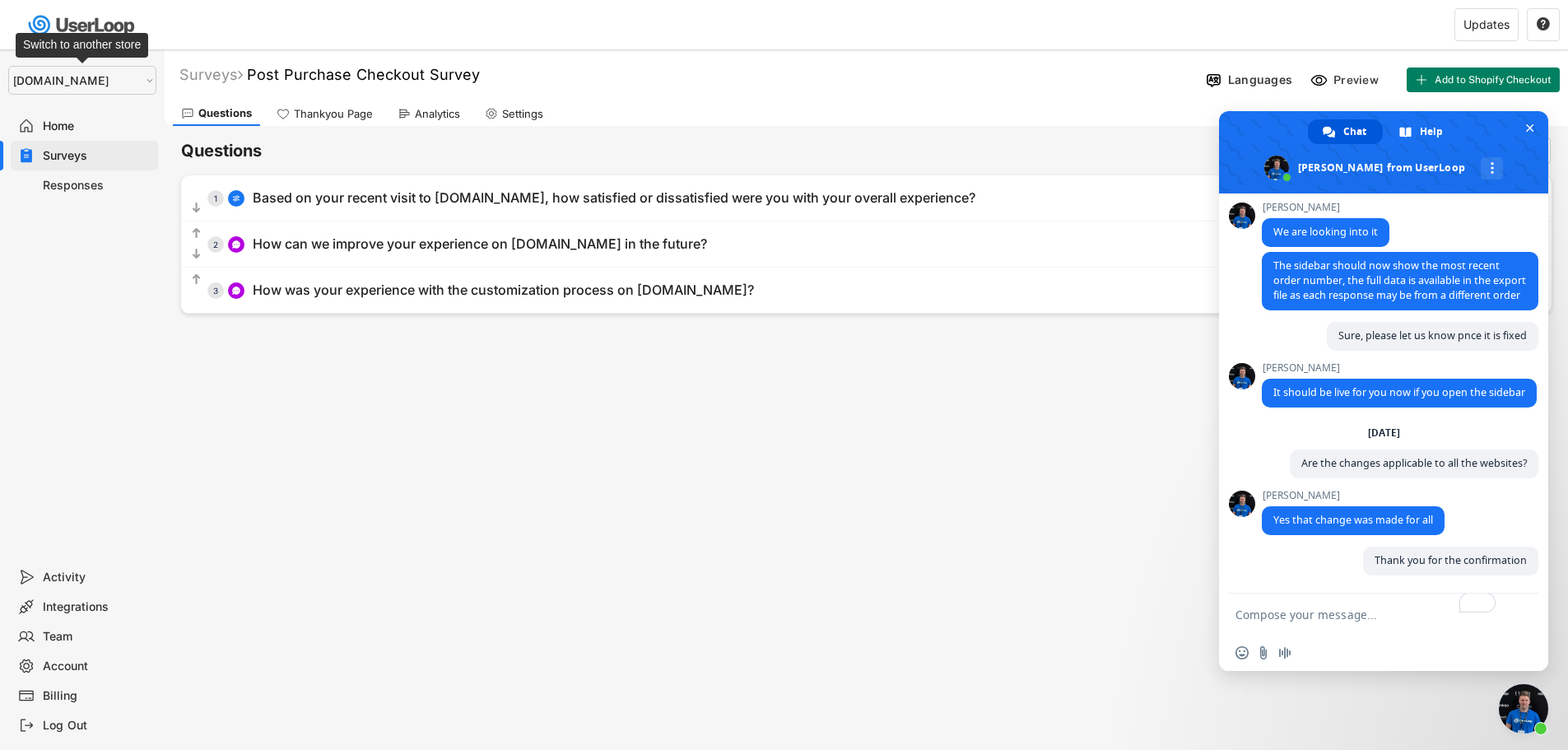
click at [56, 79] on select "Selet a store... Test - [DOMAIN_NAME] [DOMAIN_NAME] wristbands-test" at bounding box center [83, 80] width 149 height 29
select select ""1348695171700984260__LOOKUP__1755087592031x530942177488485950""
click at [9, 66] on select "Selet a store... Test - [DOMAIN_NAME] [DOMAIN_NAME] wristbands-test" at bounding box center [83, 80] width 149 height 29
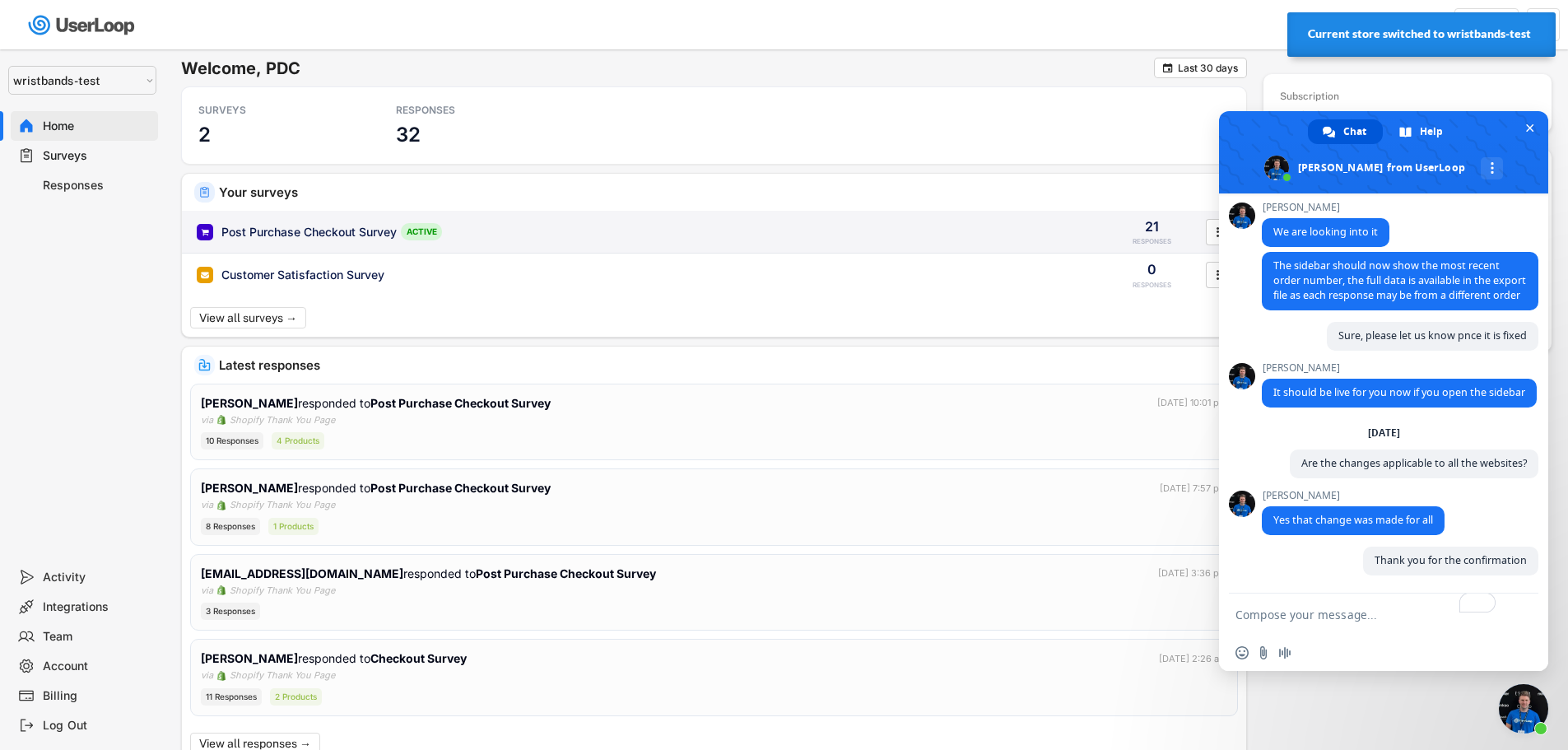
click at [279, 224] on div "Post Purchase Checkout Survey" at bounding box center [308, 231] width 175 height 16
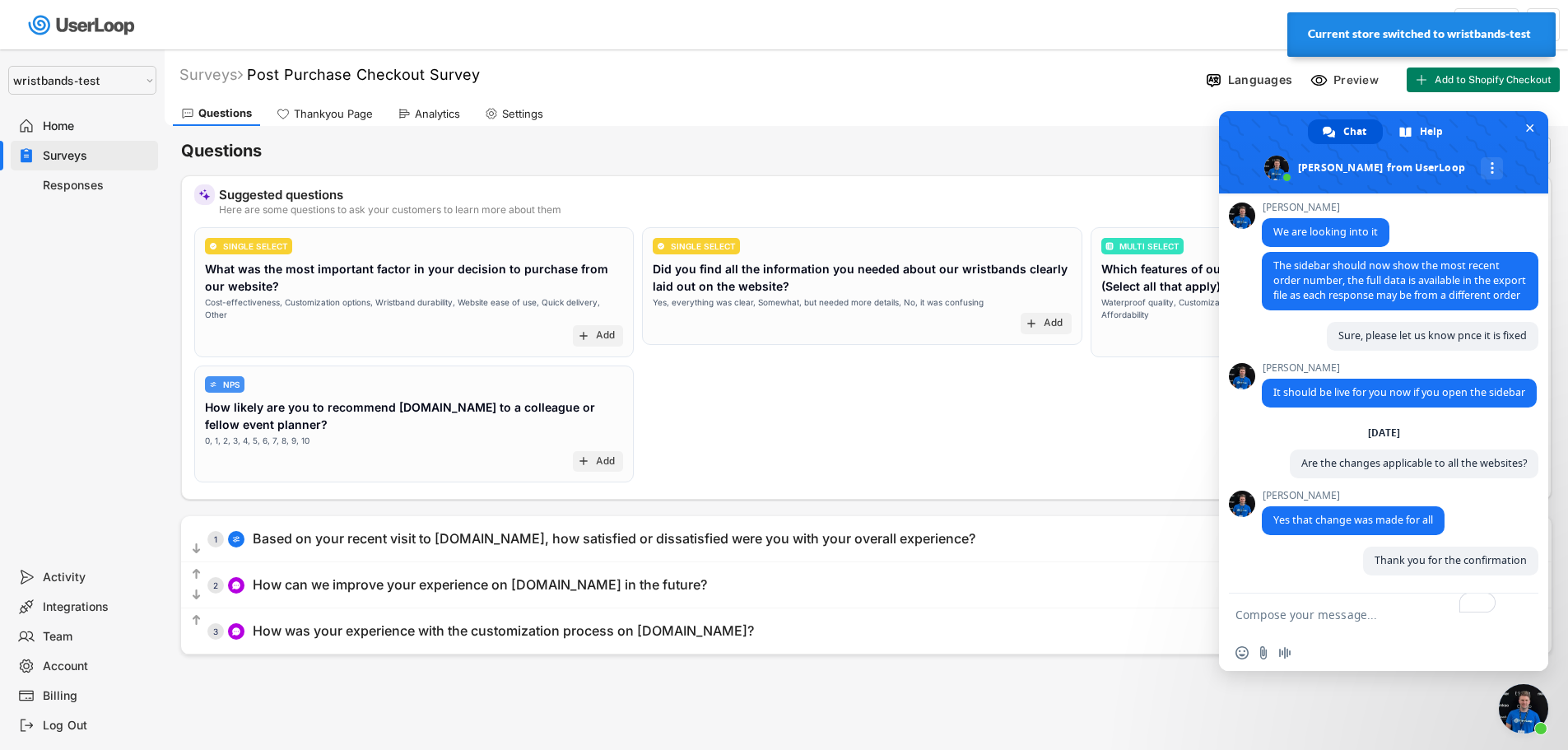
click at [65, 181] on div "Responses" at bounding box center [97, 185] width 108 height 15
